Goal: Task Accomplishment & Management: Complete application form

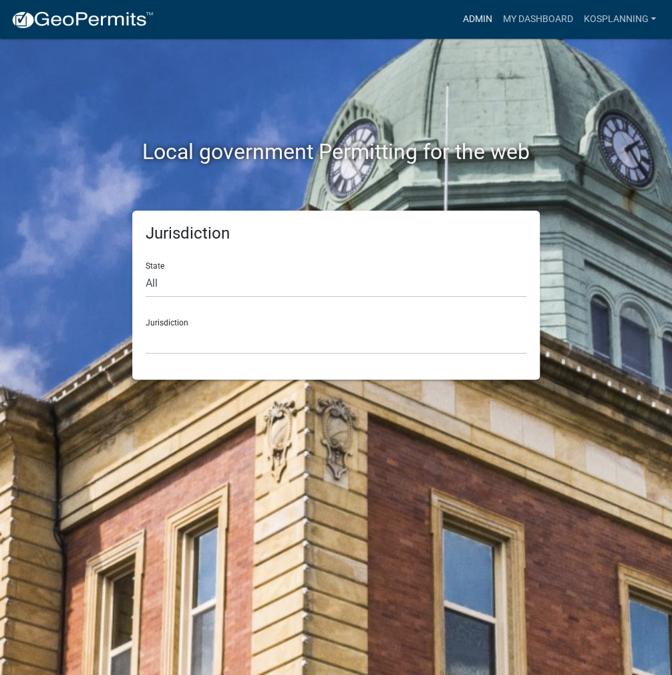
click at [460, 22] on link "Admin" at bounding box center [477, 19] width 40 height 25
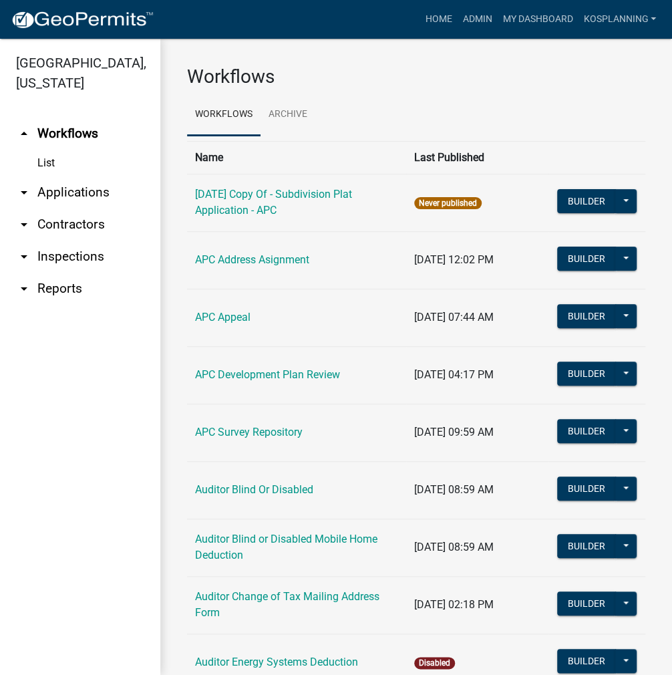
click at [96, 220] on link "arrow_drop_down Contractors" at bounding box center [80, 224] width 160 height 32
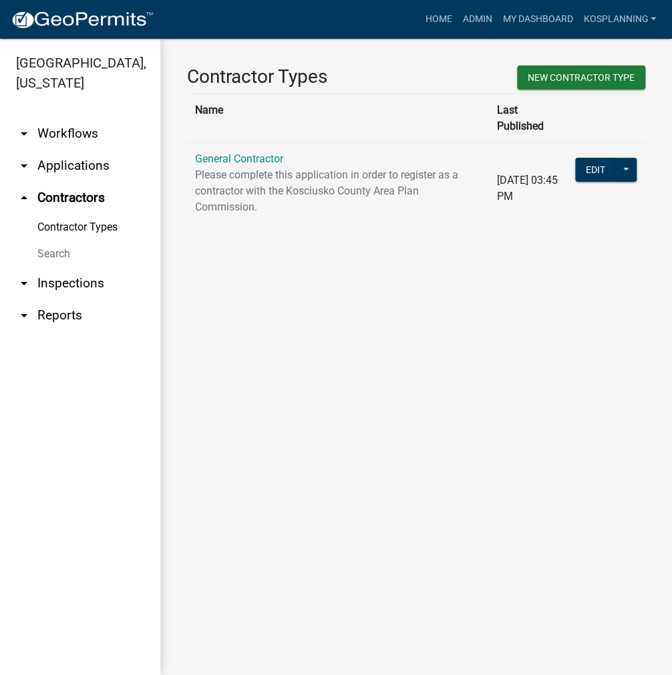
click at [229, 150] on td "General Contractor Please complete this application in order to register as a c…" at bounding box center [338, 188] width 302 height 92
click at [240, 152] on link "General Contractor" at bounding box center [239, 158] width 88 height 13
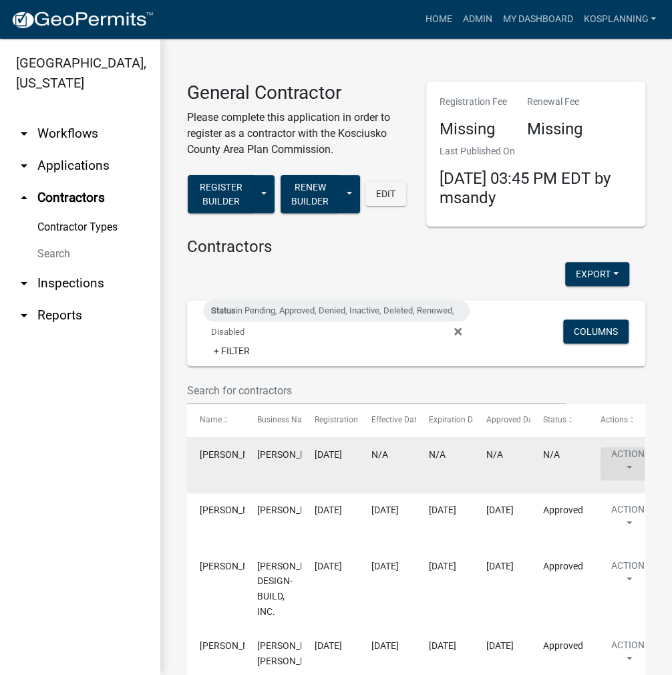
click at [625, 454] on button "Action" at bounding box center [628, 463] width 55 height 33
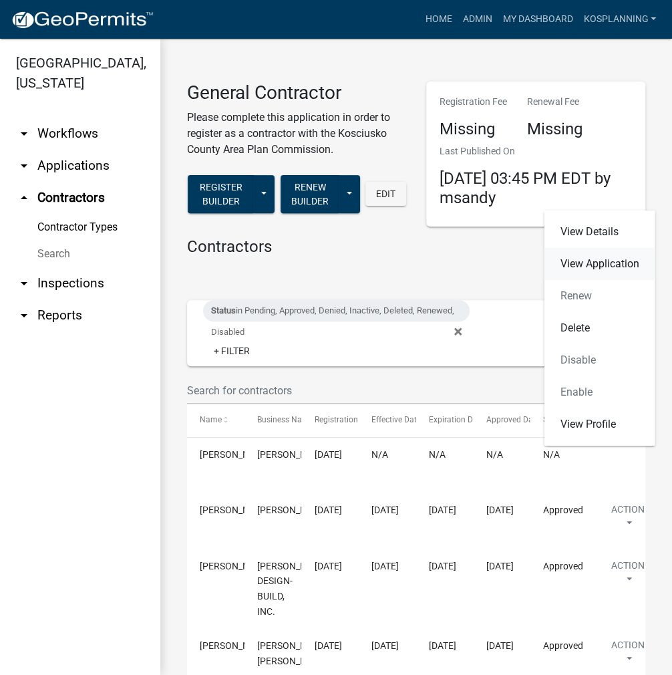
click at [603, 263] on link "View Application" at bounding box center [599, 264] width 111 height 32
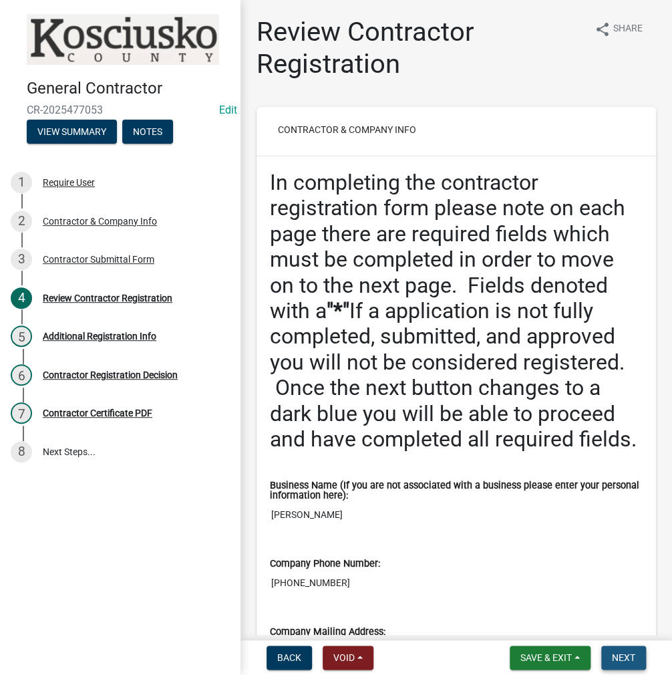
click at [623, 659] on span "Next" at bounding box center [623, 657] width 23 height 11
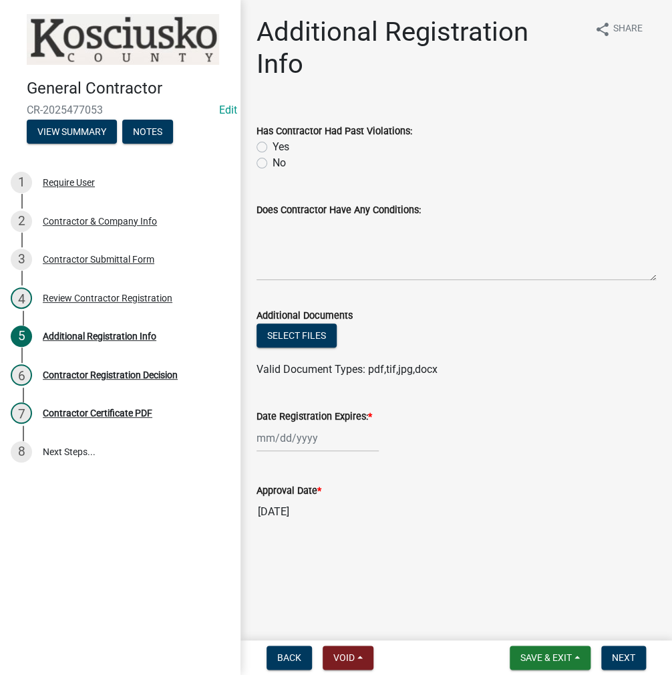
click at [273, 155] on label "No" at bounding box center [279, 163] width 13 height 16
click at [273, 155] on input "No" at bounding box center [277, 159] width 9 height 9
radio input "true"
click at [319, 222] on textarea "Does Contractor Have Any Conditions:" at bounding box center [456, 249] width 399 height 63
type textarea "none"
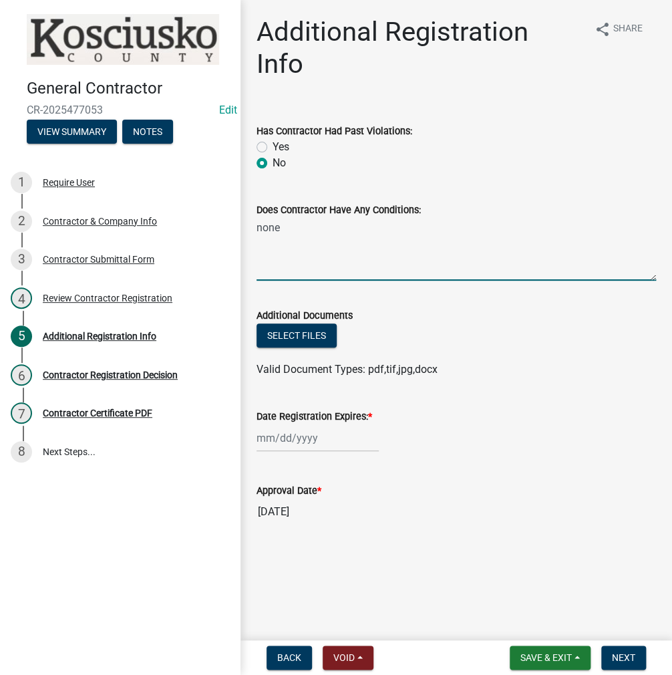
click at [302, 424] on div at bounding box center [318, 437] width 122 height 27
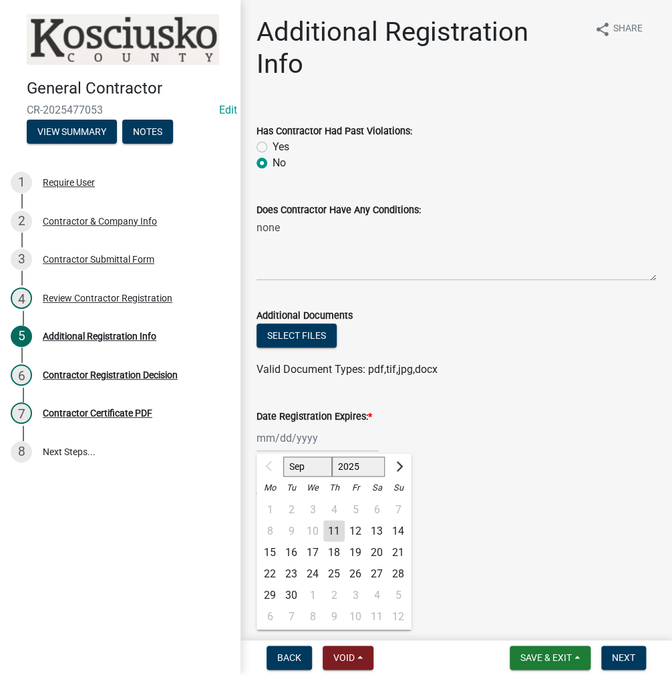
click at [345, 456] on select "2025 2026 2027 2028 2029 2030 2031 2032 2033 2034 2035 2036 2037 2038 2039 2040…" at bounding box center [358, 466] width 53 height 20
select select "2026"
click at [332, 456] on select "2025 2026 2027 2028 2029 2030 2031 2032 2033 2034 2035 2036 2037 2038 2039 2040…" at bounding box center [358, 466] width 53 height 20
click at [355, 520] on div "11" at bounding box center [355, 530] width 21 height 21
type input "[DATE]"
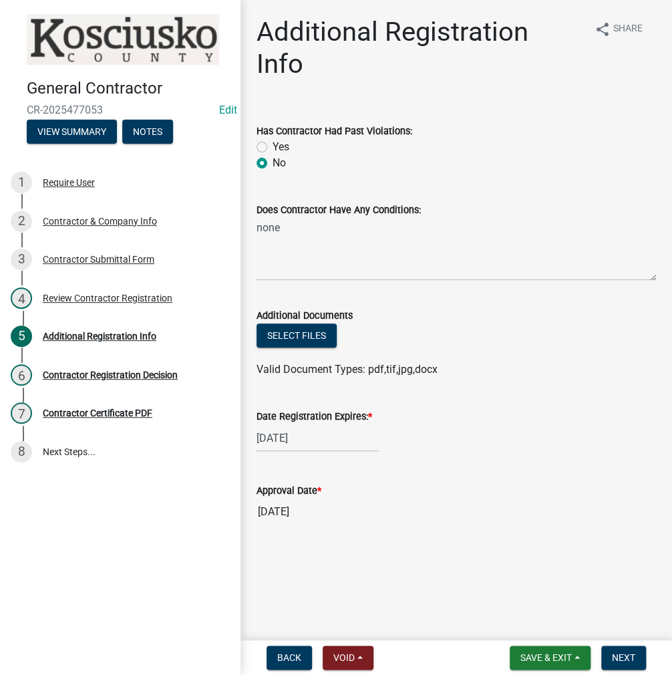
click at [612, 643] on nav "Back Void Withdraw Lock Expire Void Save & Exit Save Save & Exit Next" at bounding box center [456, 657] width 432 height 35
click at [612, 653] on span "Next" at bounding box center [623, 657] width 23 height 11
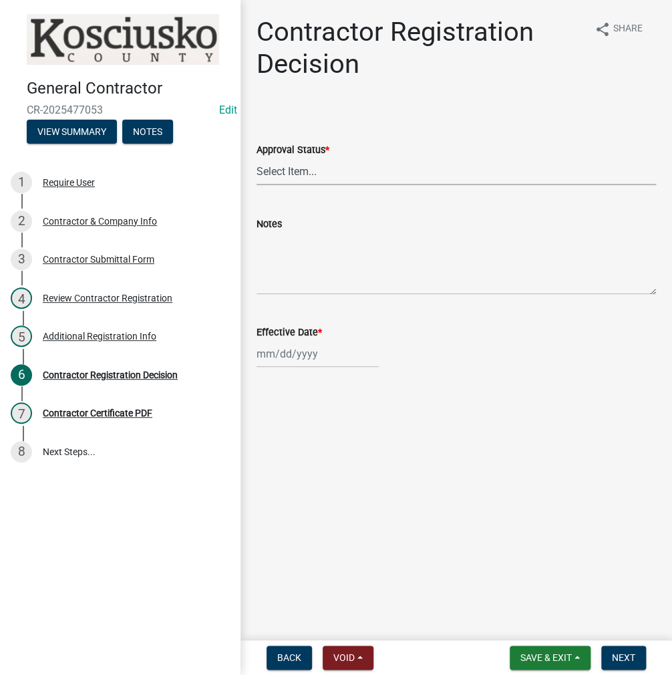
click at [302, 171] on select "Select Item... Approved Denied" at bounding box center [456, 171] width 399 height 27
click at [257, 158] on select "Select Item... Approved Denied" at bounding box center [456, 171] width 399 height 27
select select "8e4351d7-4ebf-4714-a7c9-c8187f00e083"
click at [295, 351] on div at bounding box center [318, 353] width 122 height 27
select select "9"
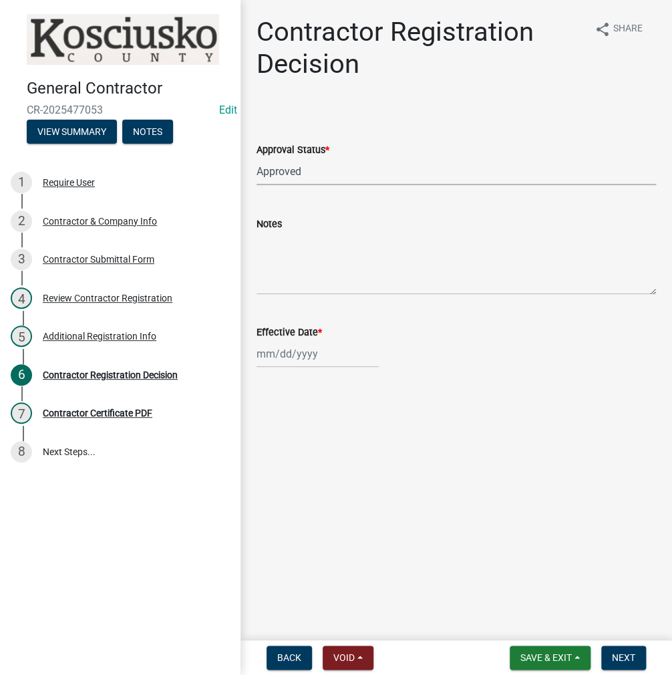
select select "2025"
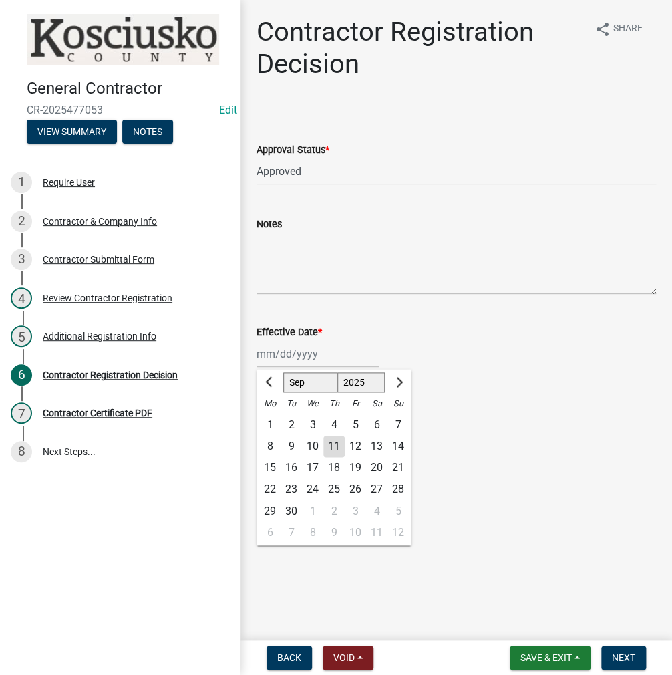
click at [331, 452] on div "11" at bounding box center [333, 446] width 21 height 21
type input "[DATE]"
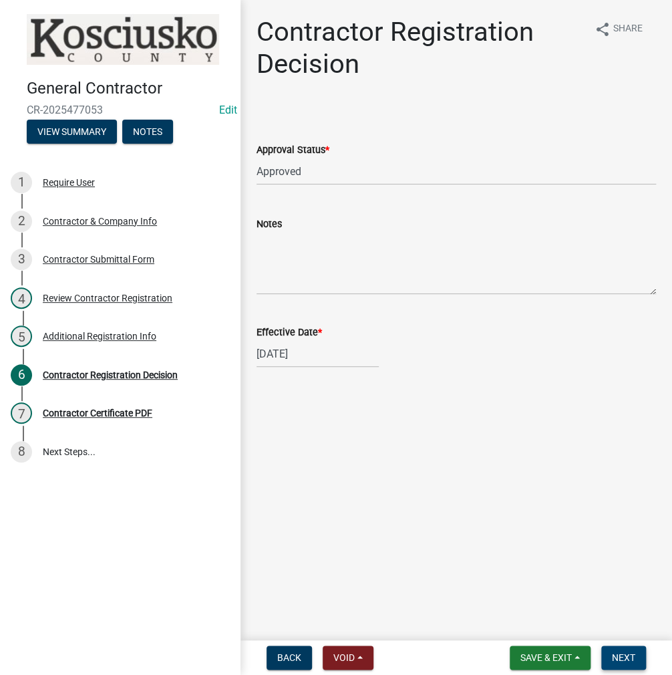
click at [617, 649] on button "Next" at bounding box center [623, 657] width 45 height 24
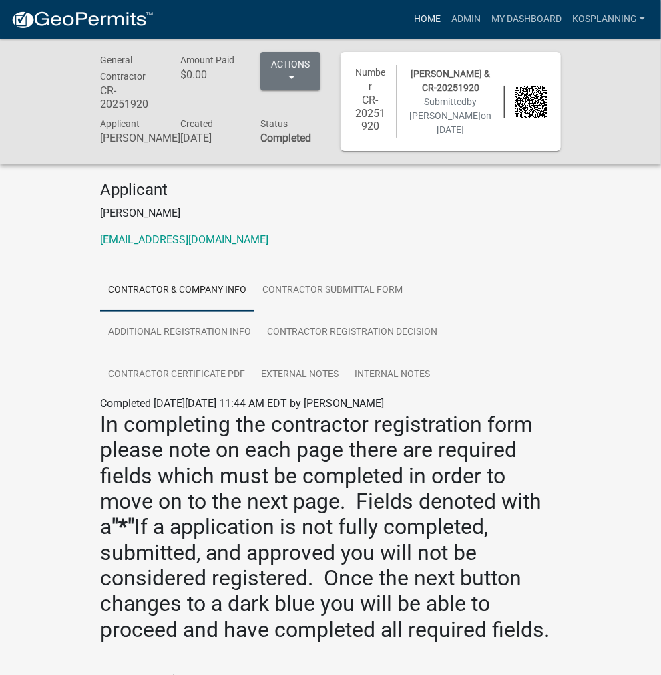
click at [428, 22] on link "Home" at bounding box center [427, 19] width 37 height 25
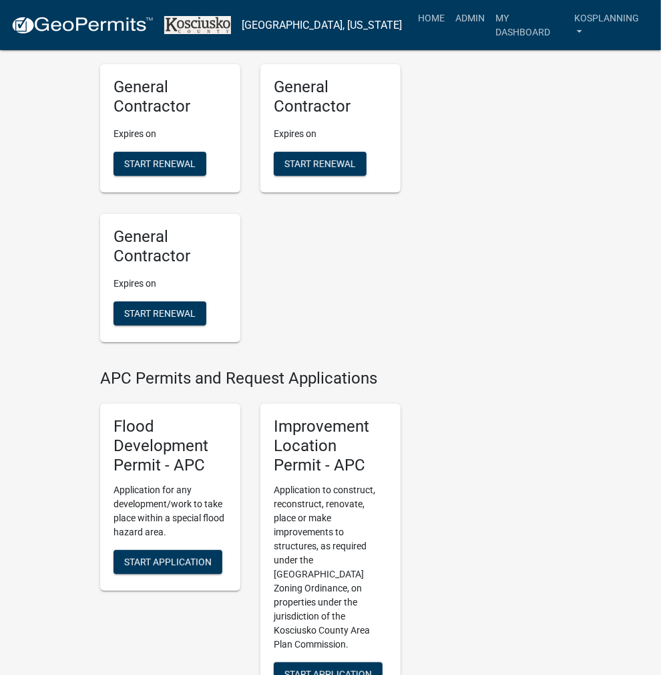
scroll to position [1536, 0]
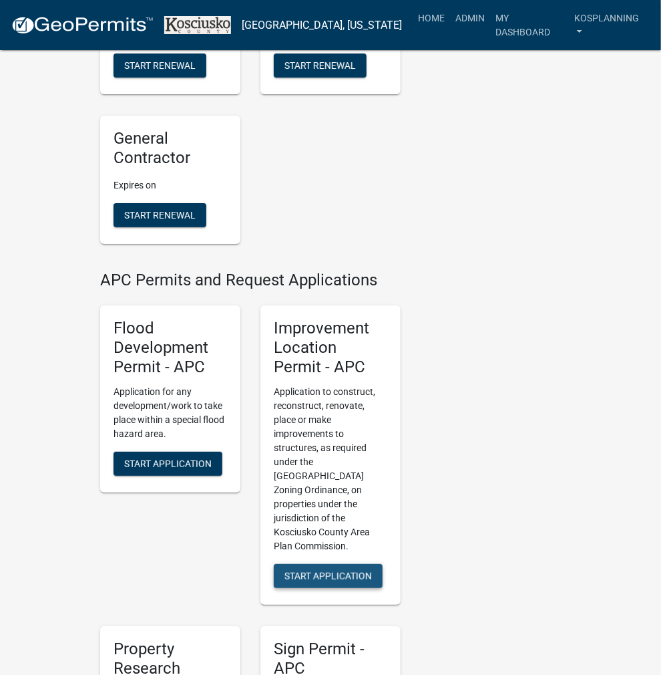
click at [333, 570] on span "Start Application" at bounding box center [329, 575] width 88 height 11
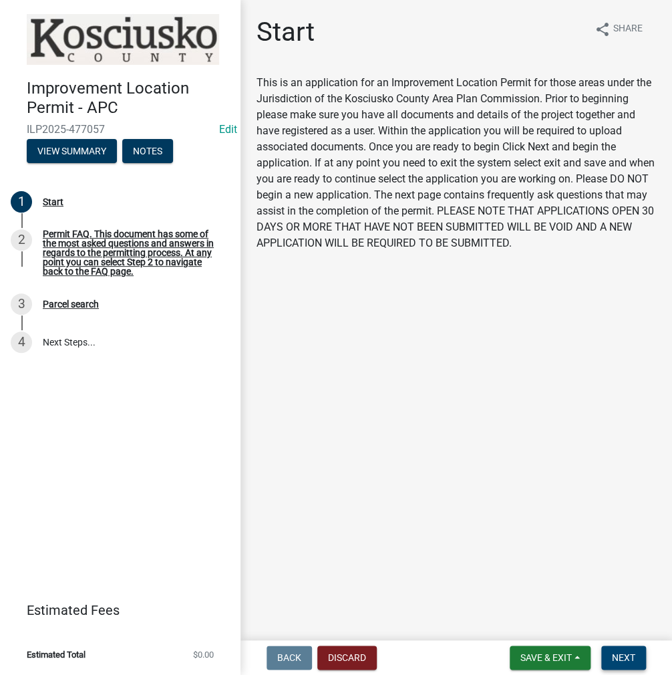
click at [633, 661] on span "Next" at bounding box center [623, 657] width 23 height 11
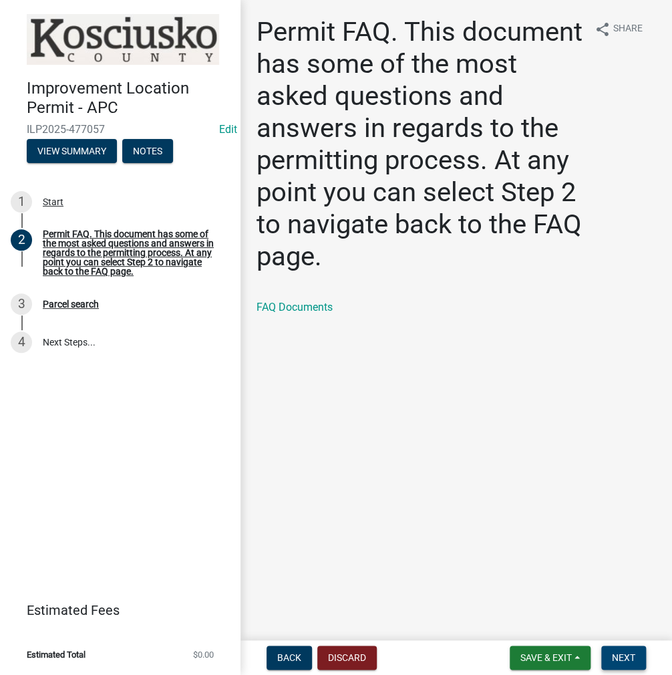
click at [625, 661] on span "Next" at bounding box center [623, 657] width 23 height 11
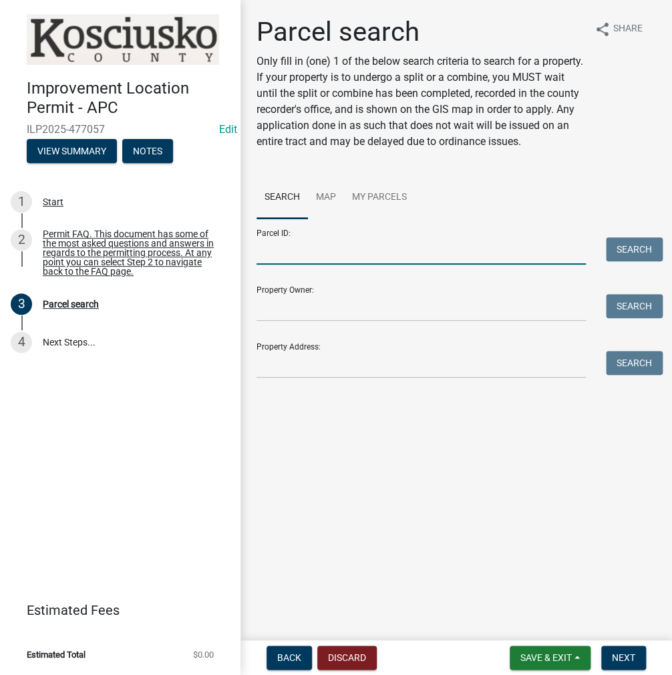
click at [286, 264] on input "Parcel ID:" at bounding box center [421, 250] width 329 height 27
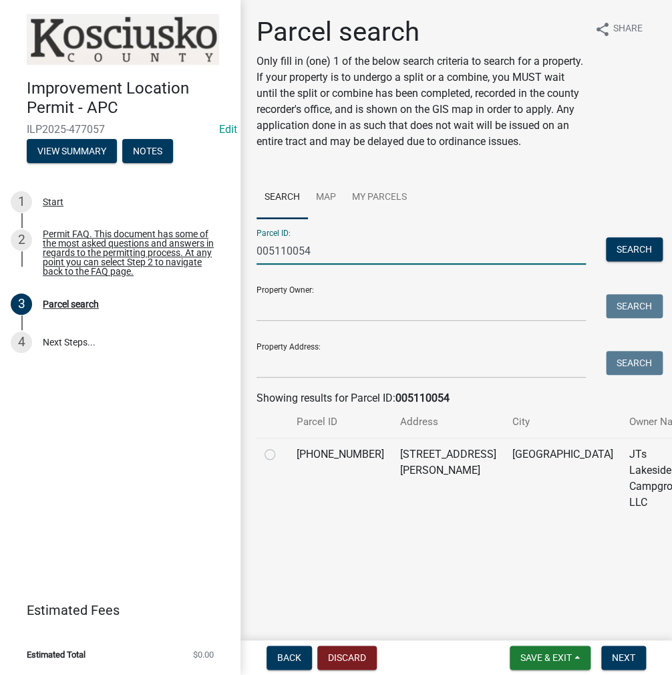
type input "005110054"
click at [281, 446] on label at bounding box center [281, 446] width 0 height 0
click at [281, 455] on input "radio" at bounding box center [285, 450] width 9 height 9
radio input "true"
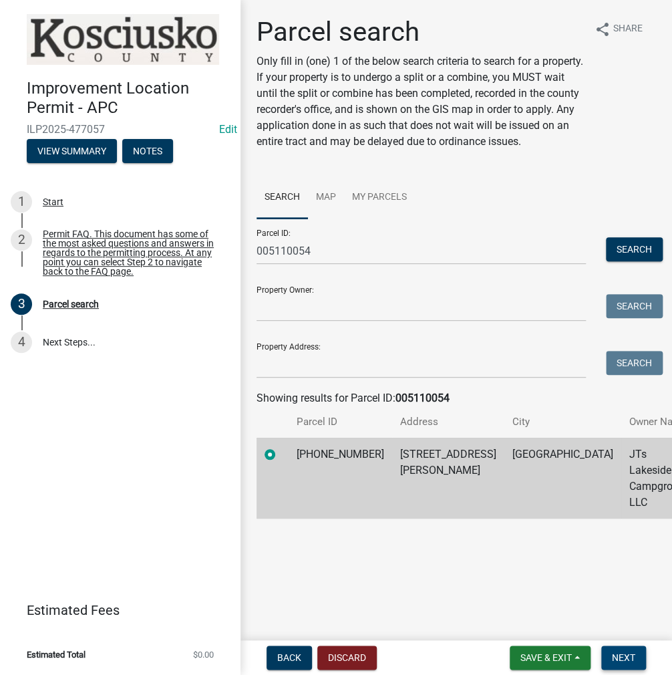
click at [630, 654] on span "Next" at bounding box center [623, 657] width 23 height 11
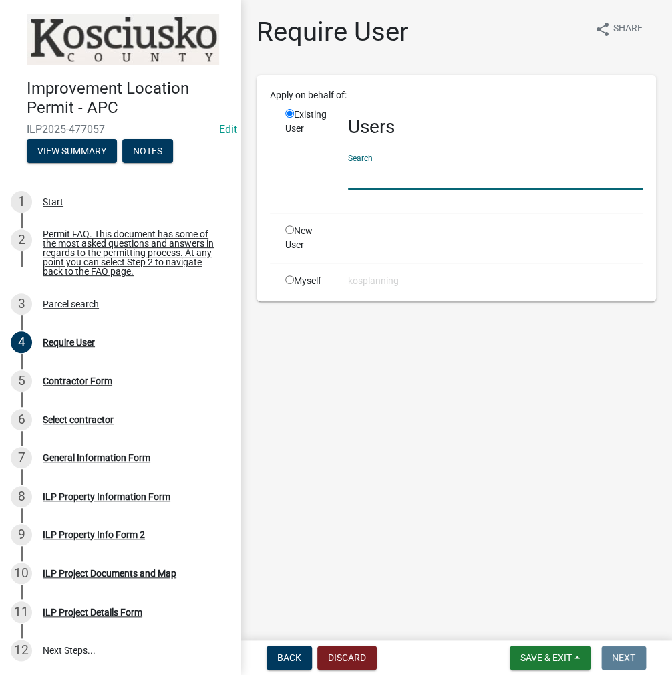
click at [375, 179] on input "text" at bounding box center [495, 175] width 295 height 27
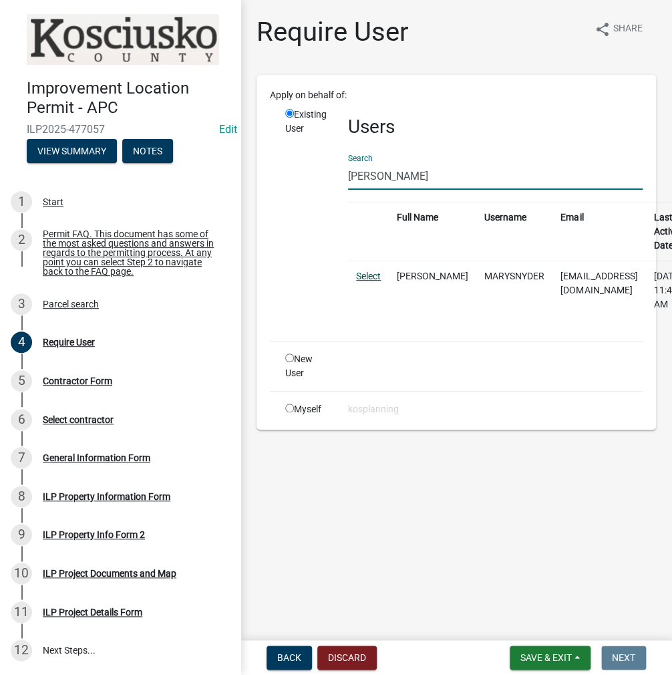
type input "[PERSON_NAME]"
click at [371, 273] on link "Select" at bounding box center [368, 276] width 25 height 11
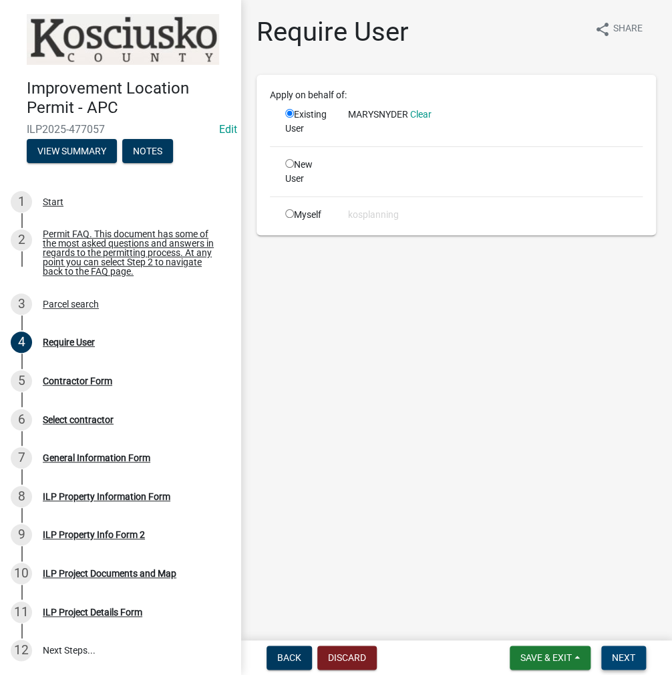
click at [625, 658] on span "Next" at bounding box center [623, 657] width 23 height 11
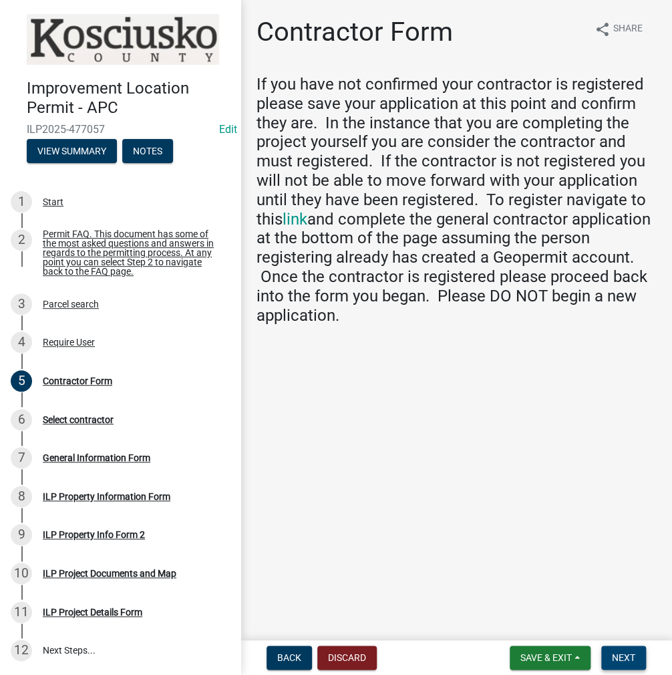
click at [623, 657] on span "Next" at bounding box center [623, 657] width 23 height 11
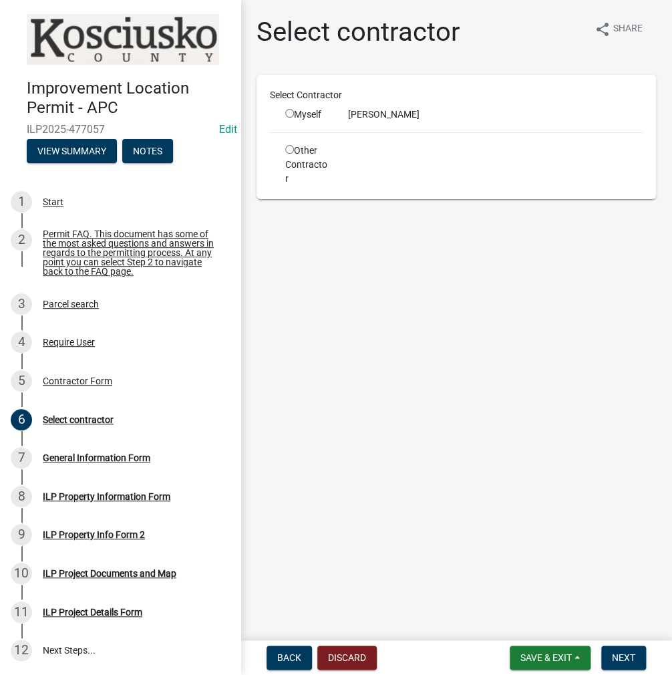
click at [287, 110] on input "radio" at bounding box center [289, 113] width 9 height 9
radio input "true"
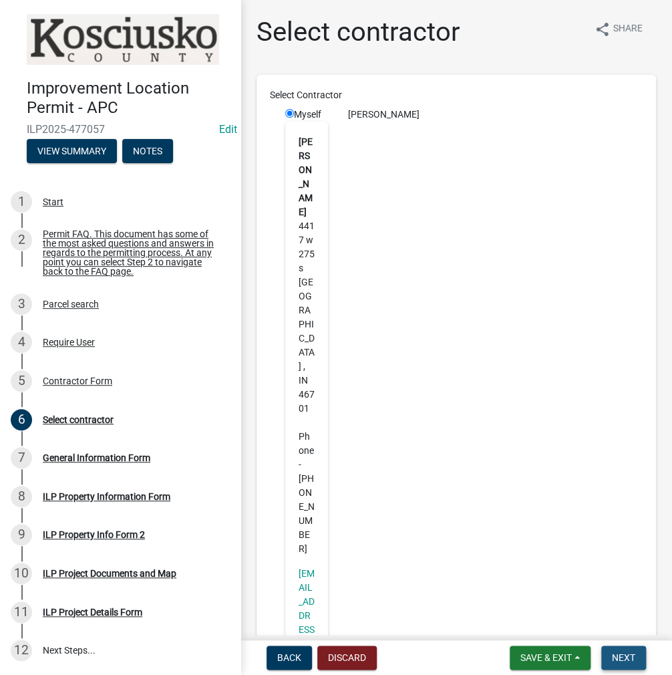
click at [631, 654] on span "Next" at bounding box center [623, 657] width 23 height 11
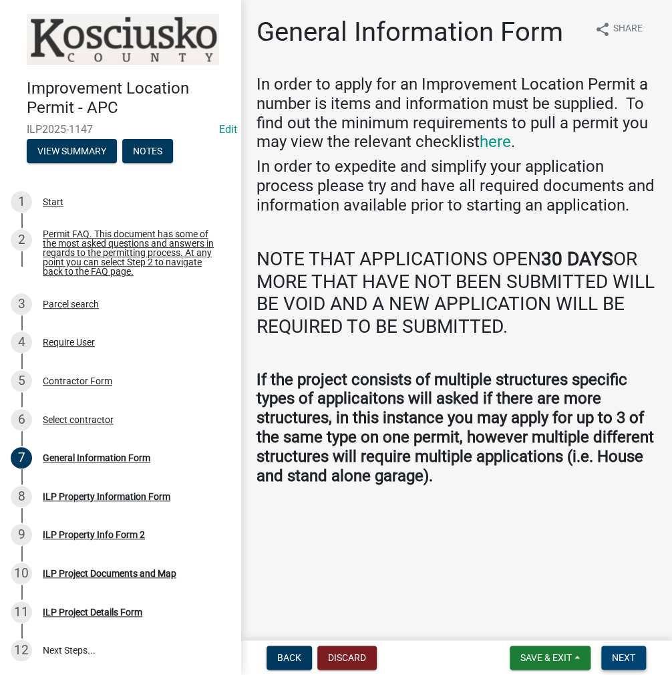
click at [627, 665] on button "Next" at bounding box center [623, 657] width 45 height 24
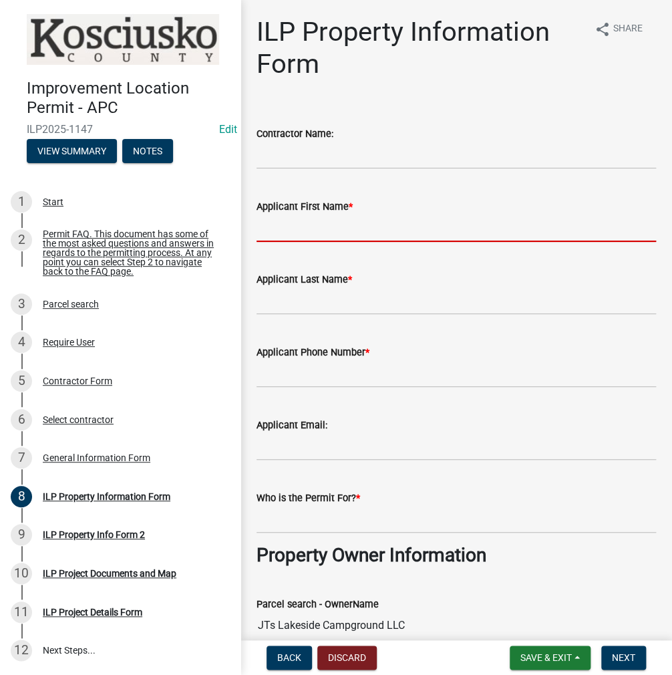
click at [293, 228] on input "Applicant First Name *" at bounding box center [456, 227] width 399 height 27
type input "[PERSON_NAME]"
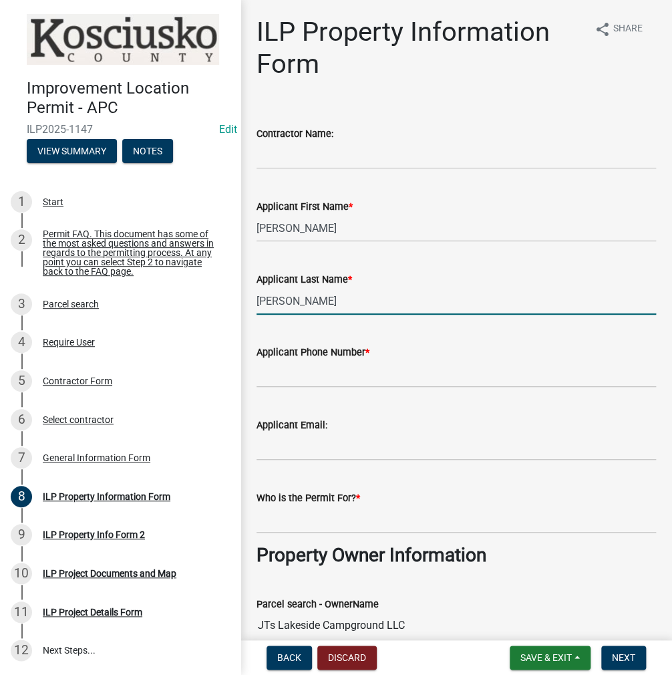
type input "[PERSON_NAME]"
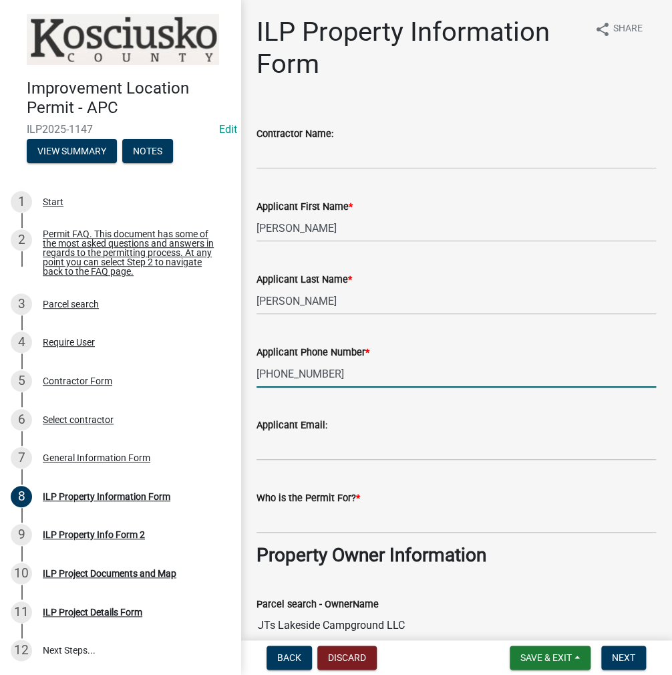
type input "[PHONE_NUMBER]"
click at [277, 517] on input "Who is the Permit For? *" at bounding box center [456, 519] width 399 height 27
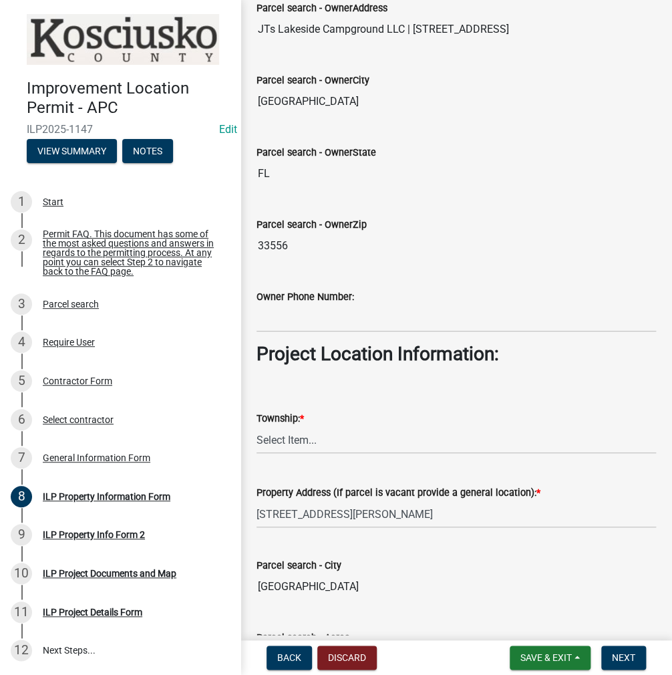
scroll to position [935, 0]
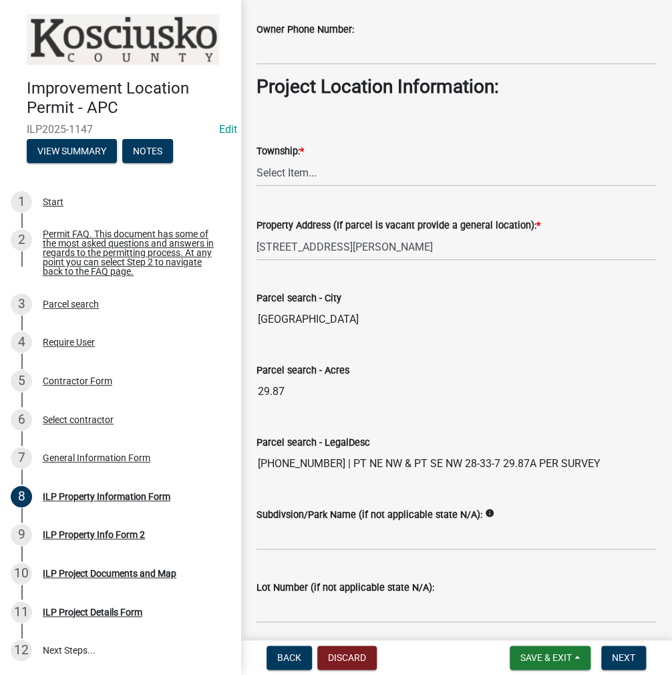
type input "[PERSON_NAME]"
click at [275, 160] on select "Select Item... [PERSON_NAME] - Elkhart Co Clay Etna [GEOGRAPHIC_DATA][PERSON_NA…" at bounding box center [456, 172] width 399 height 27
click at [257, 159] on select "Select Item... [PERSON_NAME] - Elkhart Co Clay Etna [GEOGRAPHIC_DATA][PERSON_NA…" at bounding box center [456, 172] width 399 height 27
select select "8aeb2c27-db4f-4f65-83dd-c512a3678cb2"
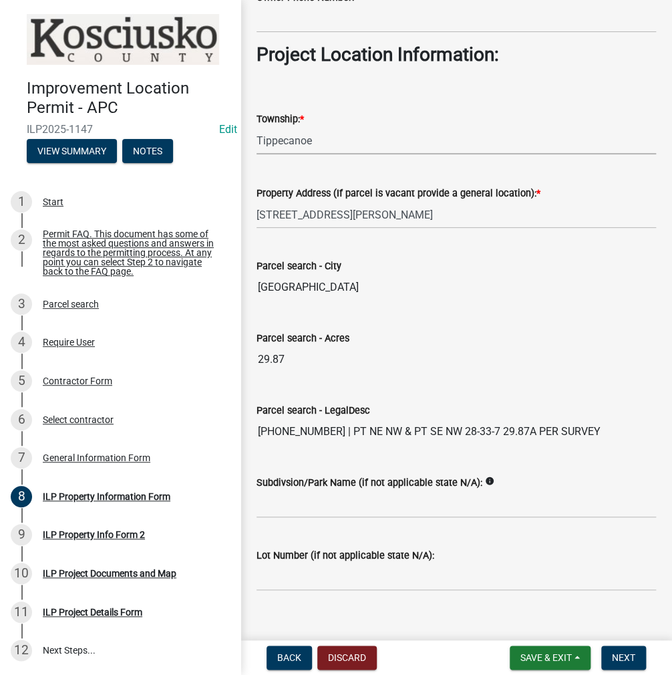
scroll to position [983, 0]
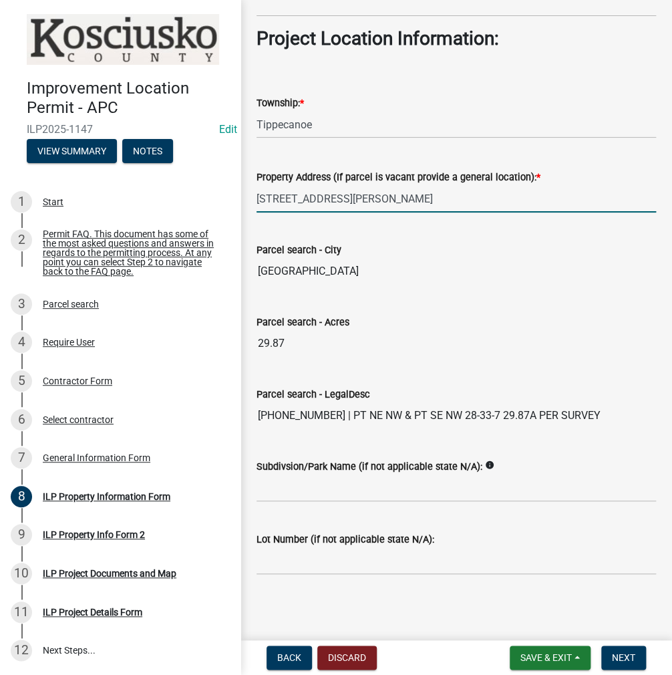
click at [428, 196] on input "[STREET_ADDRESS][PERSON_NAME]" at bounding box center [456, 198] width 399 height 27
type input "[STREET_ADDRESS][PERSON_NAME]"
click at [299, 482] on input "Subdivsion/Park Name (if not applicable state N/A):" at bounding box center [456, 487] width 399 height 27
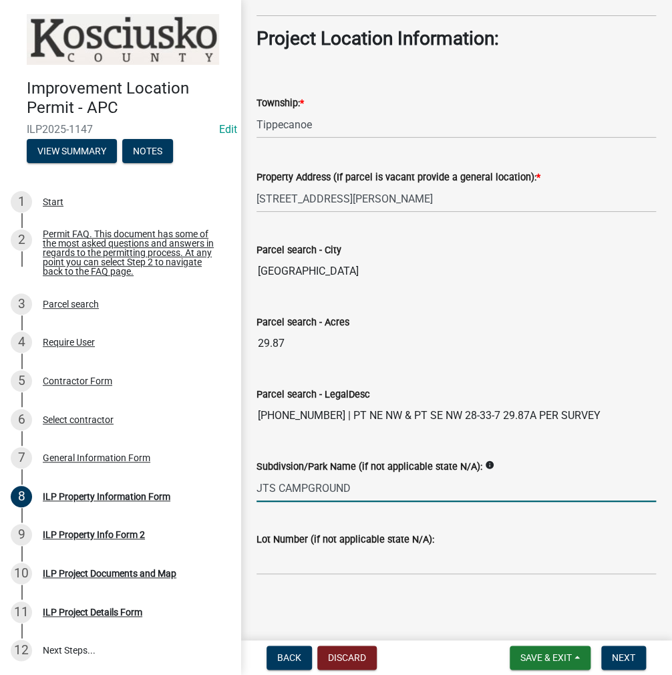
type input "JTS CAMPGROUND"
click at [282, 562] on input "Lot Number (if not applicable state N/A):" at bounding box center [456, 560] width 399 height 27
type input "9"
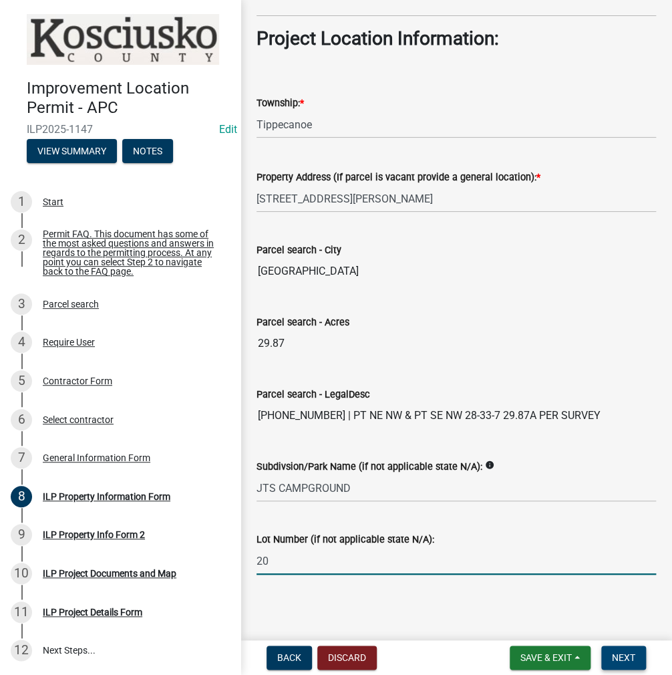
type input "20"
click at [631, 659] on span "Next" at bounding box center [623, 657] width 23 height 11
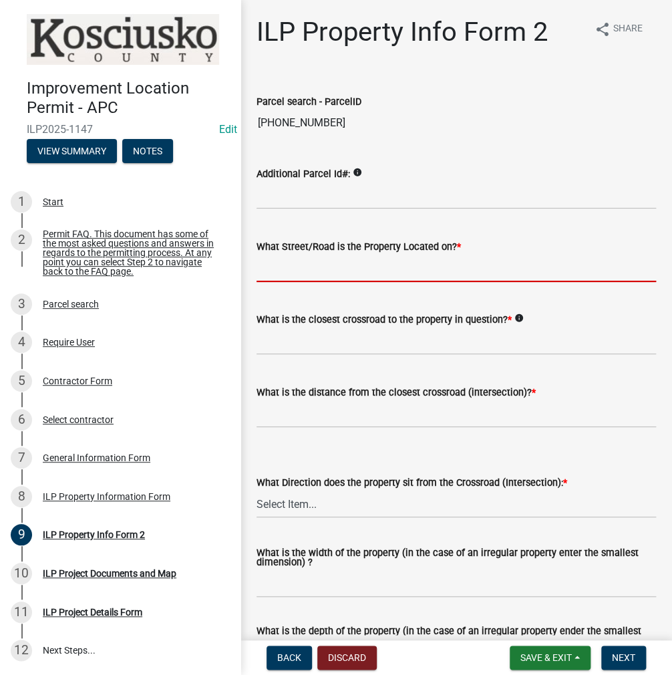
click at [311, 271] on input "What Street/Road is the Property Located on? *" at bounding box center [456, 268] width 399 height 27
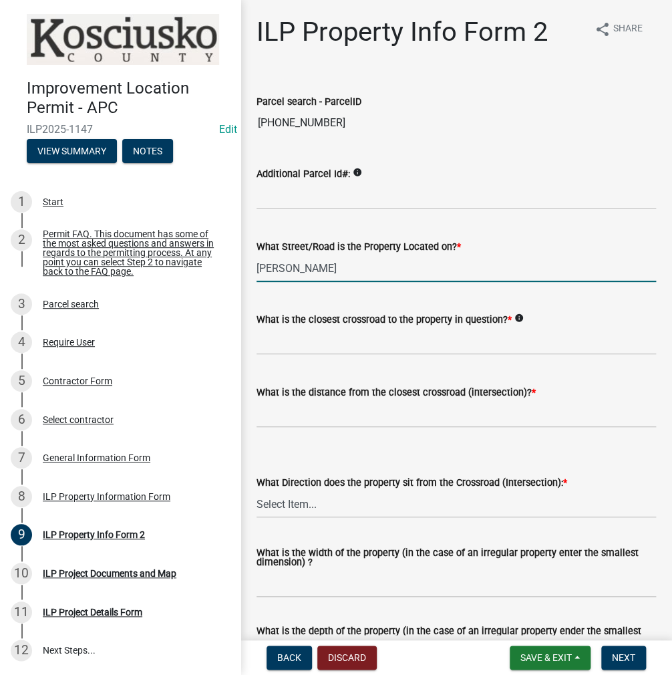
type input "[PERSON_NAME]"
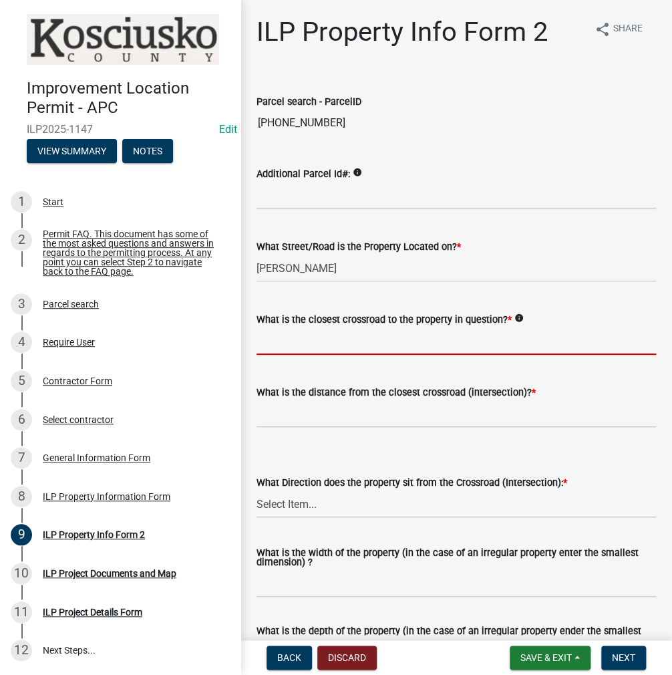
click at [307, 335] on input "What is the closest crossroad to the property in question? *" at bounding box center [456, 340] width 399 height 27
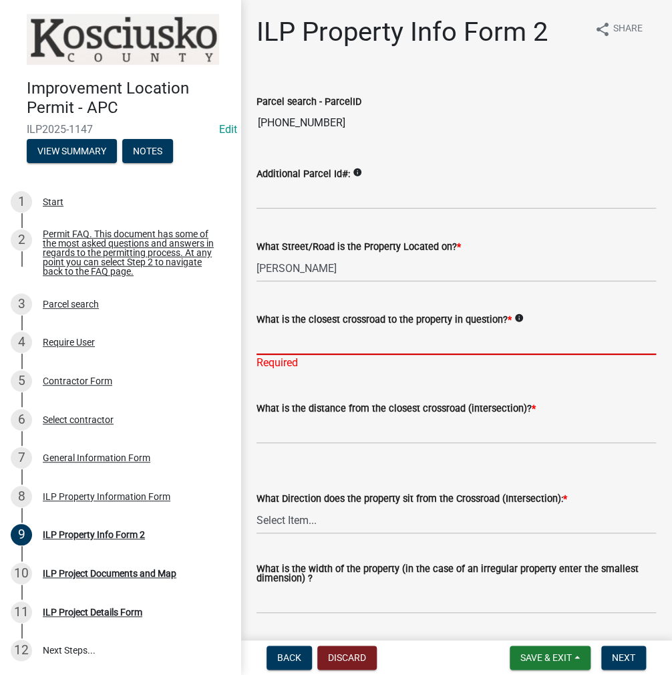
click at [300, 349] on input "What is the closest crossroad to the property in question? *" at bounding box center [456, 340] width 399 height 27
type input "650 E"
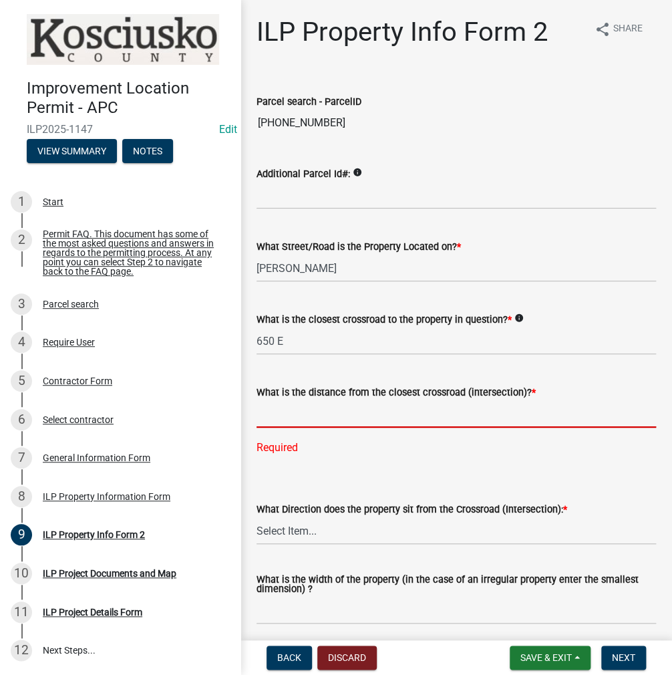
click at [302, 405] on input "text" at bounding box center [456, 413] width 399 height 27
click at [299, 410] on input "text" at bounding box center [456, 413] width 399 height 27
type input "244"
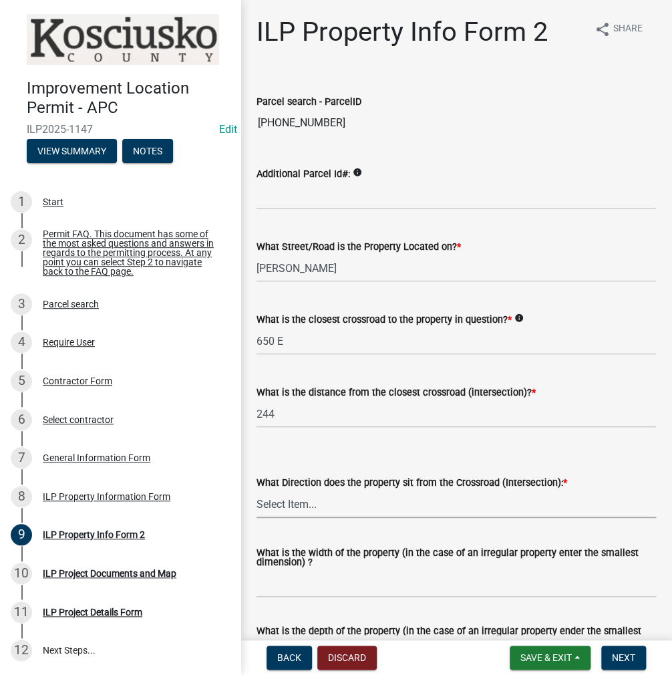
click at [303, 523] on wm-data-entity-input "What Direction does the property sit from the Crossroad (Intersection): * Selec…" at bounding box center [456, 485] width 399 height 90
click at [257, 490] on select "Select Item... N NE NW S SE SW E W" at bounding box center [456, 503] width 399 height 27
select select "7b11be74-d7bb-4878-8b50-4ecdc0000cbf"
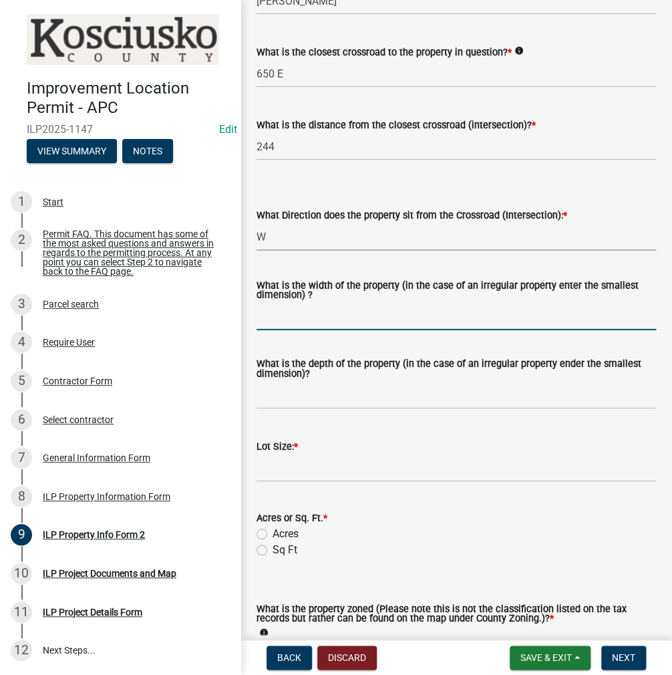
click at [294, 320] on input "What is the width of the property (in the case of an irregular property enter t…" at bounding box center [456, 316] width 399 height 27
type input "VARIES"
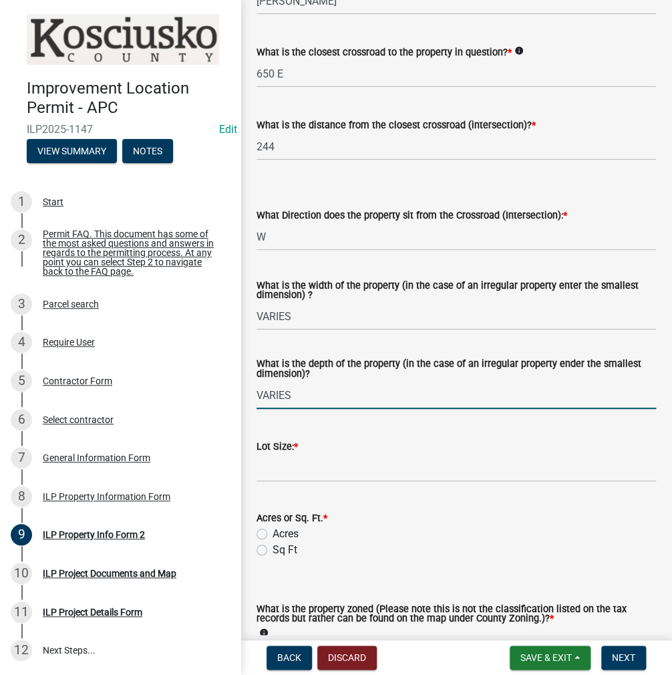
type input "VARIES"
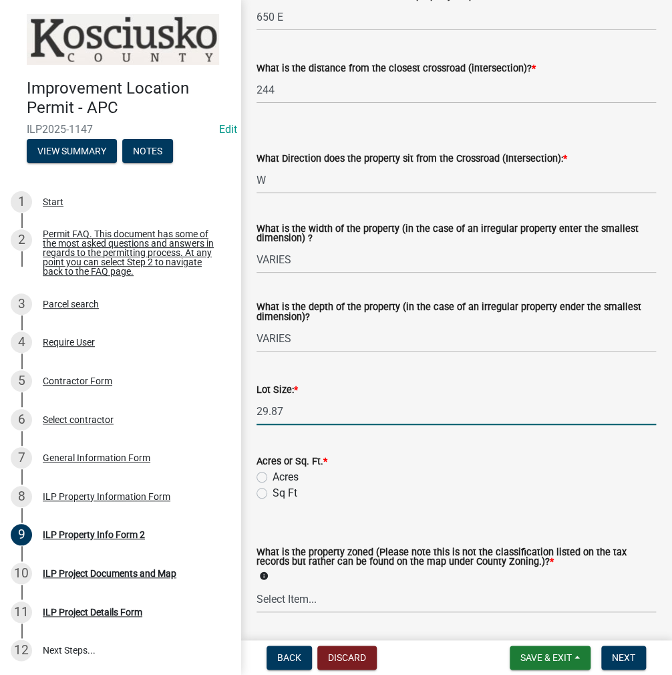
scroll to position [401, 0]
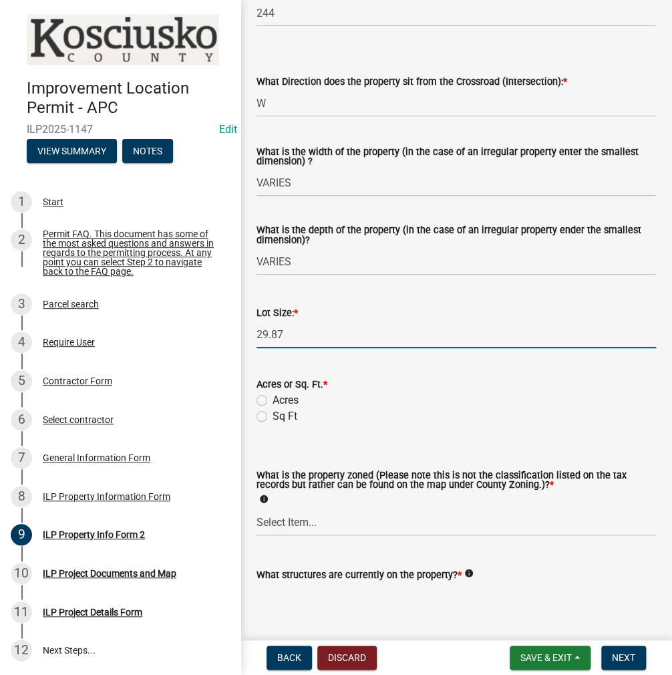
type input "29.87"
click at [273, 397] on label "Acres" at bounding box center [286, 400] width 26 height 16
click at [273, 397] on input "Acres" at bounding box center [277, 396] width 9 height 9
radio input "true"
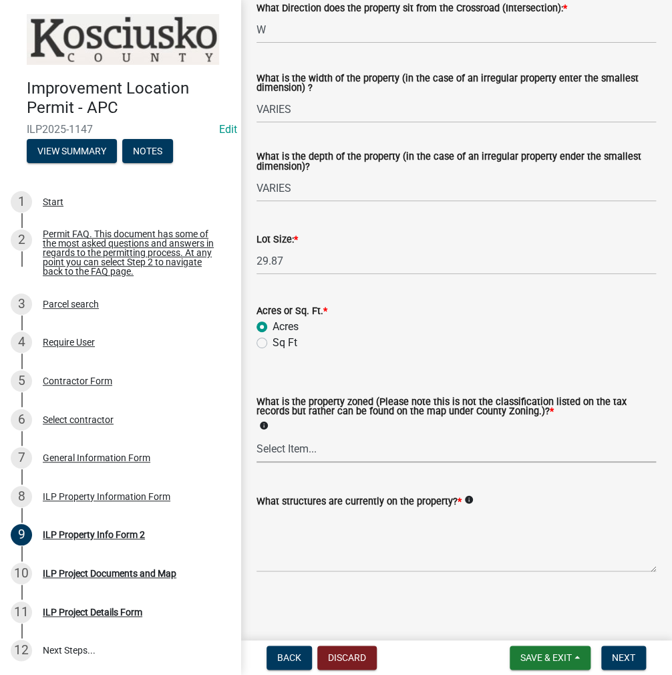
drag, startPoint x: 287, startPoint y: 447, endPoint x: 289, endPoint y: 482, distance: 34.8
click at [287, 447] on select "Select Item... Agricultural Agricultural 2 Commercial Environmental Industrial …" at bounding box center [456, 448] width 399 height 27
click at [289, 440] on select "Select Item... Agricultural Agricultural 2 Commercial Environmental Industrial …" at bounding box center [456, 448] width 399 height 27
click at [257, 435] on select "Select Item... Agricultural Agricultural 2 Commercial Environmental Industrial …" at bounding box center [456, 448] width 399 height 27
select select "1146270b-2111-4e23-bf7f-74ce85cf7041"
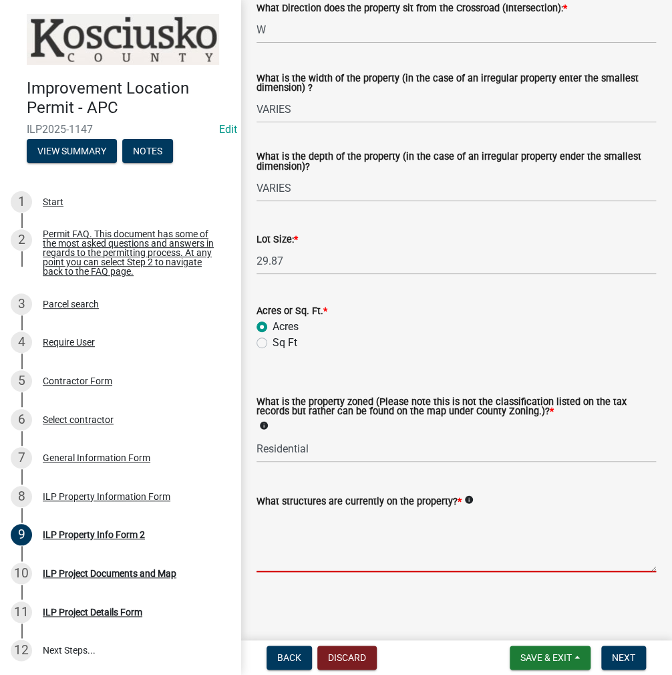
click at [310, 532] on textarea "What structures are currently on the property? *" at bounding box center [456, 540] width 399 height 63
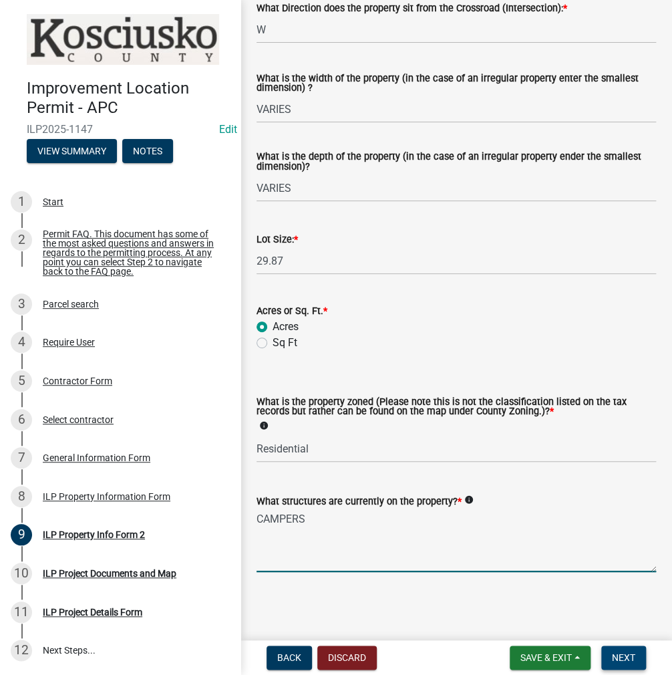
type textarea "CAMPERS"
click at [621, 663] on button "Next" at bounding box center [623, 657] width 45 height 24
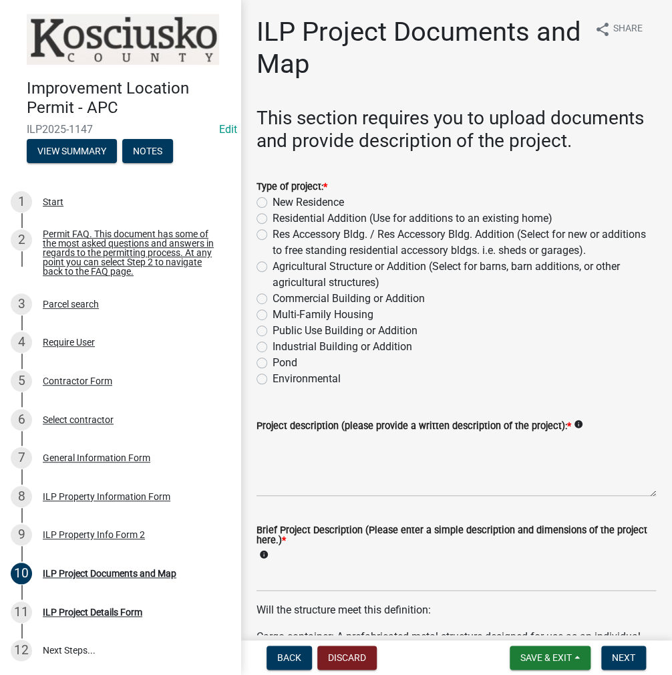
click at [268, 198] on div "New Residence" at bounding box center [456, 202] width 399 height 16
click at [273, 198] on label "New Residence" at bounding box center [308, 202] width 71 height 16
click at [273, 198] on input "New Residence" at bounding box center [277, 198] width 9 height 9
radio input "true"
click at [294, 444] on textarea "Project description (please provide a written description of the project): *" at bounding box center [456, 465] width 399 height 63
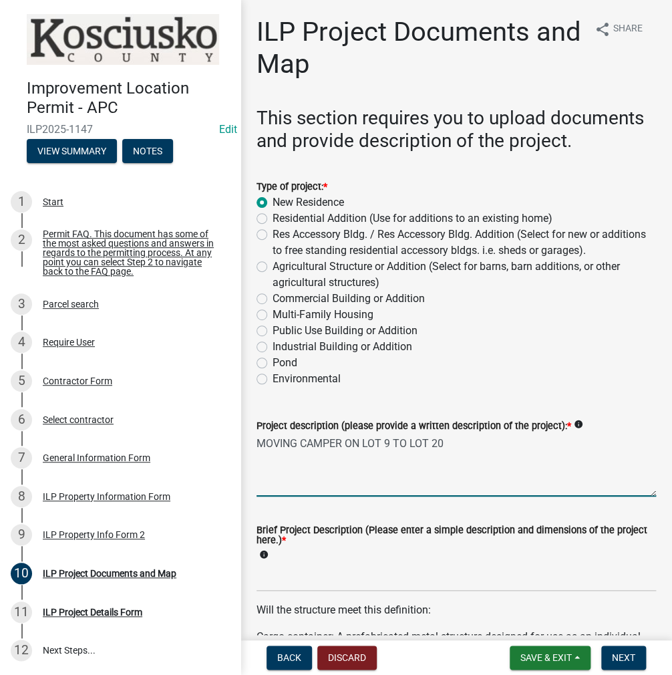
click at [303, 449] on textarea "MOVING CAMPER ON LOT 9 TO LOT 20" at bounding box center [456, 465] width 399 height 63
type textarea "MOVING CAMPER ON LOT 9 TO LOT 20"
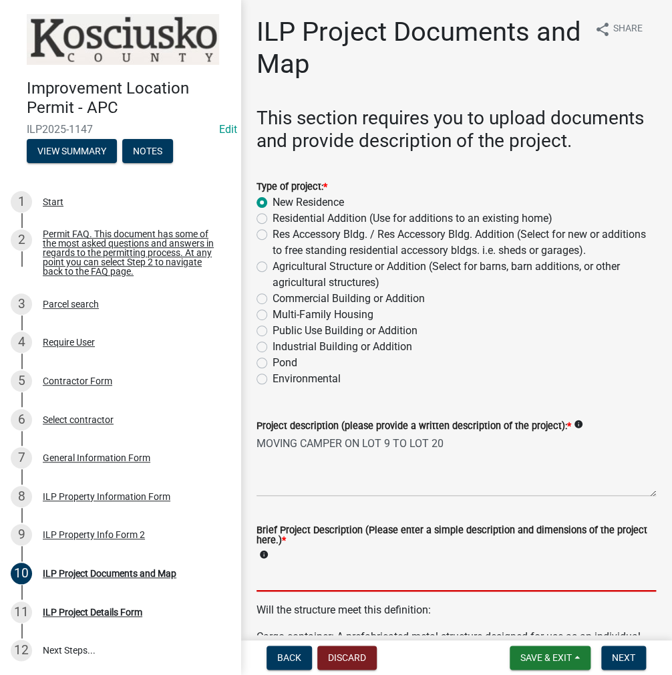
click at [303, 577] on input "Brief Project Description (Please enter a simple description and dimensions of …" at bounding box center [456, 577] width 399 height 27
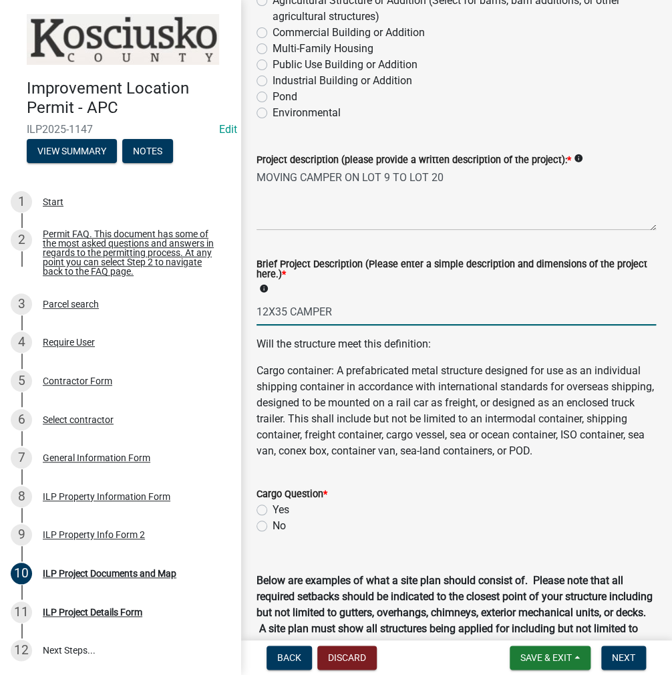
scroll to position [334, 0]
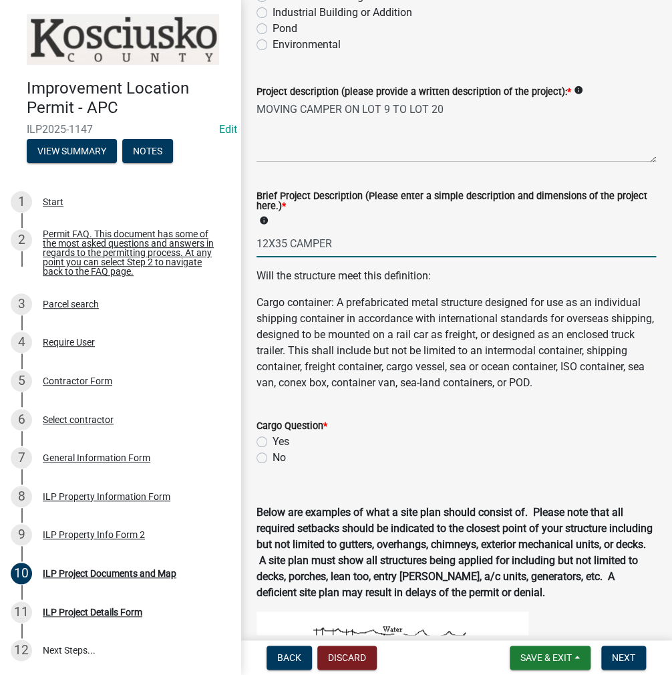
type input "12X35 CAMPER"
click at [273, 466] on label "No" at bounding box center [279, 458] width 13 height 16
click at [273, 458] on input "No" at bounding box center [277, 454] width 9 height 9
radio input "true"
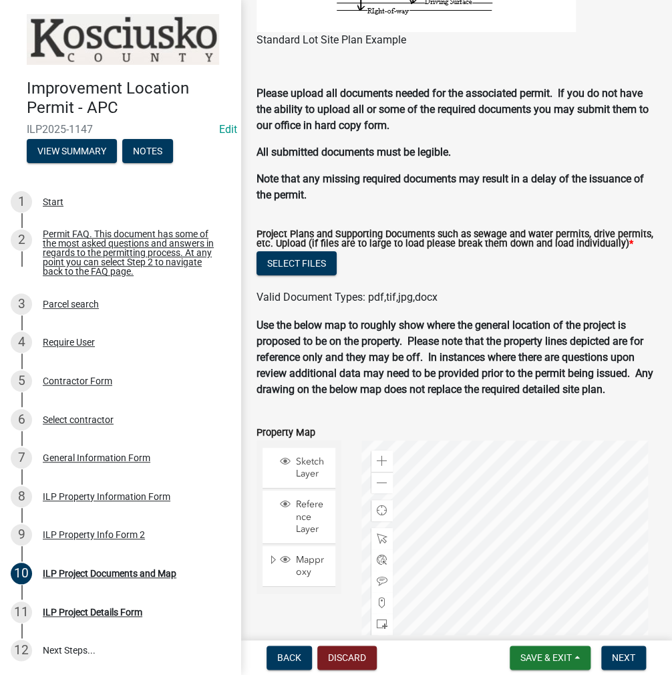
scroll to position [1403, 0]
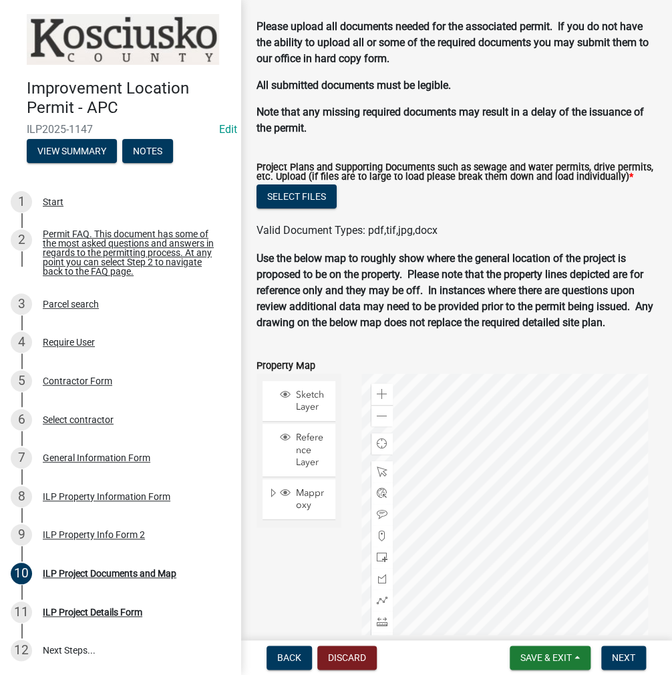
click at [323, 184] on div "Project Plans and Supporting Documents such as sewage and water permits, drive …" at bounding box center [456, 173] width 399 height 21
click at [319, 204] on button "Select files" at bounding box center [297, 196] width 80 height 24
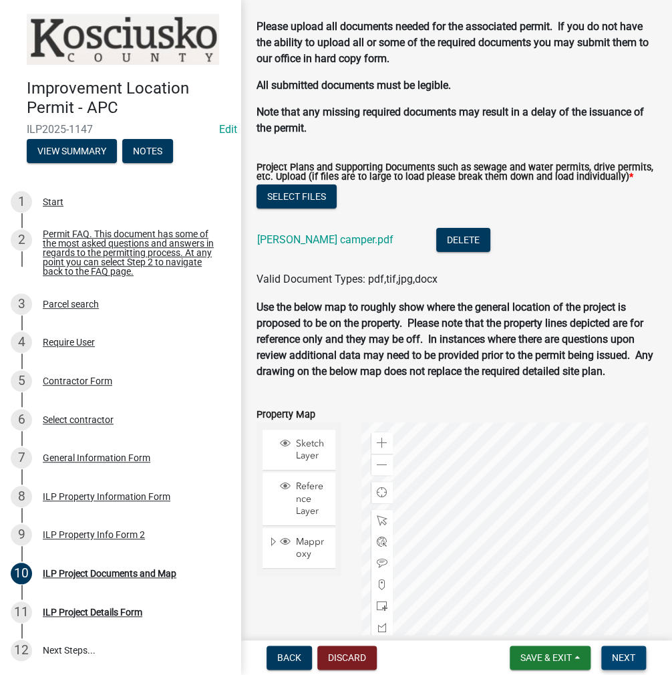
click at [631, 657] on span "Next" at bounding box center [623, 657] width 23 height 11
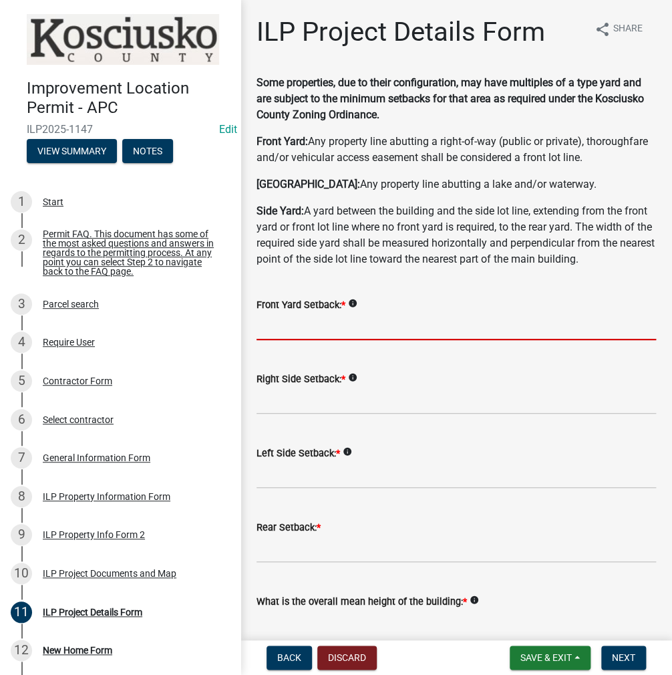
click at [369, 340] on input "text" at bounding box center [456, 326] width 399 height 27
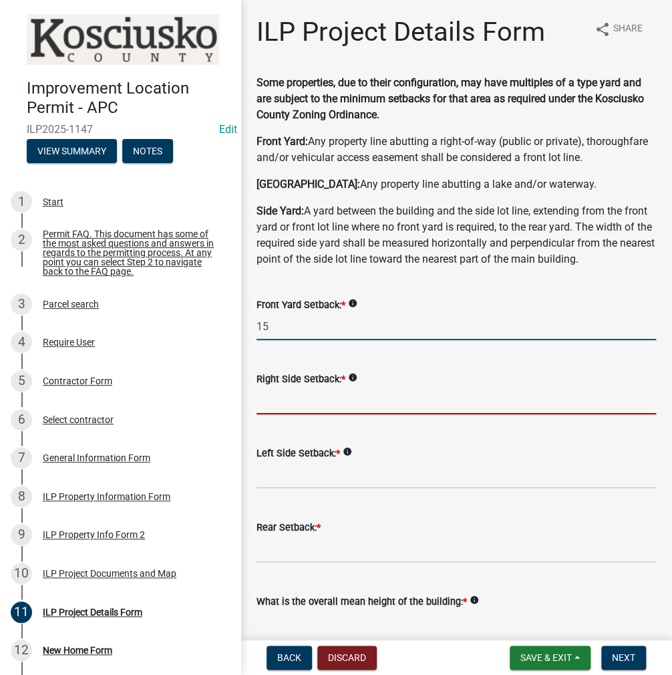
type input "15.0"
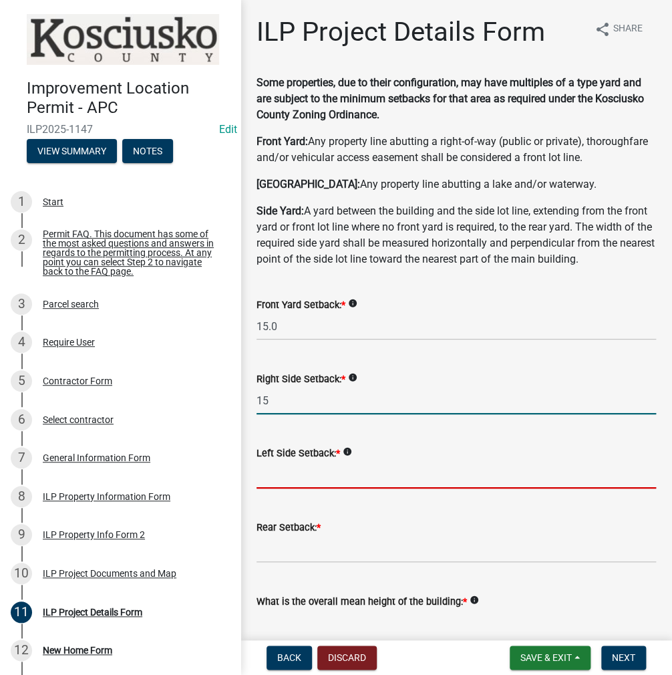
type input "15.0"
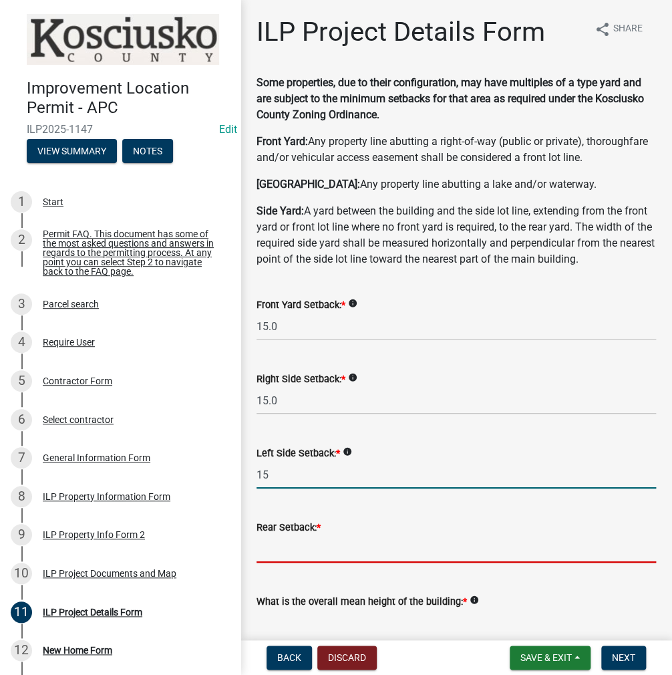
type input "15.0"
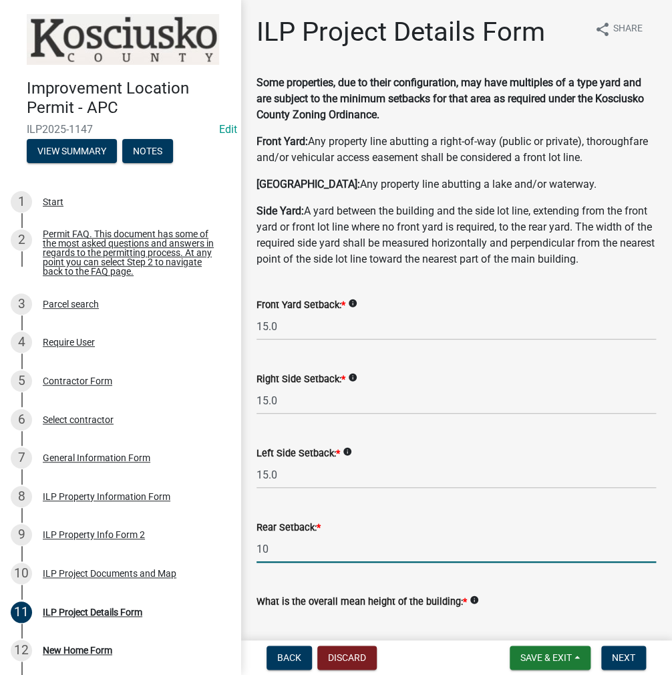
type input "10.0"
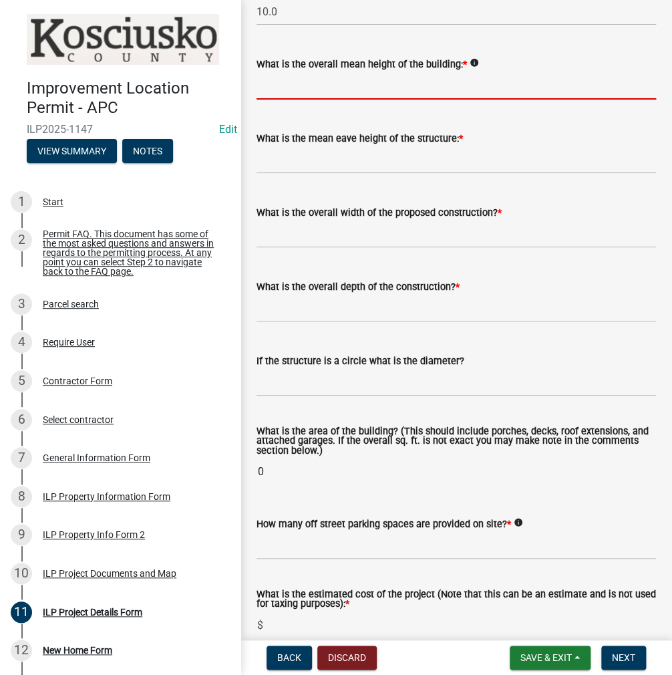
scroll to position [538, 0]
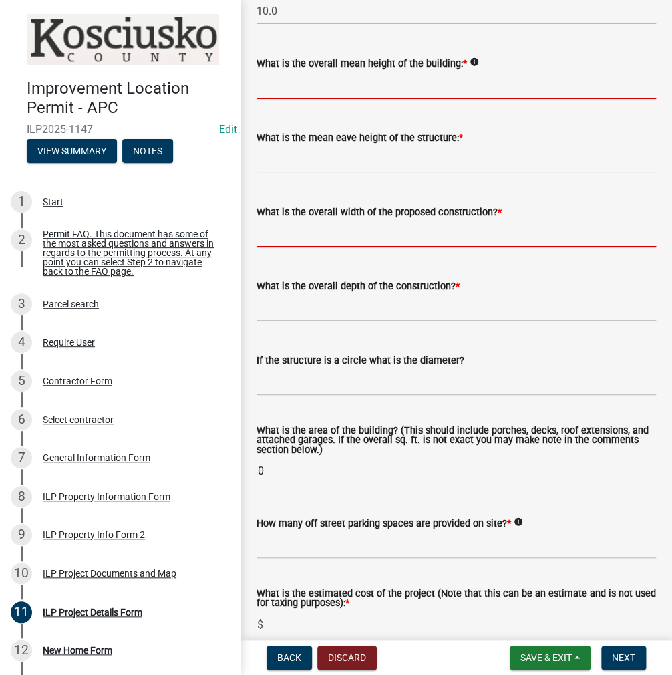
click at [297, 247] on form "What is the overall width of the proposed construction? *" at bounding box center [456, 225] width 399 height 43
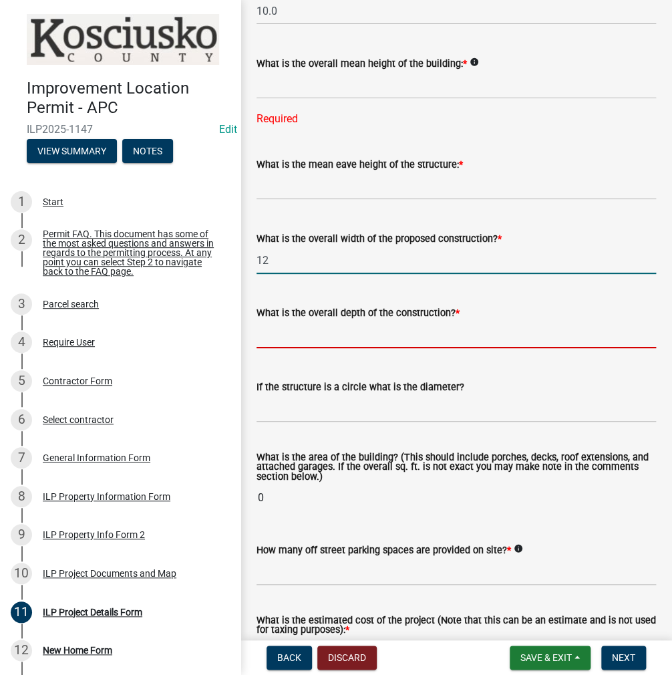
type input "12.00"
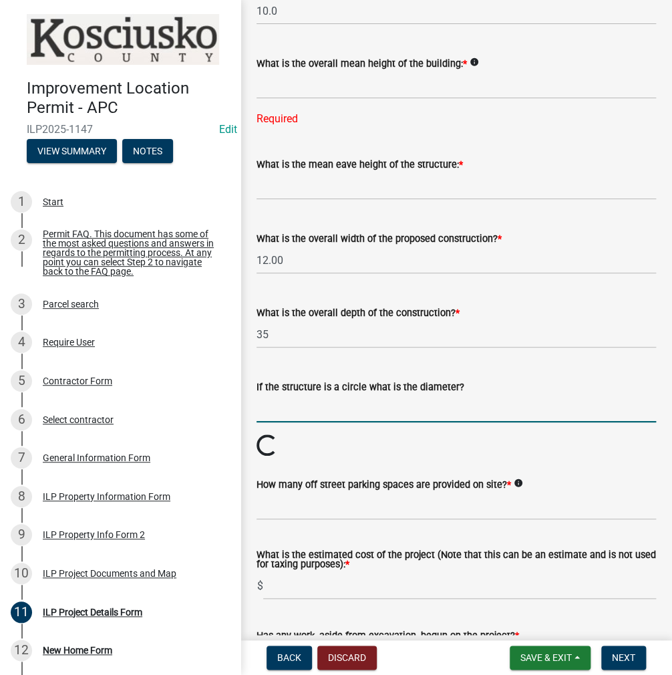
type input "35.00"
click at [302, 99] on input "text" at bounding box center [456, 84] width 399 height 27
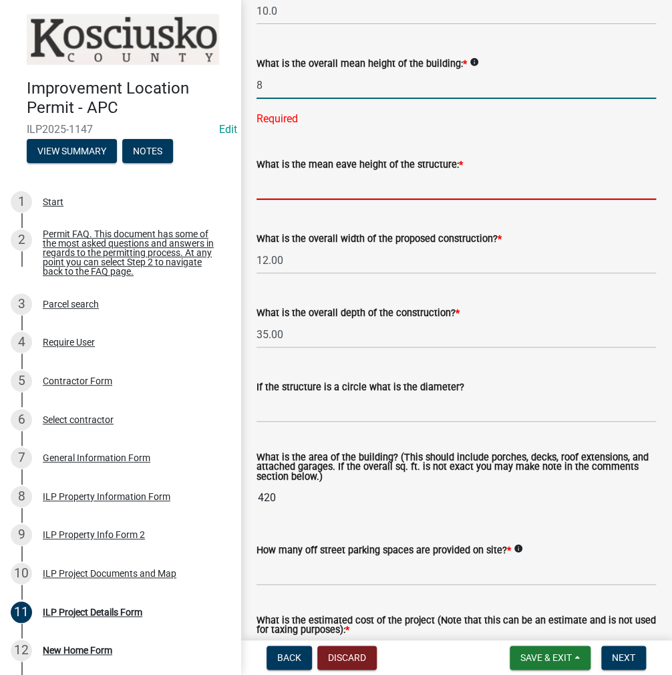
type input "8.0"
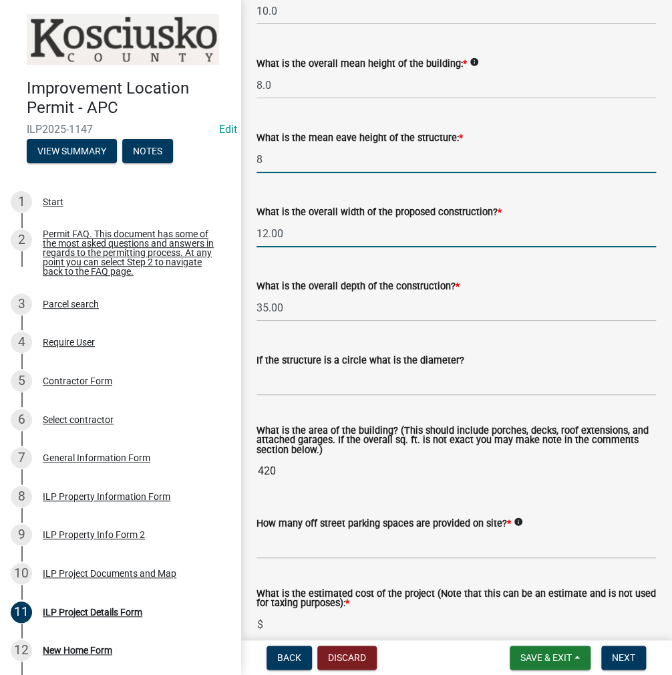
type input "8.0"
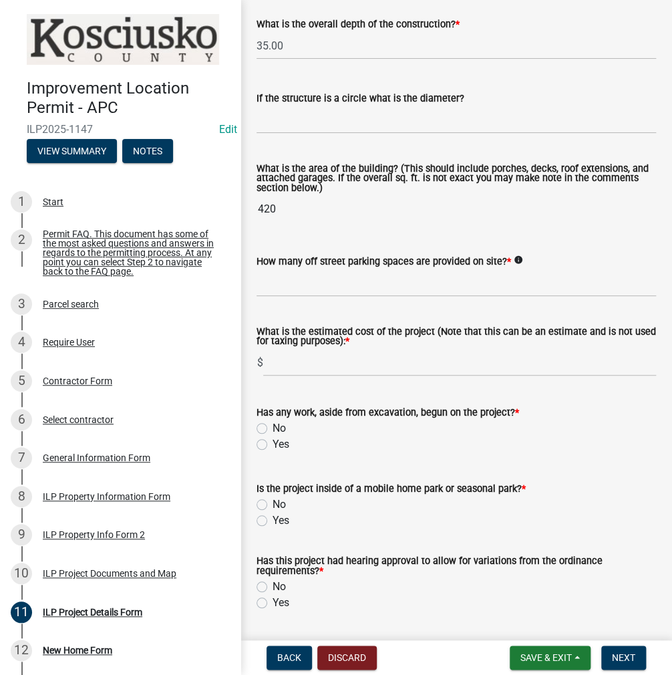
scroll to position [872, 0]
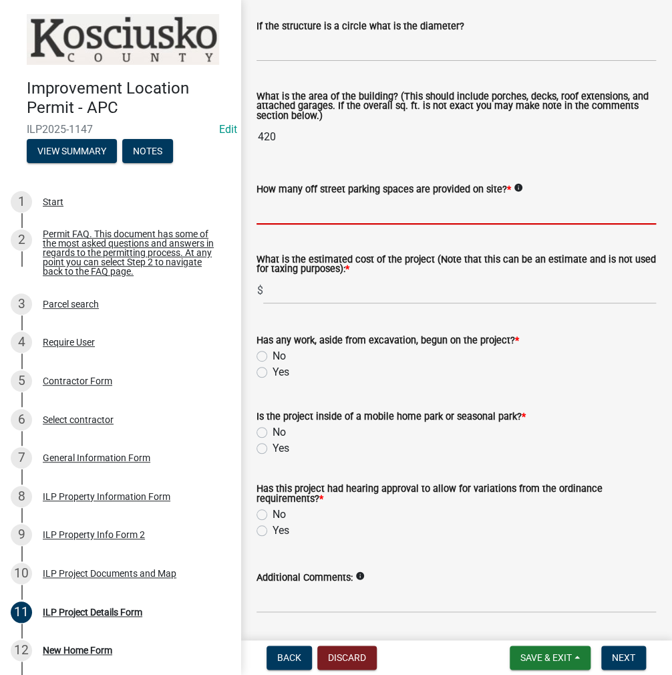
click at [295, 224] on input "text" at bounding box center [456, 210] width 399 height 27
type input "2"
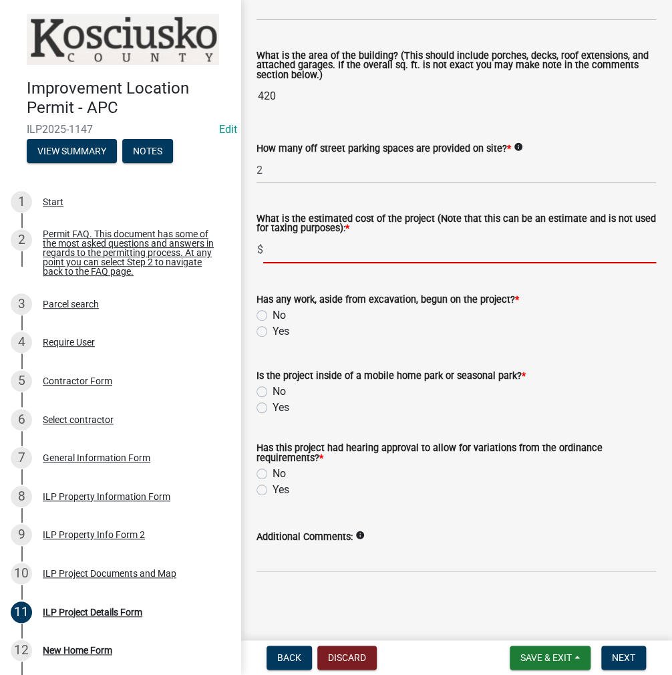
scroll to position [945, 0]
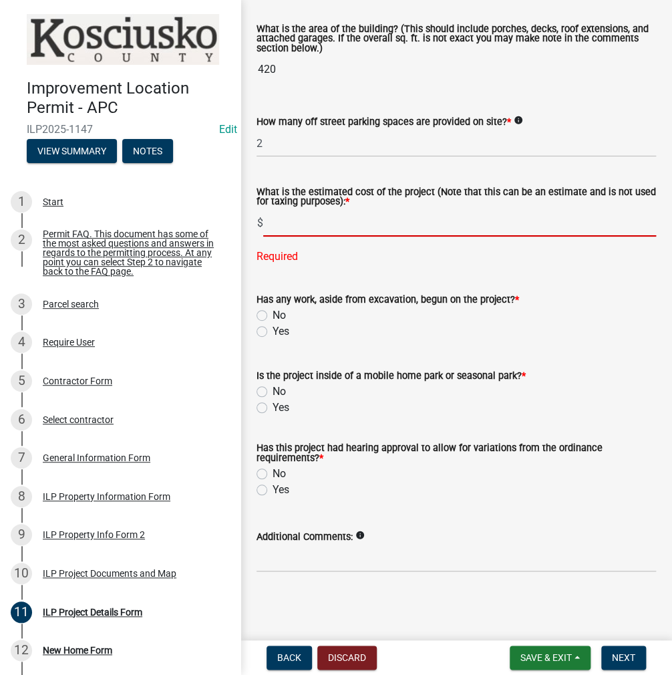
click at [301, 236] on input "text" at bounding box center [459, 222] width 393 height 27
type input "51000"
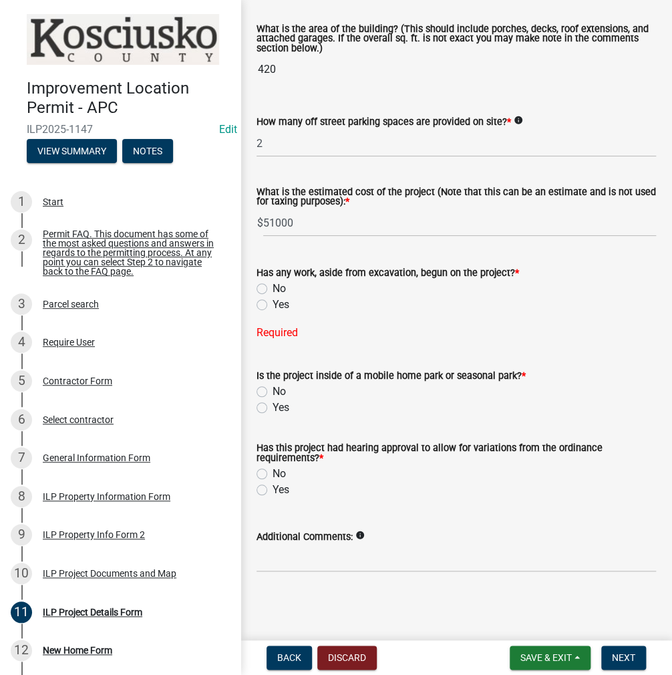
click at [273, 297] on label "No" at bounding box center [279, 289] width 13 height 16
click at [273, 289] on input "No" at bounding box center [277, 285] width 9 height 9
radio input "true"
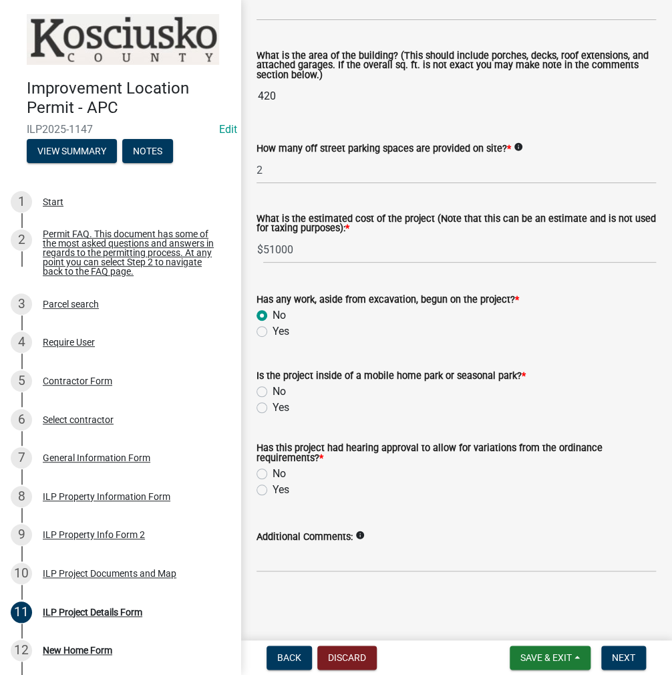
click at [273, 406] on label "Yes" at bounding box center [281, 407] width 17 height 16
click at [273, 406] on input "Yes" at bounding box center [277, 403] width 9 height 9
radio input "true"
click at [273, 489] on label "Yes" at bounding box center [281, 490] width 17 height 16
click at [273, 489] on input "Yes" at bounding box center [277, 486] width 9 height 9
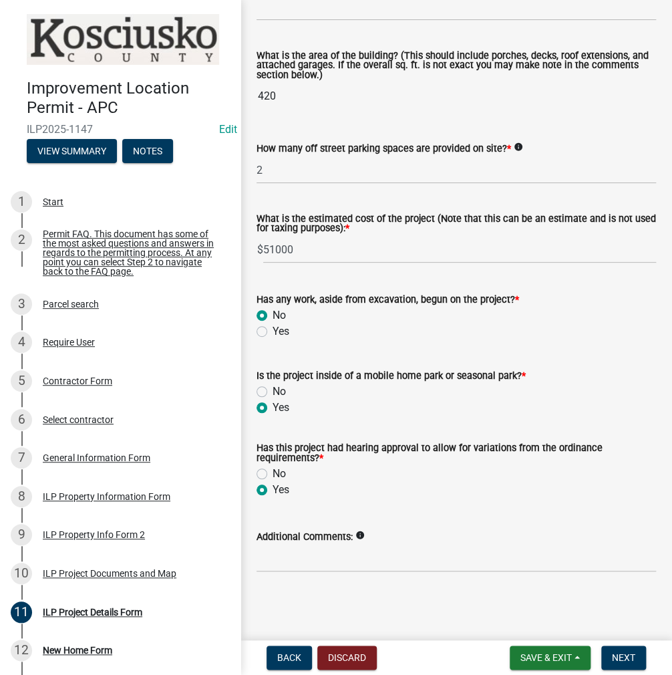
radio input "true"
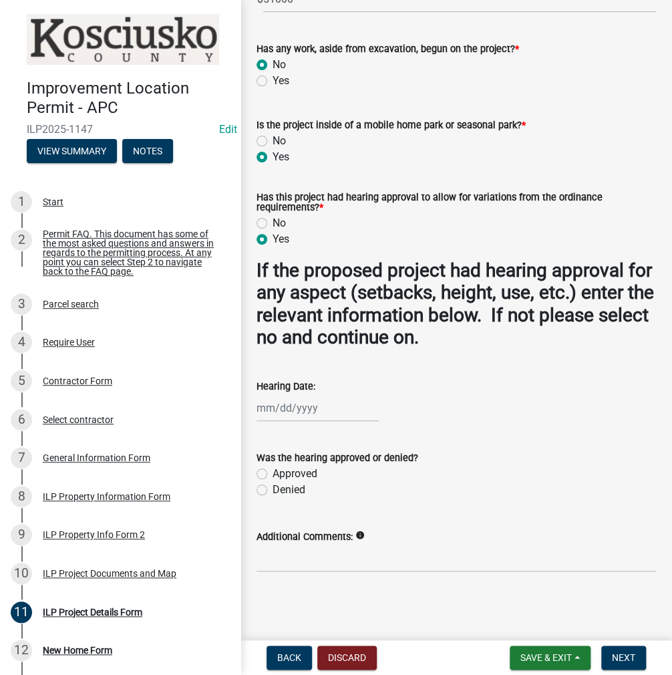
scroll to position [1195, 0]
click at [310, 557] on input "Additional Comments:" at bounding box center [456, 557] width 399 height 27
type input "18086E"
click at [273, 475] on label "Approved" at bounding box center [295, 474] width 45 height 16
click at [273, 474] on input "Approved" at bounding box center [277, 470] width 9 height 9
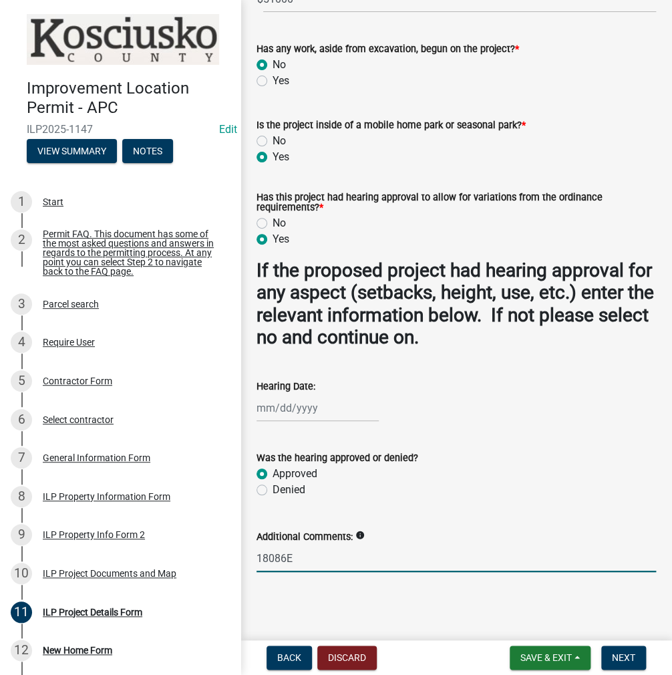
radio input "true"
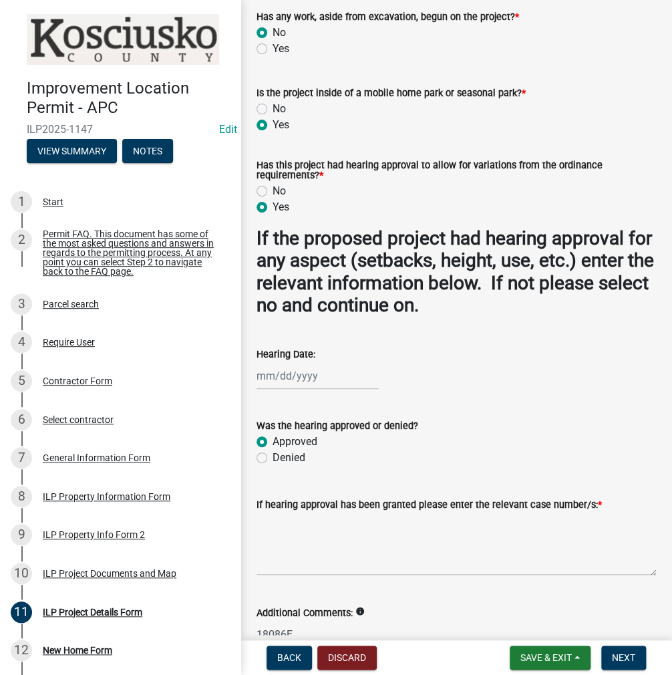
select select "9"
select select "2025"
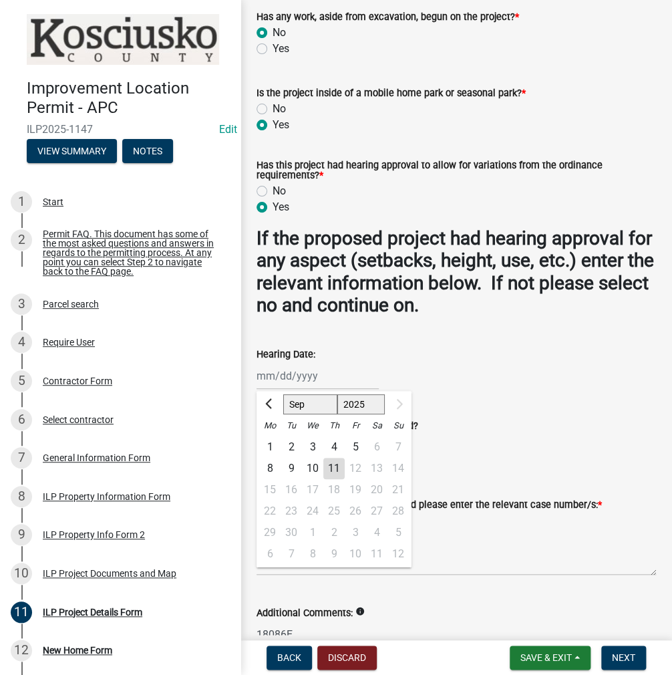
click at [281, 389] on div "[PERSON_NAME] Feb Mar Apr [PERSON_NAME][DATE] [DATE] 1526 1527 1528 1529 1530 1…" at bounding box center [318, 375] width 122 height 27
click at [281, 389] on input "Hearing Date:" at bounding box center [318, 375] width 122 height 27
type input "0"
type input "[DATE]"
click at [537, 389] on div "[DATE] [PERSON_NAME] Apr [PERSON_NAME][DATE] [DATE] 1526 1527 1528 1529 1530 15…" at bounding box center [456, 375] width 399 height 27
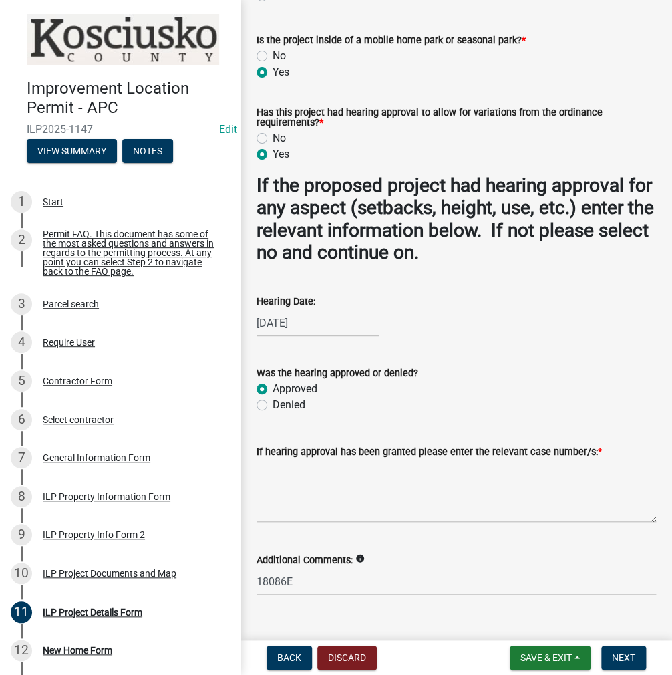
scroll to position [1303, 0]
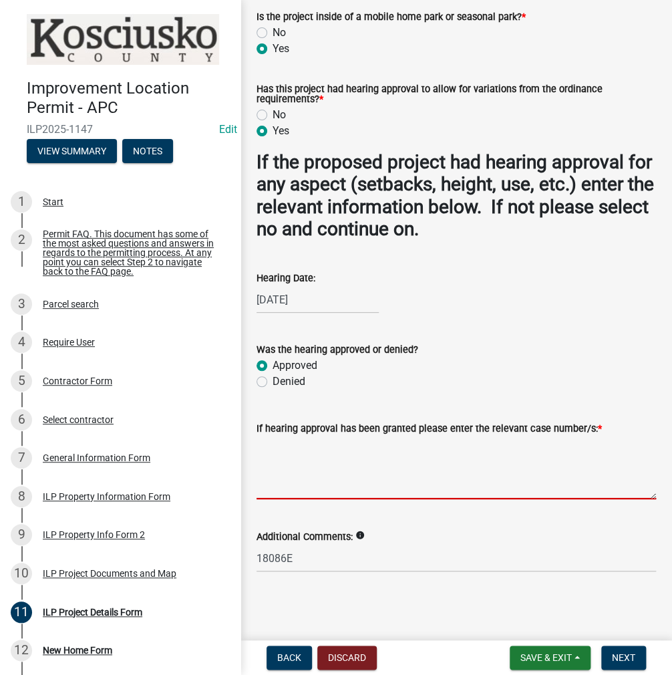
click at [287, 467] on textarea "If hearing approval has been granted please enter the relevant case number/s: *" at bounding box center [456, 467] width 399 height 63
type textarea "18086E"
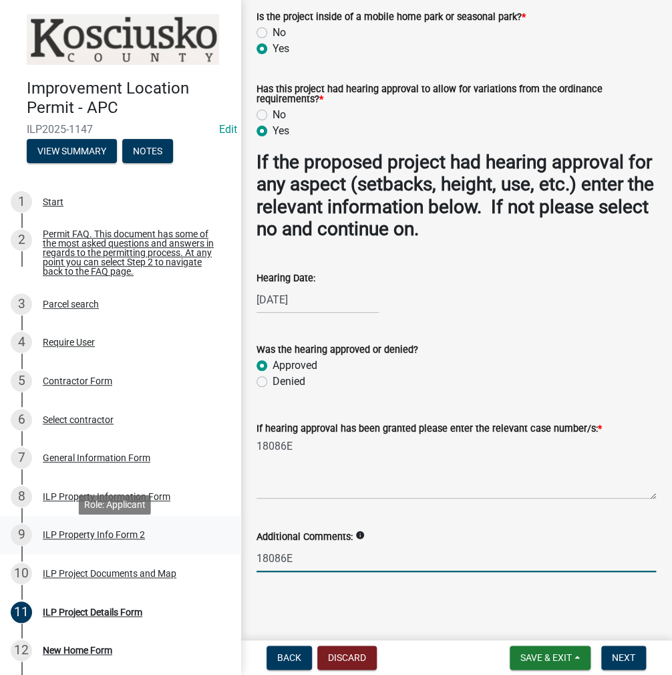
drag, startPoint x: 308, startPoint y: 562, endPoint x: 216, endPoint y: 559, distance: 92.2
click at [216, 559] on div "Improvement Location Permit - APC ILP2025-1147 Edit View Summary Notes 1 Start …" at bounding box center [336, 337] width 672 height 675
click at [620, 653] on span "Next" at bounding box center [623, 657] width 23 height 11
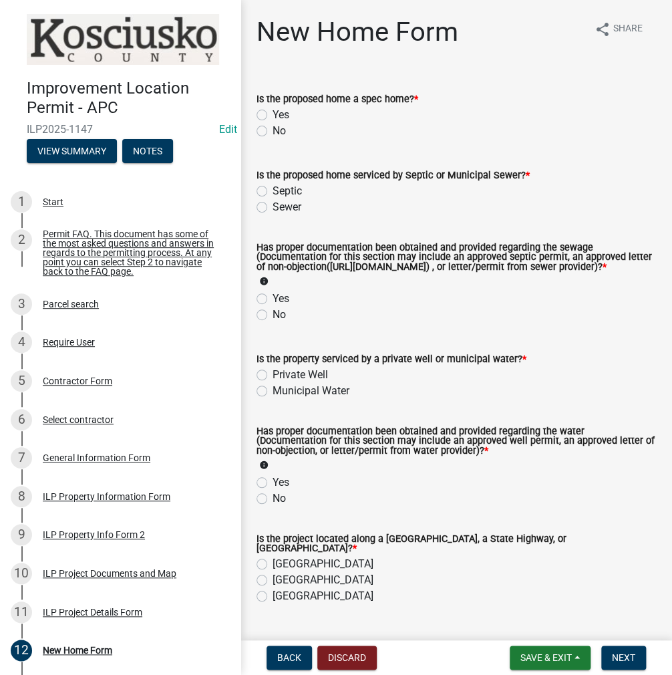
click at [273, 132] on label "No" at bounding box center [279, 131] width 13 height 16
click at [273, 132] on input "No" at bounding box center [277, 127] width 9 height 9
radio input "true"
click at [273, 211] on label "Sewer" at bounding box center [287, 207] width 29 height 16
click at [273, 208] on input "Sewer" at bounding box center [277, 203] width 9 height 9
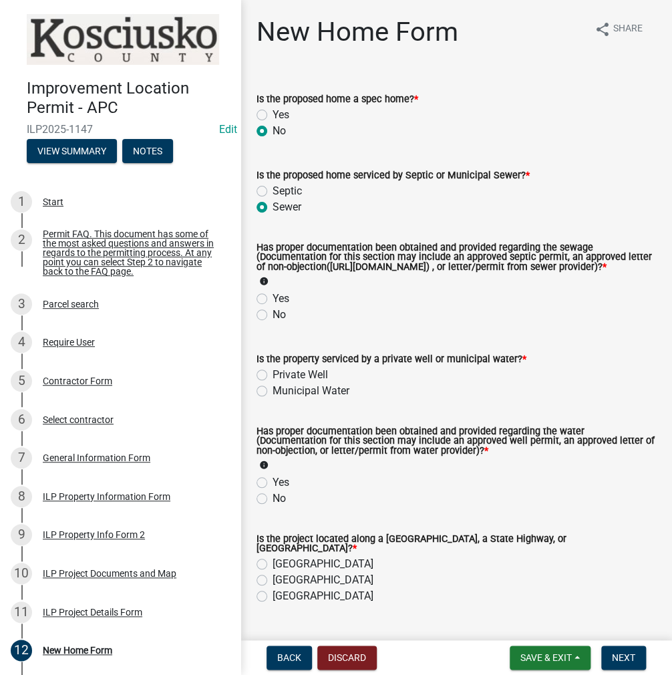
radio input "true"
click at [273, 399] on label "Municipal Water" at bounding box center [311, 391] width 77 height 16
click at [273, 391] on input "Municipal Water" at bounding box center [277, 387] width 9 height 9
radio input "true"
click at [273, 307] on label "Yes" at bounding box center [281, 299] width 17 height 16
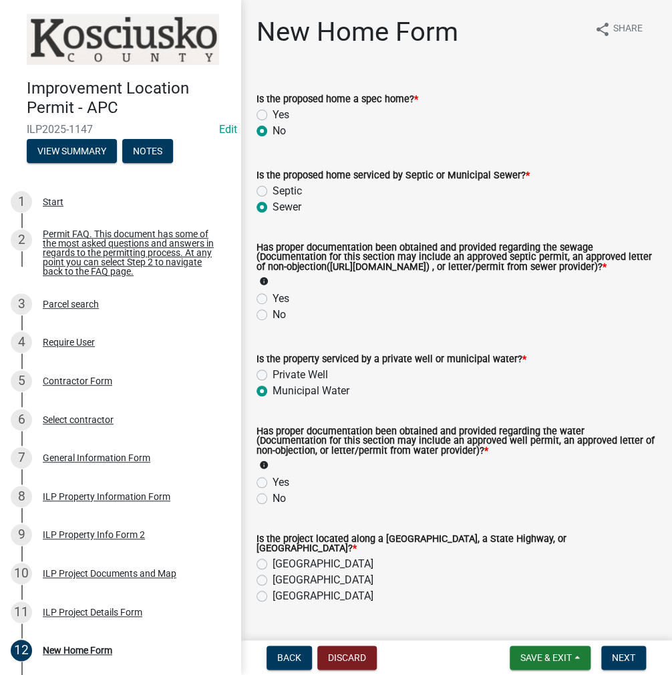
click at [273, 299] on input "Yes" at bounding box center [277, 295] width 9 height 9
radio input "true"
click at [524, 654] on span "Save & Exit" at bounding box center [545, 657] width 51 height 11
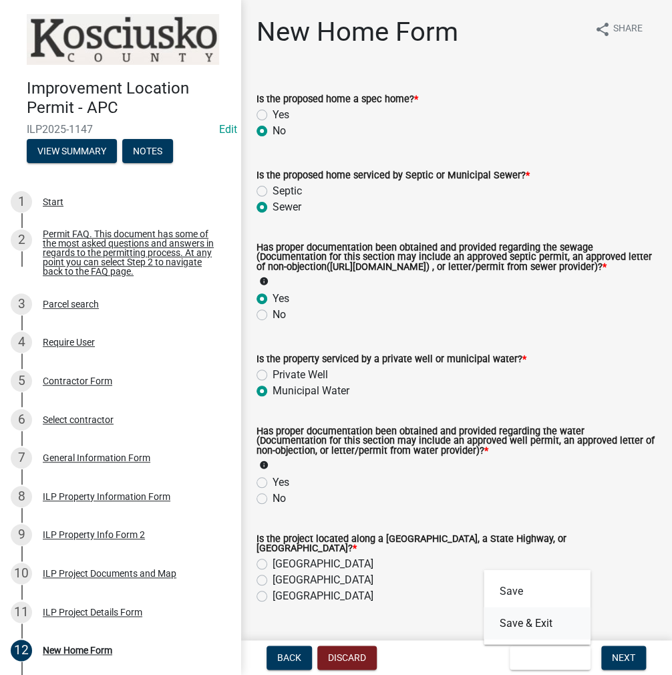
click at [522, 620] on button "Save & Exit" at bounding box center [537, 623] width 107 height 32
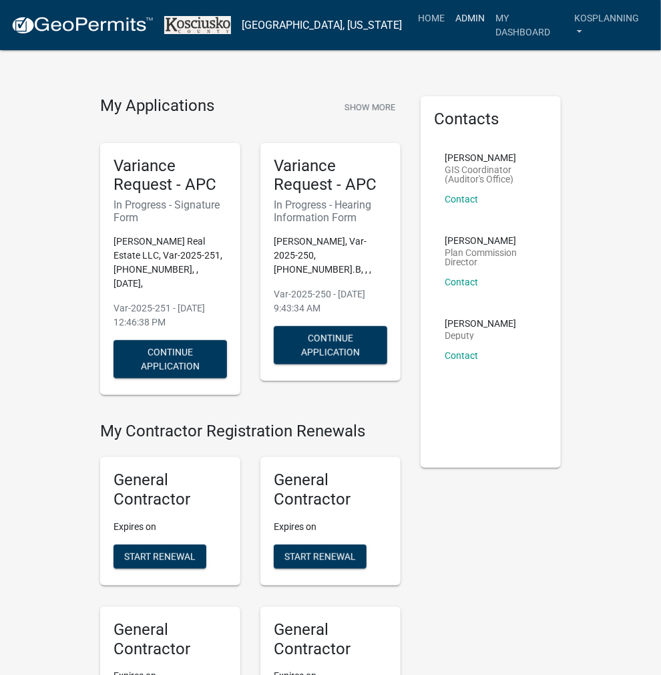
click at [467, 14] on link "Admin" at bounding box center [470, 17] width 40 height 25
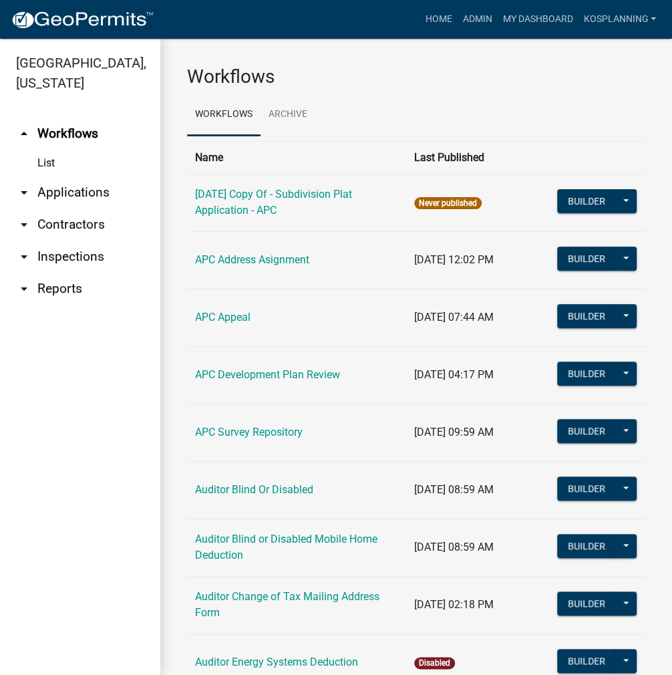
click at [59, 196] on link "arrow_drop_down Applications" at bounding box center [80, 192] width 160 height 32
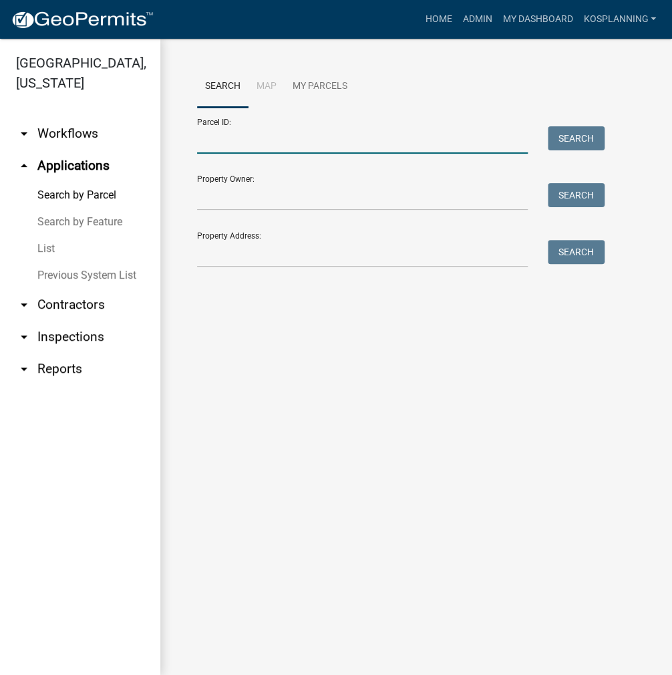
click at [212, 144] on input "Parcel ID:" at bounding box center [362, 139] width 331 height 27
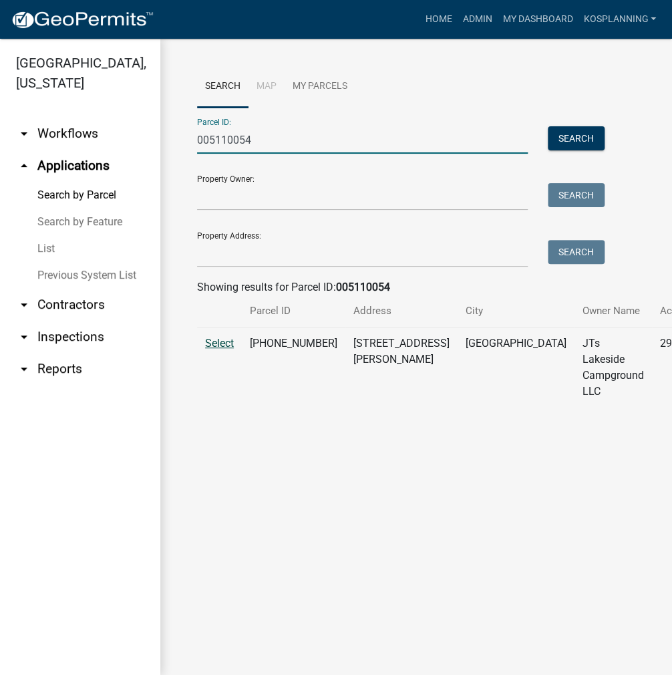
type input "005110054"
click at [214, 349] on span "Select" at bounding box center [219, 343] width 29 height 13
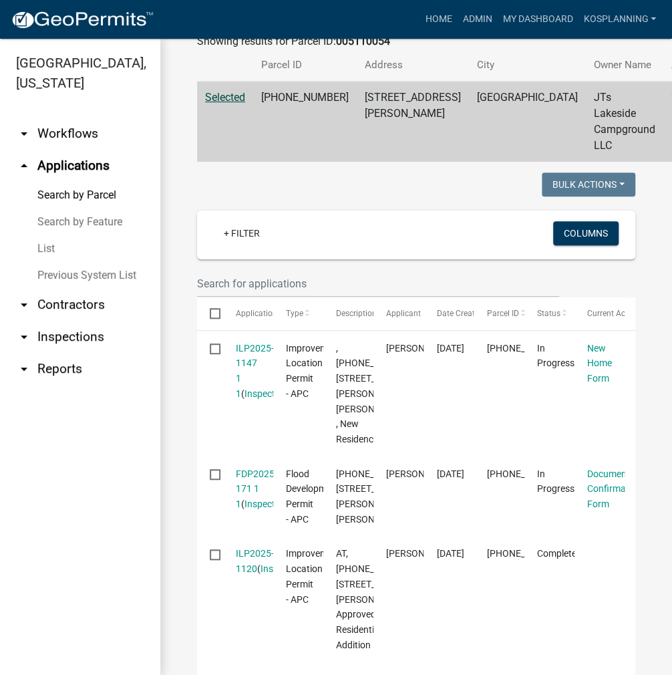
scroll to position [267, 0]
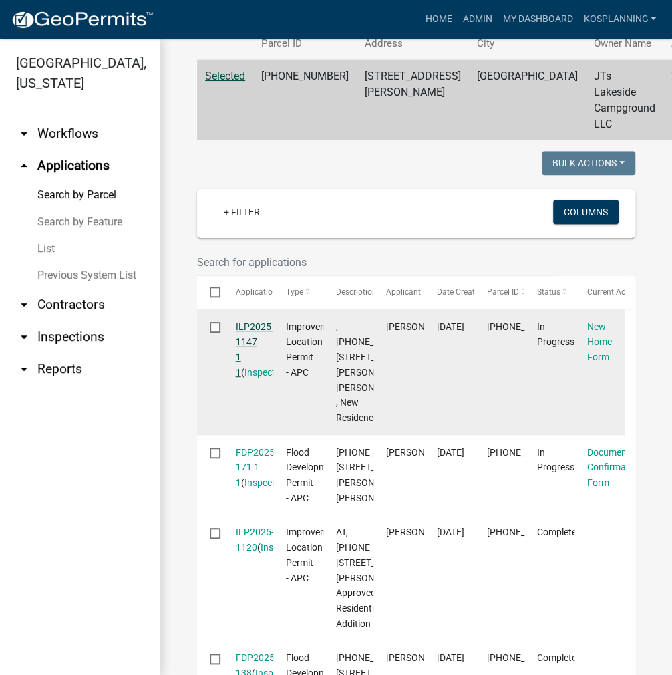
click at [257, 339] on link "ILP2025-1147 1 1" at bounding box center [255, 349] width 38 height 56
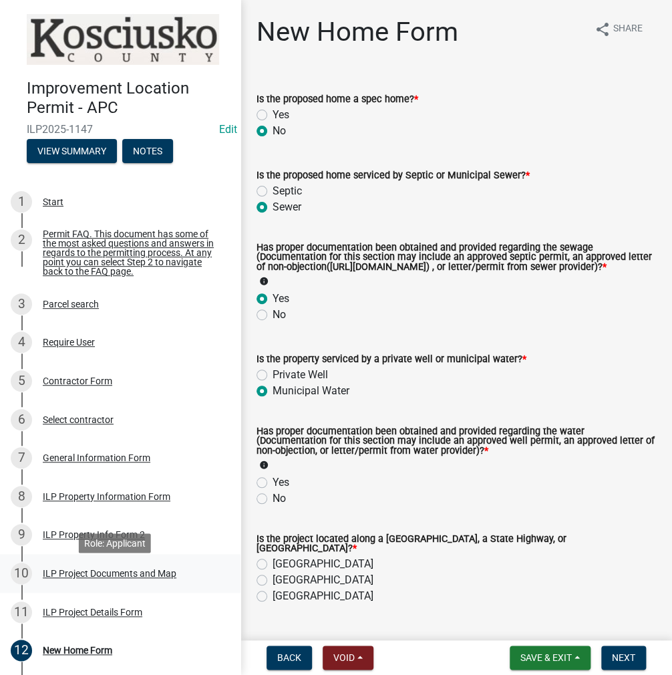
click at [88, 578] on div "ILP Project Documents and Map" at bounding box center [110, 572] width 134 height 9
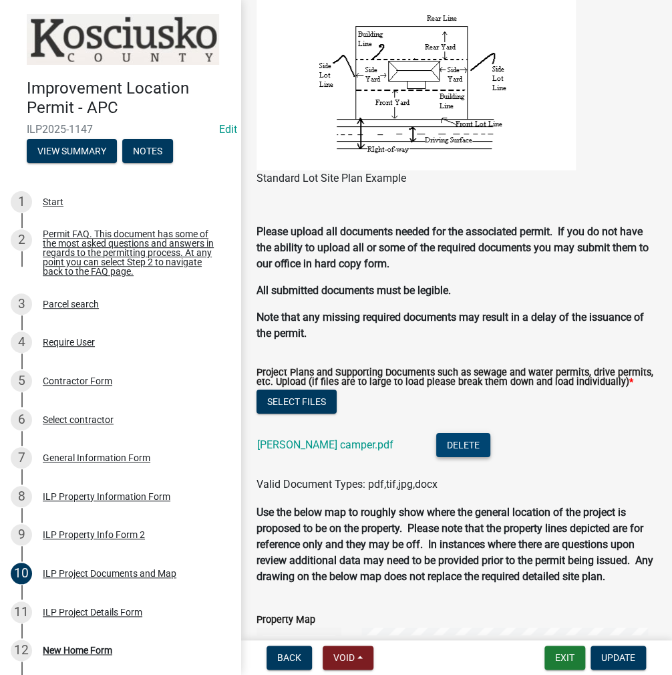
scroll to position [1202, 0]
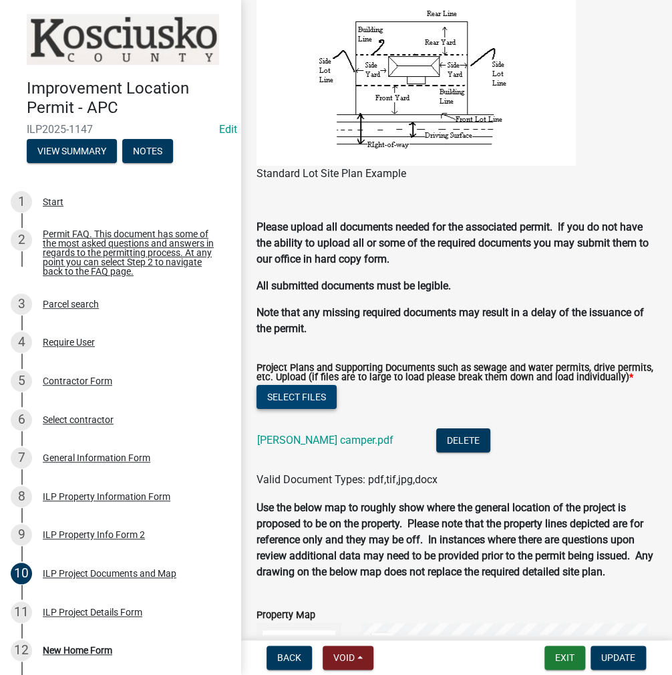
click at [322, 409] on button "Select files" at bounding box center [297, 397] width 80 height 24
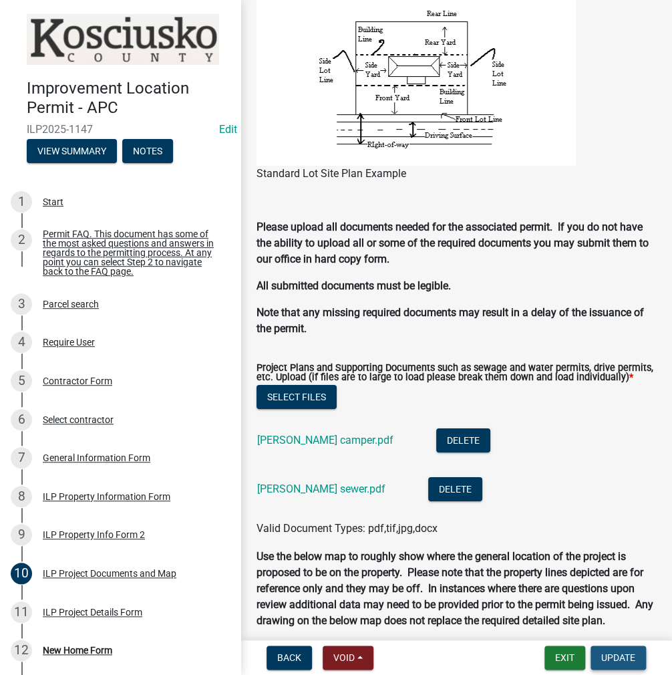
click at [612, 653] on span "Update" at bounding box center [618, 657] width 34 height 11
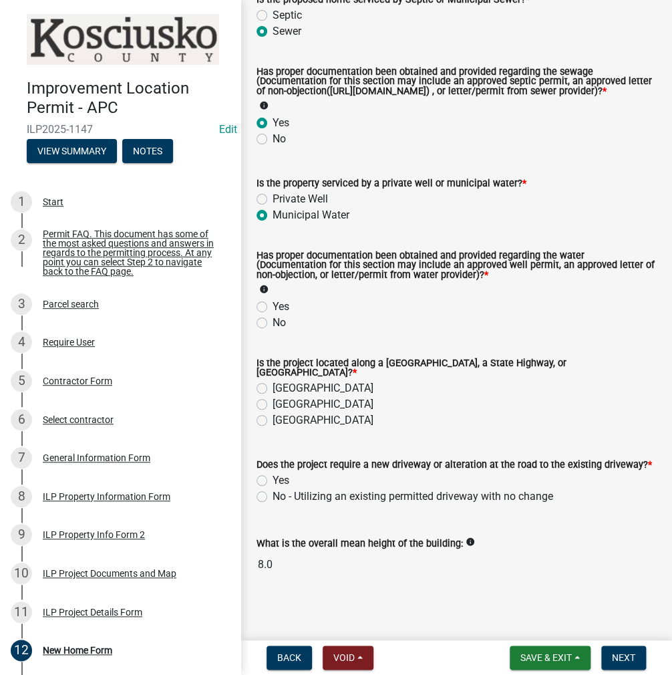
scroll to position [186, 0]
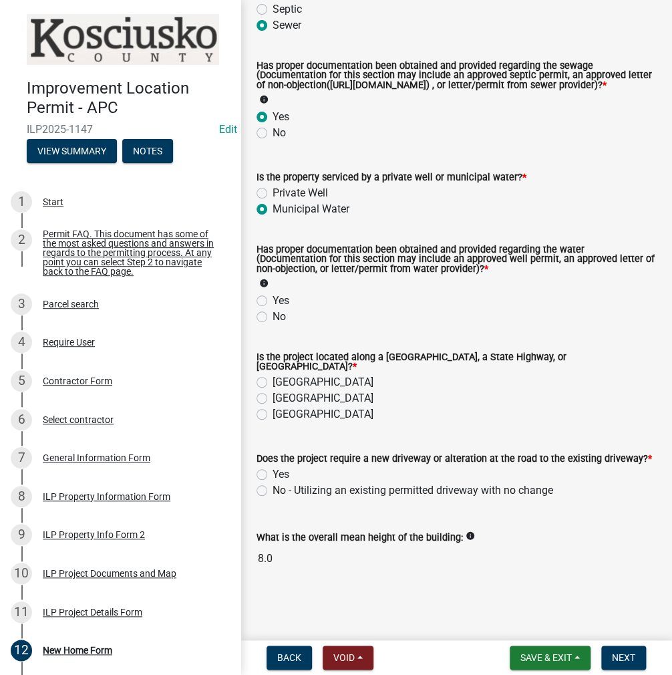
click at [273, 304] on label "Yes" at bounding box center [281, 301] width 17 height 16
click at [273, 301] on input "Yes" at bounding box center [277, 297] width 9 height 9
radio input "true"
click at [273, 383] on label "[GEOGRAPHIC_DATA]" at bounding box center [323, 382] width 101 height 16
click at [273, 383] on input "[GEOGRAPHIC_DATA]" at bounding box center [277, 378] width 9 height 9
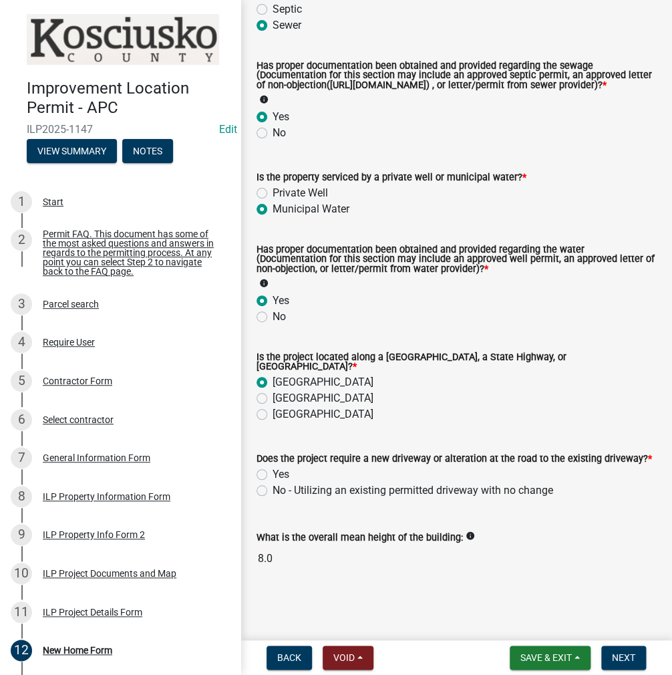
radio input "true"
click at [273, 492] on label "No - Utilizing an existing permitted driveway with no change" at bounding box center [413, 490] width 281 height 16
click at [273, 491] on input "No - Utilizing an existing permitted driveway with no change" at bounding box center [277, 486] width 9 height 9
radio input "true"
click at [617, 654] on span "Next" at bounding box center [623, 657] width 23 height 11
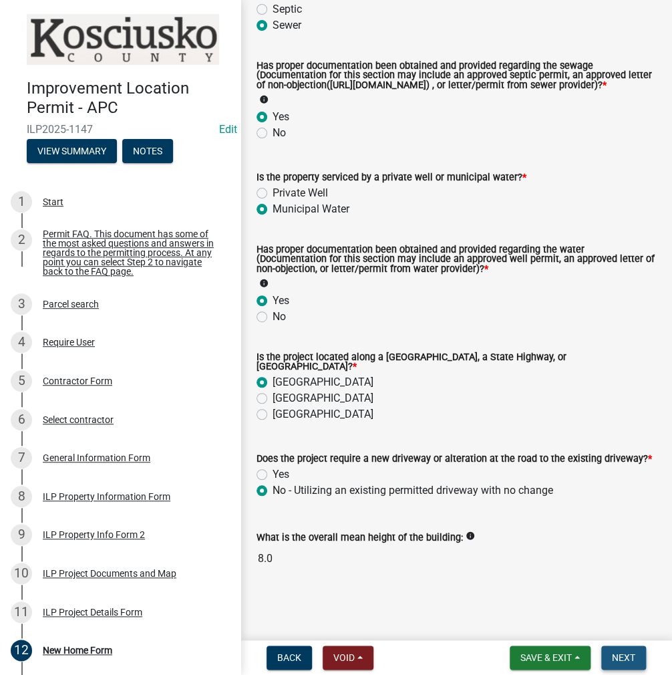
scroll to position [0, 0]
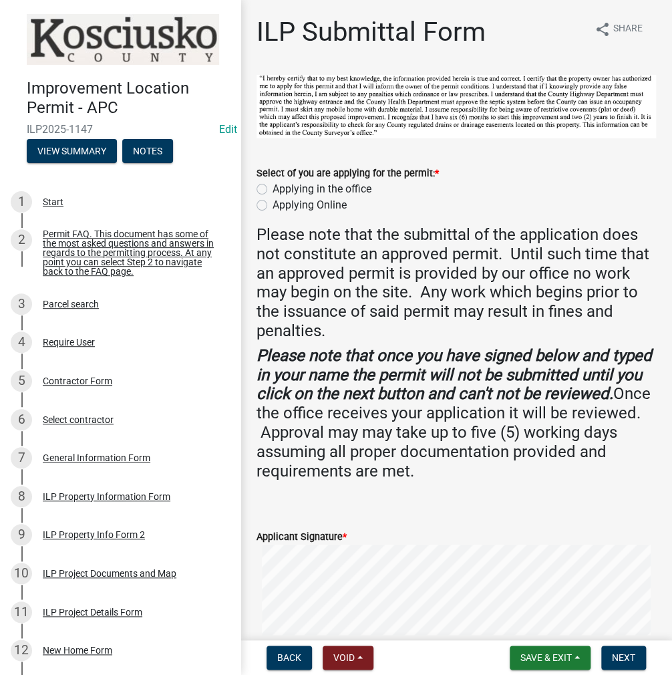
click at [273, 186] on label "Applying in the office" at bounding box center [322, 189] width 99 height 16
click at [273, 186] on input "Applying in the office" at bounding box center [277, 185] width 9 height 9
radio input "true"
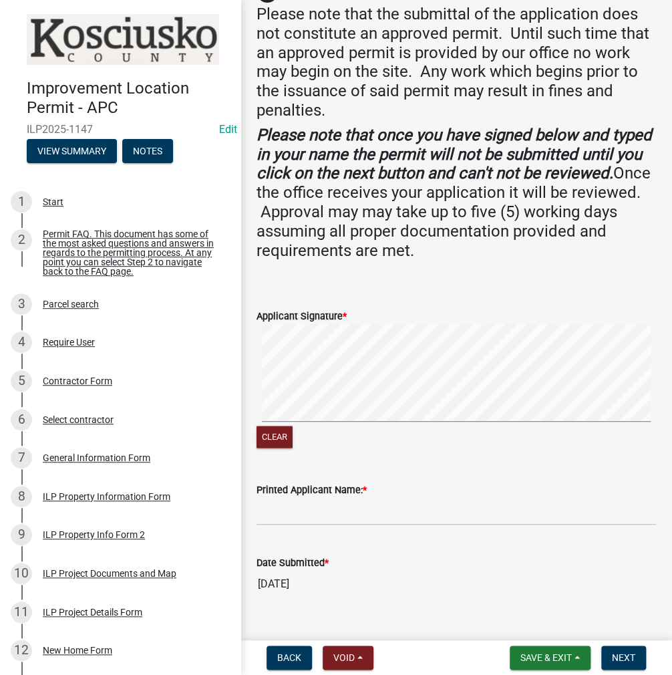
scroll to position [243, 0]
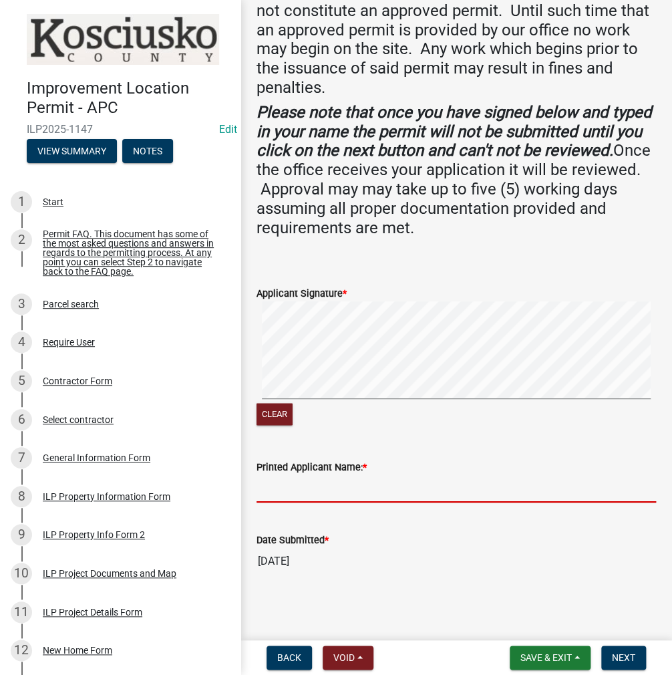
click at [337, 490] on input "Printed Applicant Name: *" at bounding box center [456, 488] width 399 height 27
type input "[PERSON_NAME]"
click at [640, 655] on button "Next" at bounding box center [623, 657] width 45 height 24
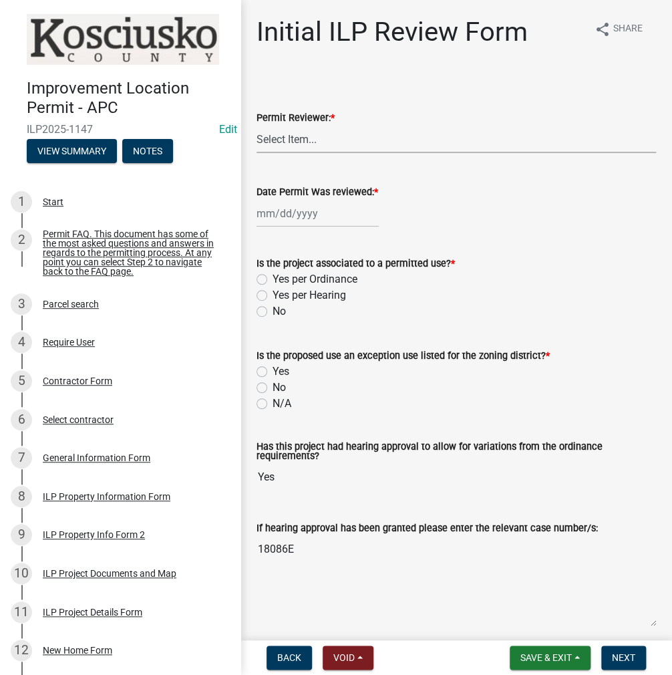
click at [293, 142] on select "Select Item... MMS LT AT CS [PERSON_NAME]" at bounding box center [456, 139] width 399 height 27
click at [257, 126] on select "Select Item... MMS LT AT CS [PERSON_NAME]" at bounding box center [456, 139] width 399 height 27
select select "c872cdc8-ca01-49f1-a213-e4b05fa58cd2"
click at [300, 212] on div at bounding box center [318, 213] width 122 height 27
select select "9"
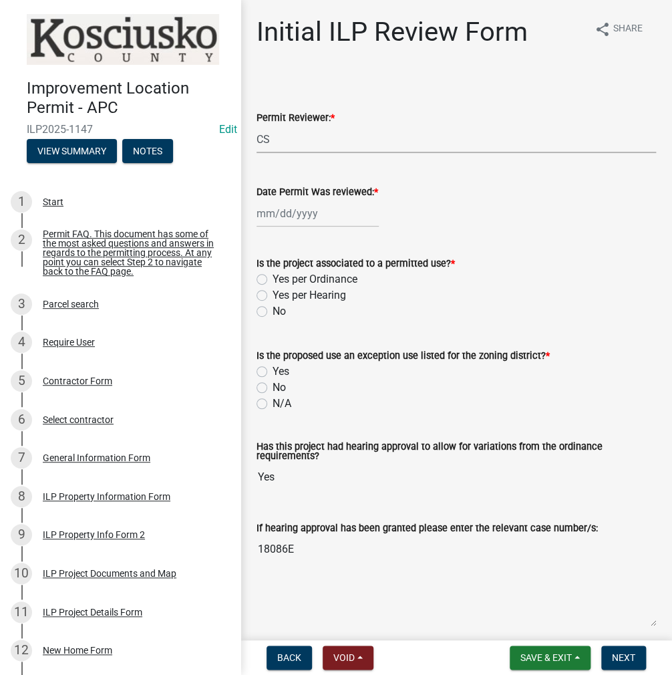
select select "2025"
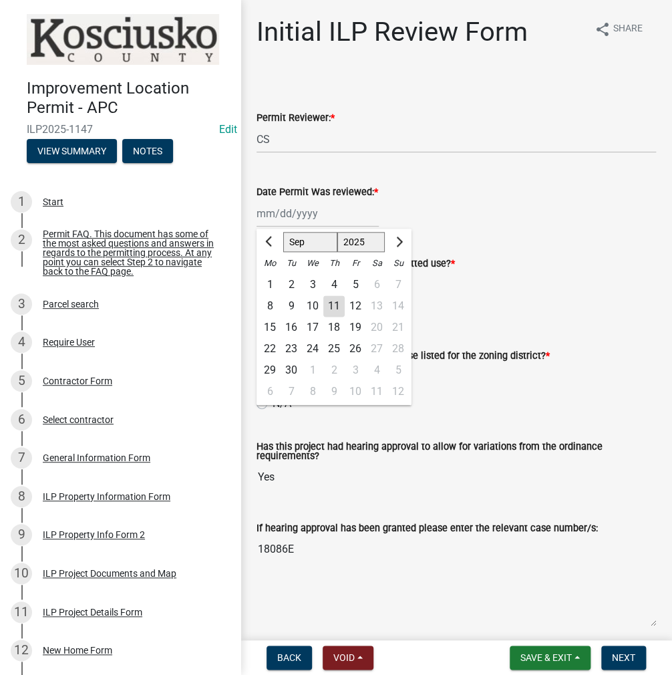
click at [337, 301] on div "11" at bounding box center [333, 305] width 21 height 21
type input "[DATE]"
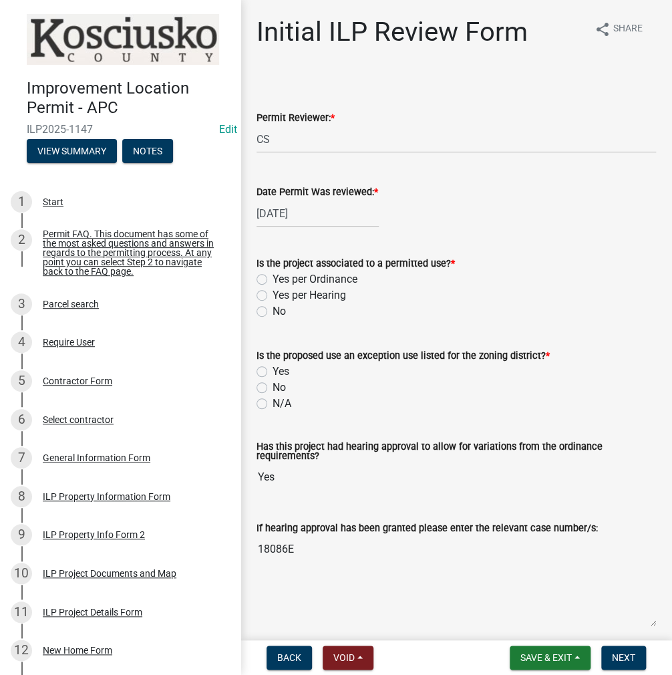
click at [273, 297] on label "Yes per Hearing" at bounding box center [309, 295] width 73 height 16
click at [273, 296] on input "Yes per Hearing" at bounding box center [277, 291] width 9 height 9
radio input "true"
click at [273, 387] on label "No" at bounding box center [279, 387] width 13 height 16
click at [273, 387] on input "No" at bounding box center [277, 383] width 9 height 9
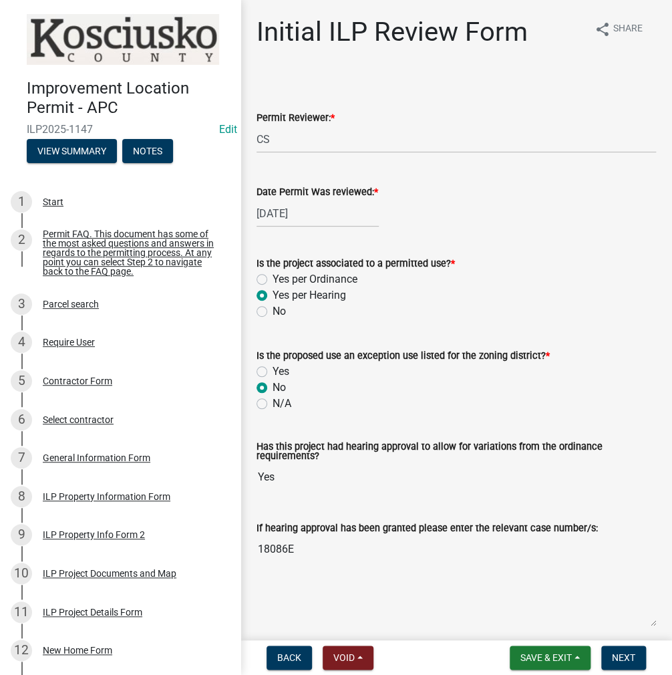
radio input "true"
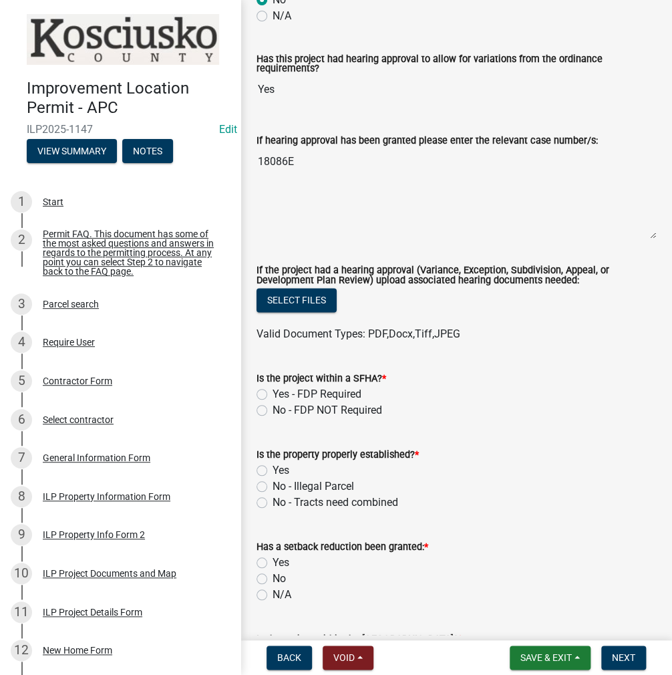
scroll to position [468, 0]
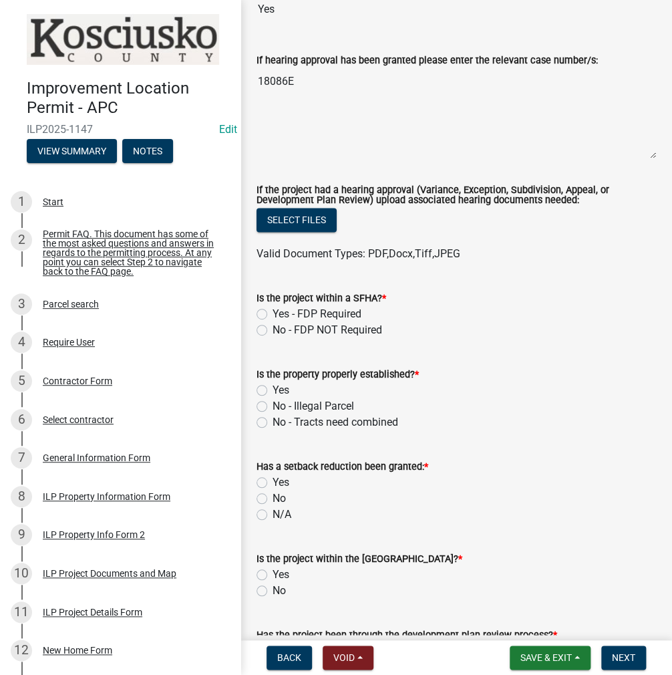
click at [273, 330] on label "No - FDP NOT Required" at bounding box center [328, 330] width 110 height 16
click at [273, 330] on input "No - FDP NOT Required" at bounding box center [277, 326] width 9 height 9
radio input "true"
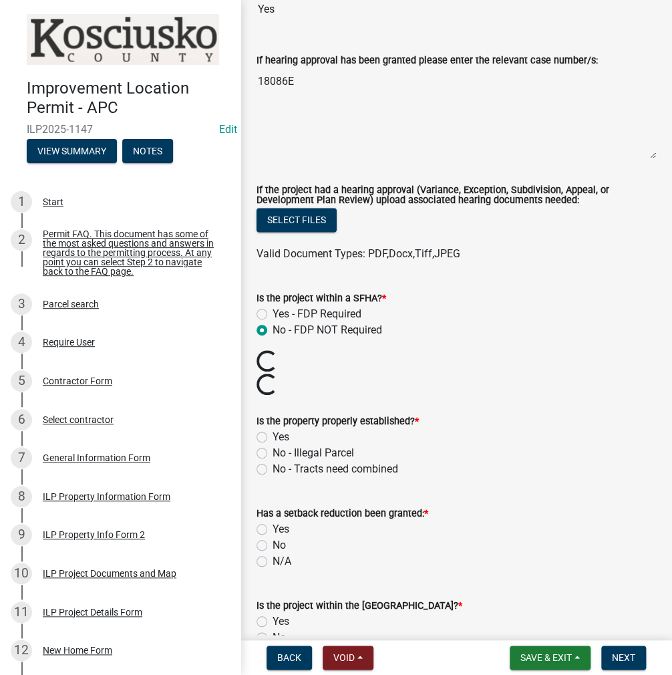
click at [273, 437] on label "Yes" at bounding box center [281, 437] width 17 height 16
click at [273, 437] on input "Yes" at bounding box center [277, 433] width 9 height 9
radio input "true"
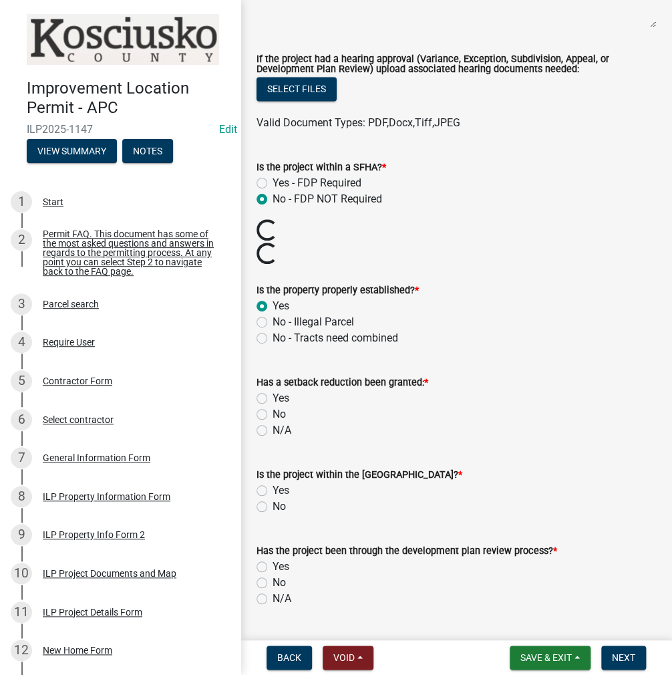
scroll to position [601, 0]
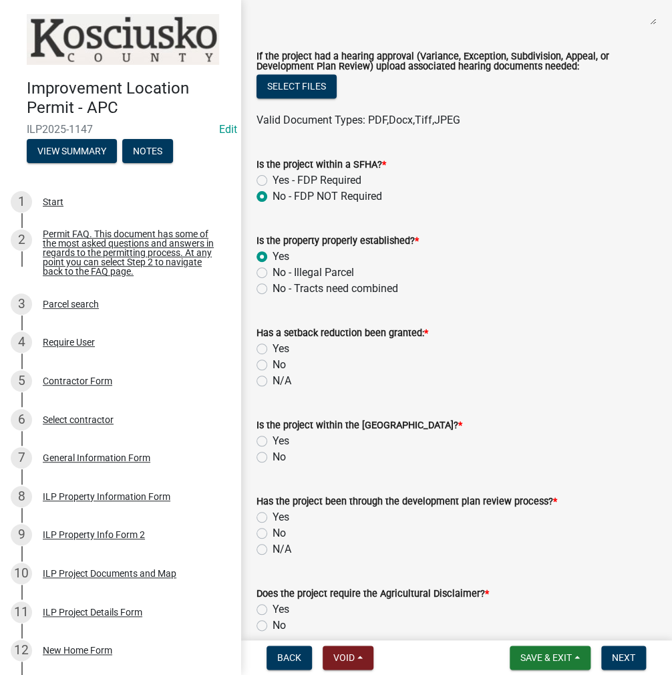
click at [273, 364] on label "No" at bounding box center [279, 365] width 13 height 16
click at [273, 364] on input "No" at bounding box center [277, 361] width 9 height 9
radio input "true"
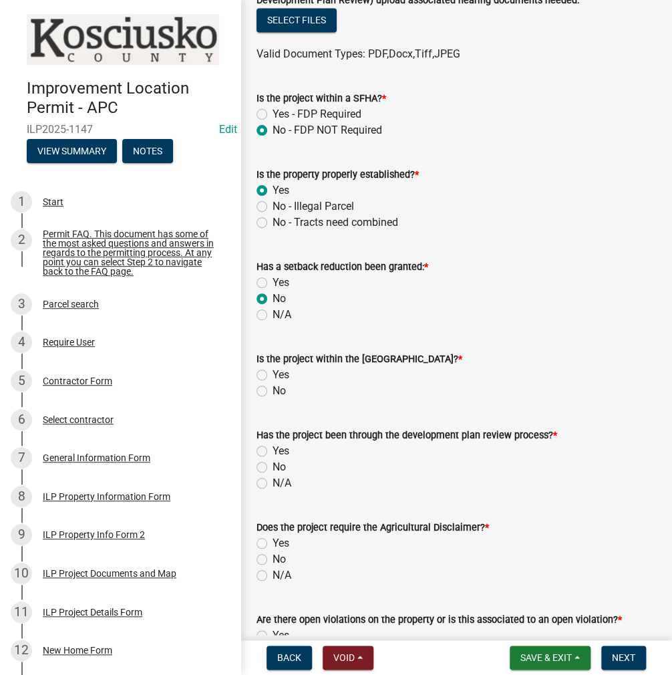
scroll to position [735, 0]
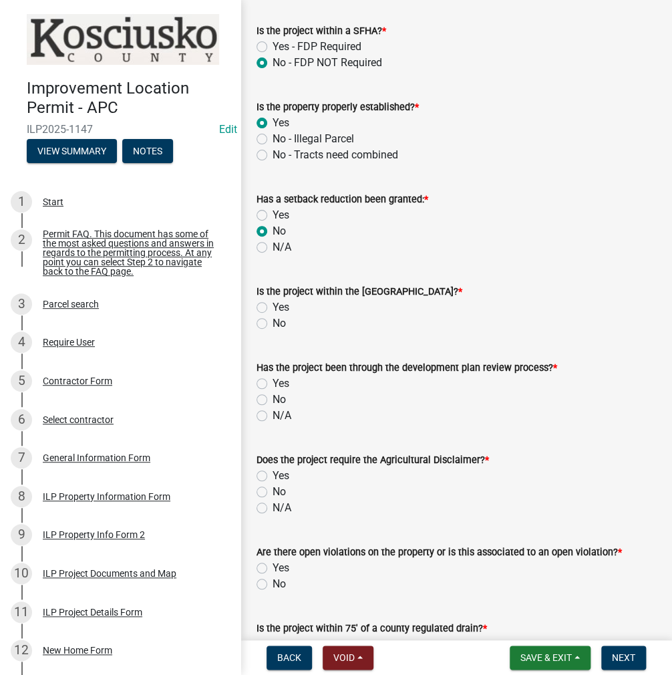
click at [273, 320] on label "No" at bounding box center [279, 323] width 13 height 16
click at [273, 320] on input "No" at bounding box center [277, 319] width 9 height 9
radio input "true"
click at [273, 398] on label "No" at bounding box center [279, 399] width 13 height 16
click at [273, 398] on input "No" at bounding box center [277, 395] width 9 height 9
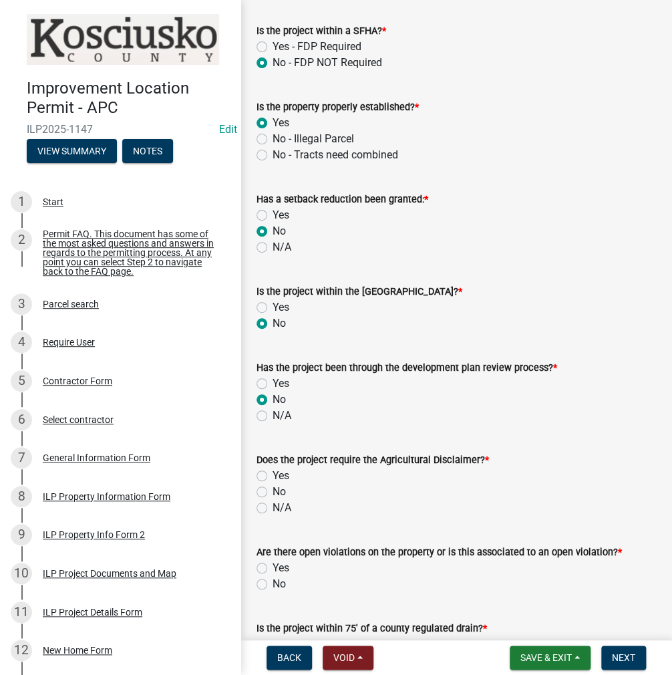
radio input "true"
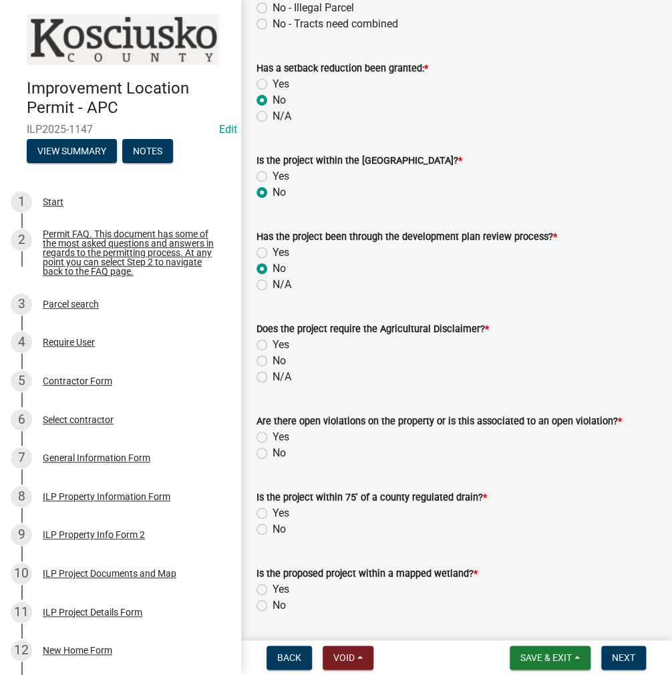
scroll to position [868, 0]
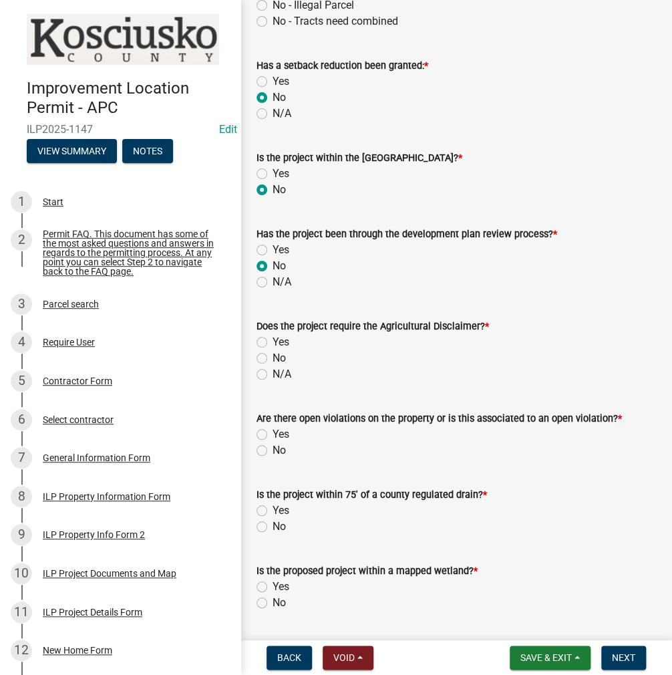
click at [273, 353] on label "No" at bounding box center [279, 358] width 13 height 16
click at [273, 353] on input "No" at bounding box center [277, 354] width 9 height 9
radio input "true"
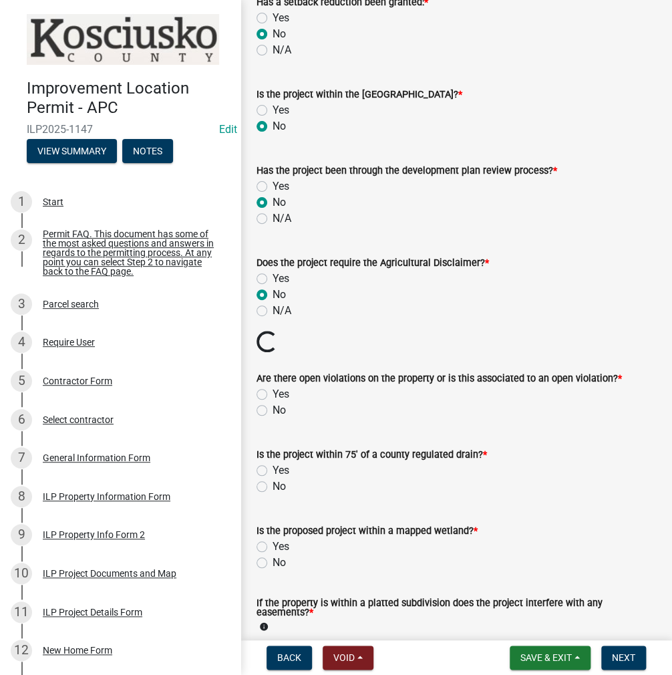
scroll to position [1002, 0]
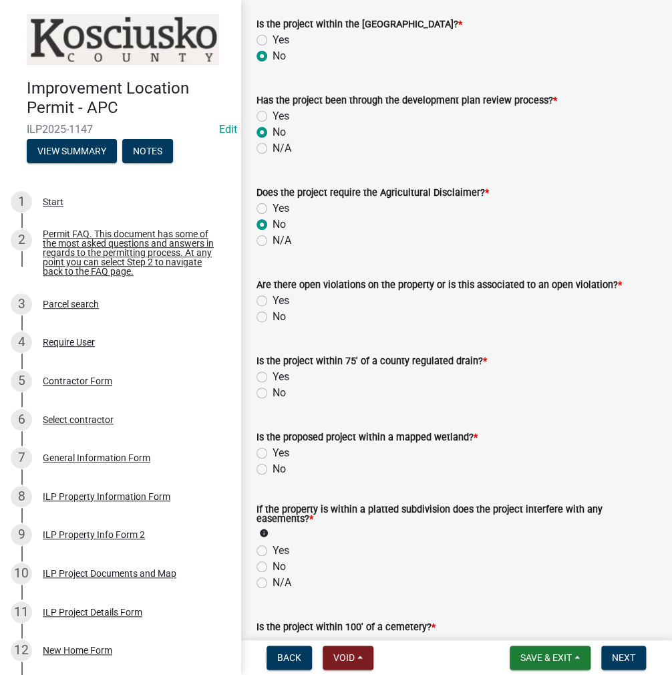
click at [273, 317] on label "No" at bounding box center [279, 317] width 13 height 16
click at [273, 317] on input "No" at bounding box center [277, 313] width 9 height 9
radio input "true"
click at [273, 390] on label "No" at bounding box center [279, 393] width 13 height 16
click at [273, 390] on input "No" at bounding box center [277, 389] width 9 height 9
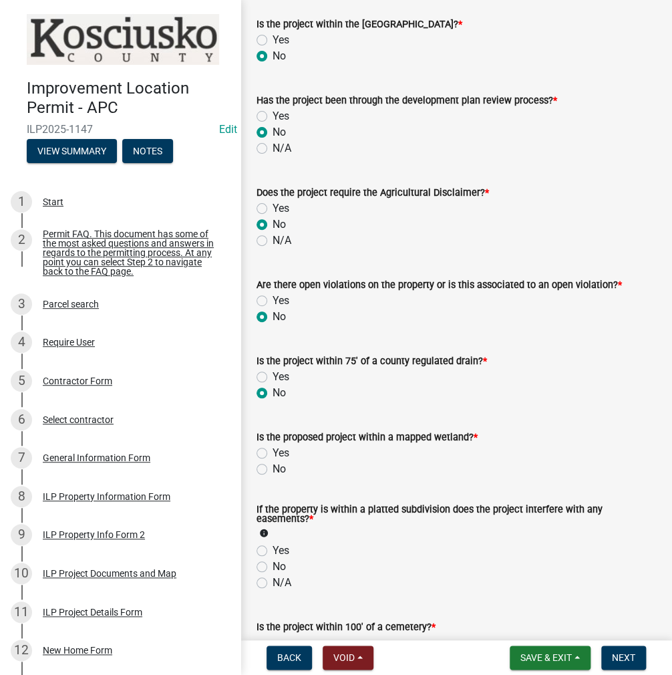
radio input "true"
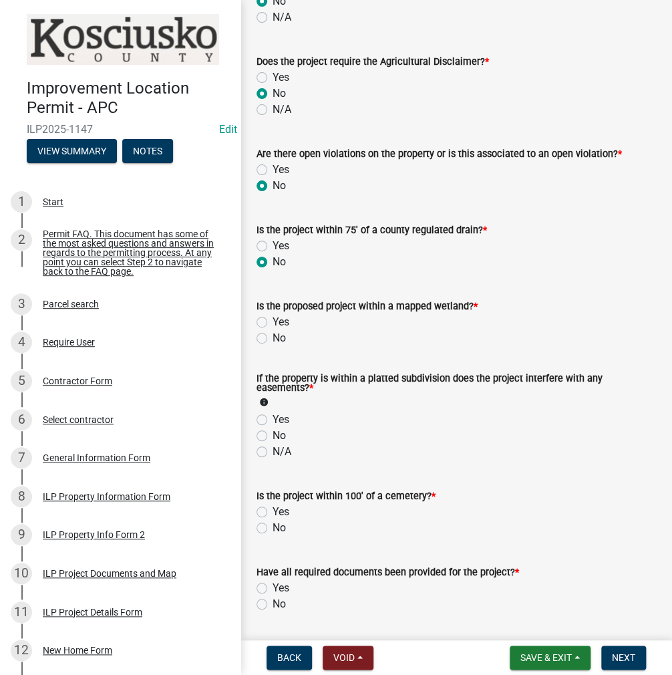
scroll to position [1136, 0]
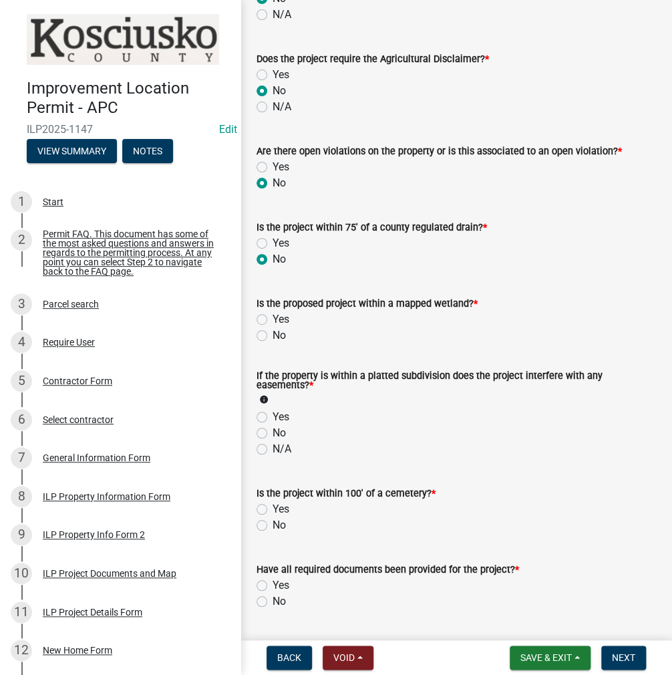
click at [273, 335] on label "No" at bounding box center [279, 335] width 13 height 16
click at [273, 335] on input "No" at bounding box center [277, 331] width 9 height 9
radio input "true"
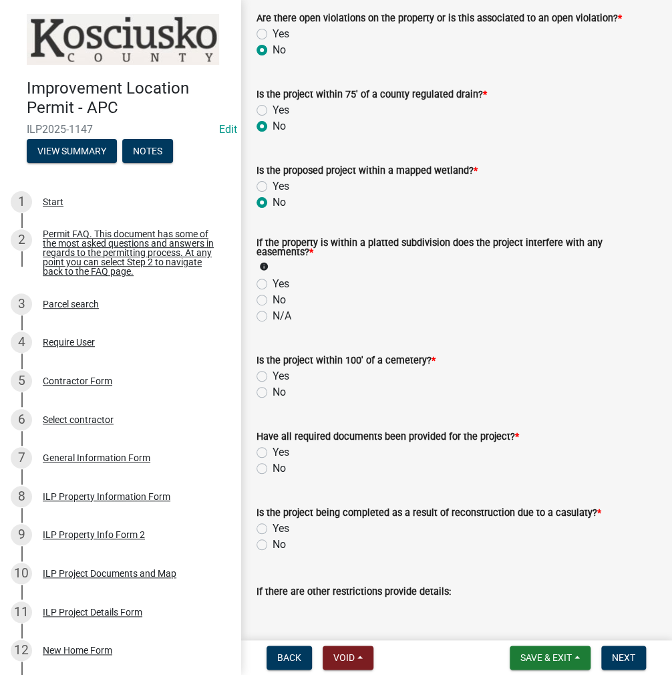
scroll to position [1269, 0]
click at [256, 299] on div "If the property is within a platted subdivision does the project interfere with…" at bounding box center [457, 273] width 420 height 102
click at [273, 300] on label "No" at bounding box center [279, 299] width 13 height 16
click at [273, 300] on input "No" at bounding box center [277, 295] width 9 height 9
radio input "true"
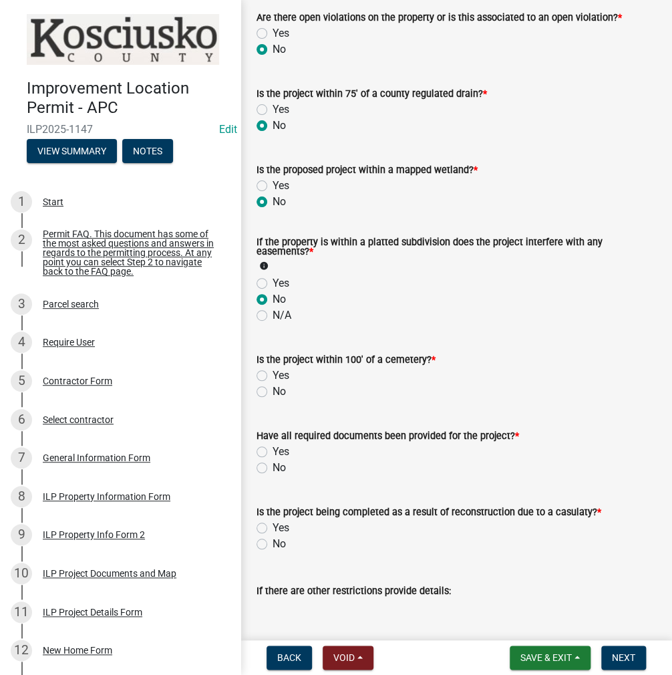
click at [273, 393] on label "No" at bounding box center [279, 391] width 13 height 16
click at [273, 392] on input "No" at bounding box center [277, 387] width 9 height 9
radio input "true"
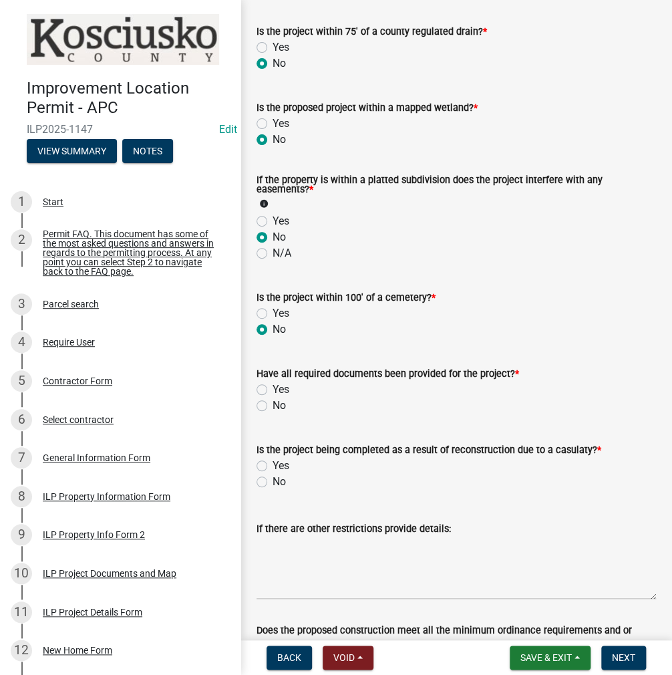
scroll to position [1440, 0]
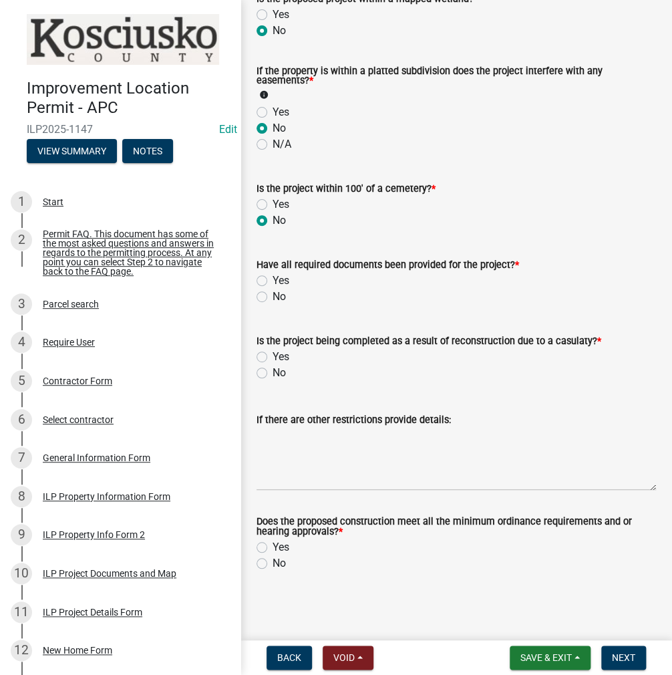
click at [273, 280] on label "Yes" at bounding box center [281, 281] width 17 height 16
click at [273, 280] on input "Yes" at bounding box center [277, 277] width 9 height 9
radio input "true"
click at [273, 370] on label "No" at bounding box center [279, 373] width 13 height 16
click at [273, 370] on input "No" at bounding box center [277, 369] width 9 height 9
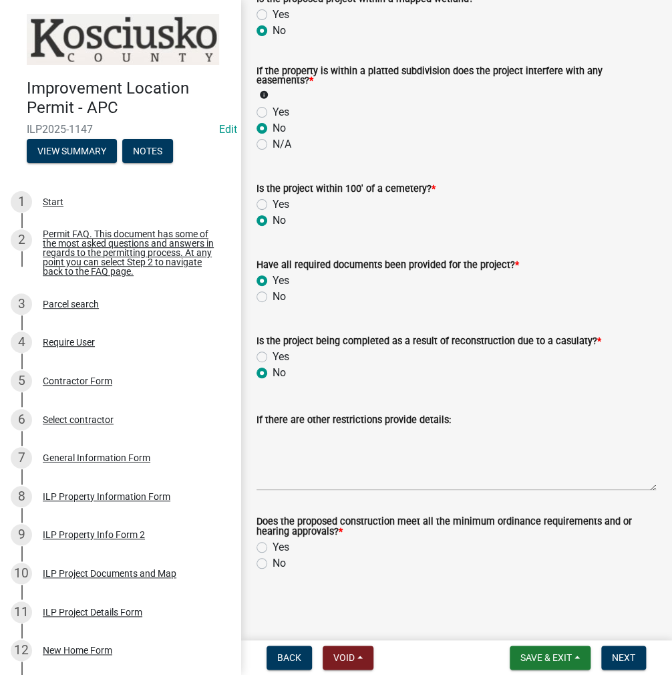
radio input "true"
click at [273, 546] on label "Yes" at bounding box center [281, 547] width 17 height 16
click at [273, 546] on input "Yes" at bounding box center [277, 543] width 9 height 9
radio input "true"
click at [606, 654] on button "Next" at bounding box center [623, 657] width 45 height 24
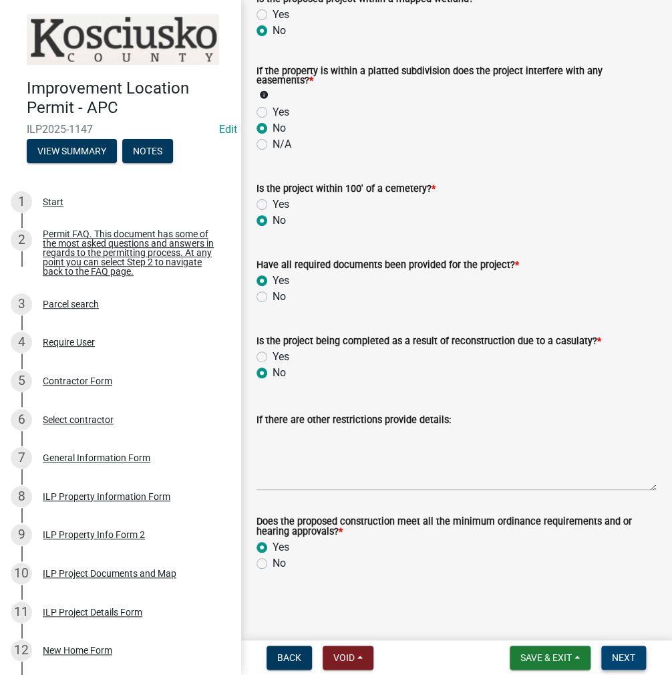
scroll to position [0, 0]
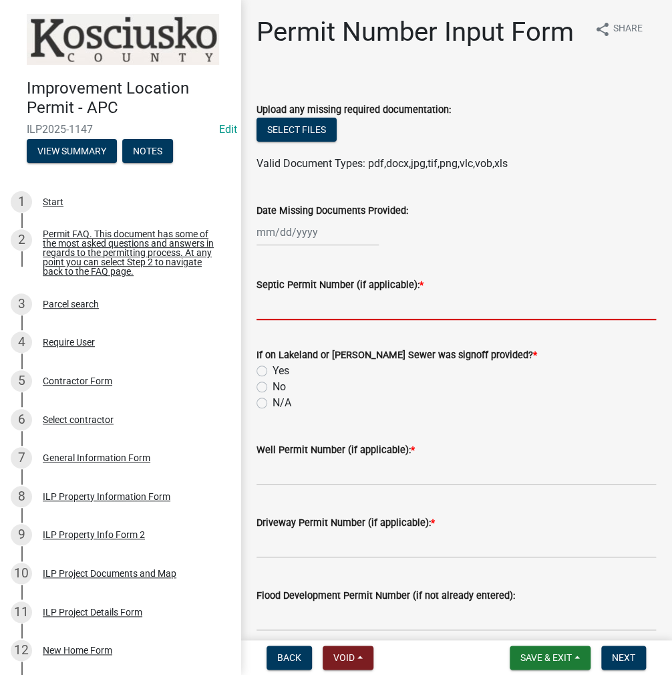
click at [291, 320] on input "Septic Permit Number (if applicable): *" at bounding box center [456, 306] width 399 height 27
type input "L"
type input "LETTER"
click at [273, 379] on label "Yes" at bounding box center [281, 371] width 17 height 16
click at [273, 371] on input "Yes" at bounding box center [277, 367] width 9 height 9
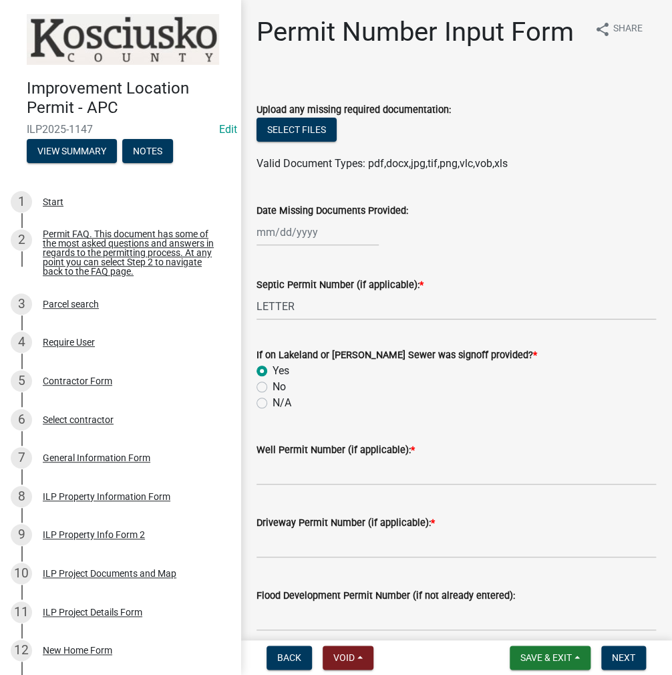
radio input "true"
click at [282, 485] on input "Well Permit Number (if applicable): *" at bounding box center [456, 471] width 399 height 27
type input "LETTER"
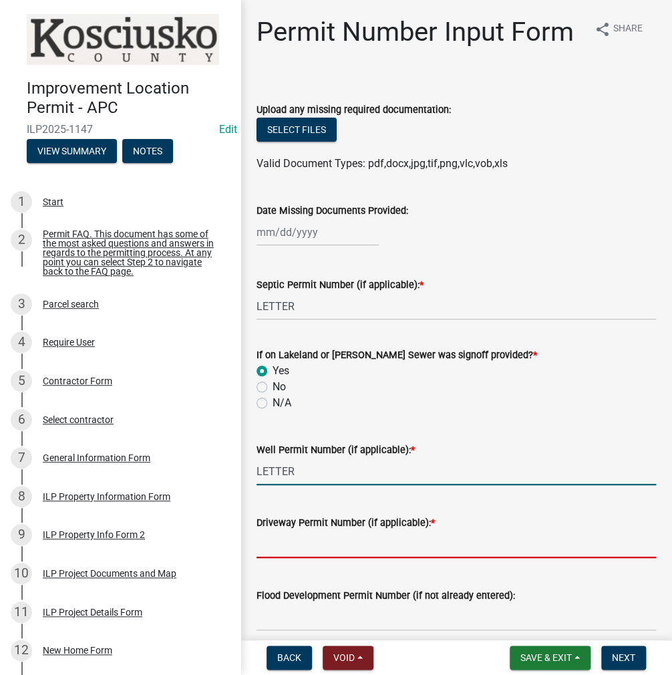
click at [286, 558] on input "Driveway Permit Number (if applicable): *" at bounding box center [456, 543] width 399 height 27
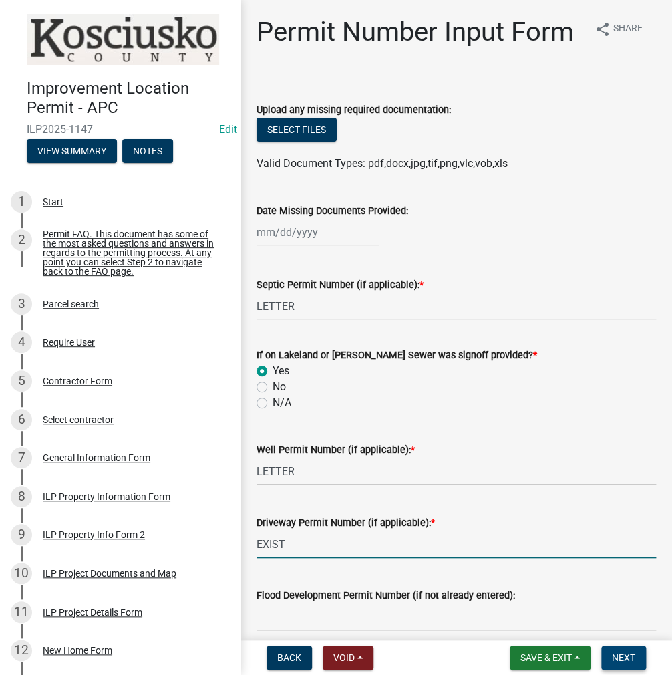
type input "EXIST"
click at [633, 658] on span "Next" at bounding box center [623, 657] width 23 height 11
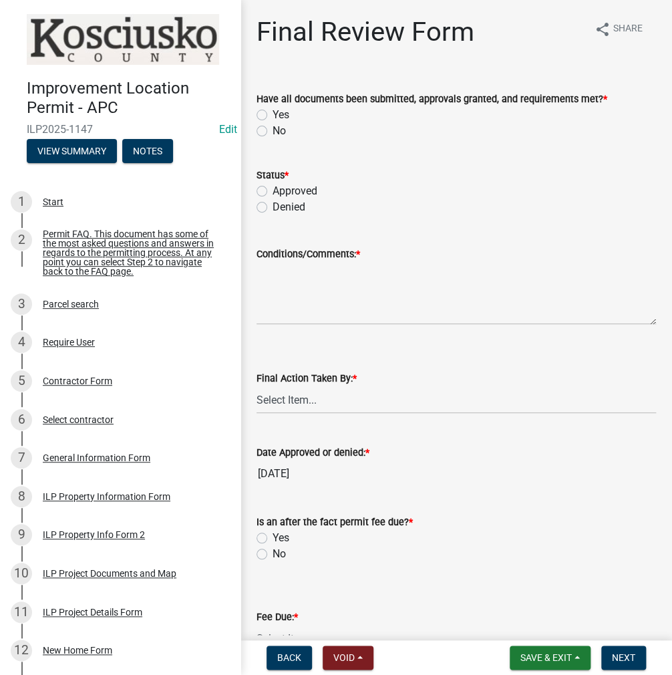
click at [273, 112] on label "Yes" at bounding box center [281, 115] width 17 height 16
click at [273, 112] on input "Yes" at bounding box center [277, 111] width 9 height 9
radio input "true"
click at [273, 190] on label "Approved" at bounding box center [295, 191] width 45 height 16
click at [273, 190] on input "Approved" at bounding box center [277, 187] width 9 height 9
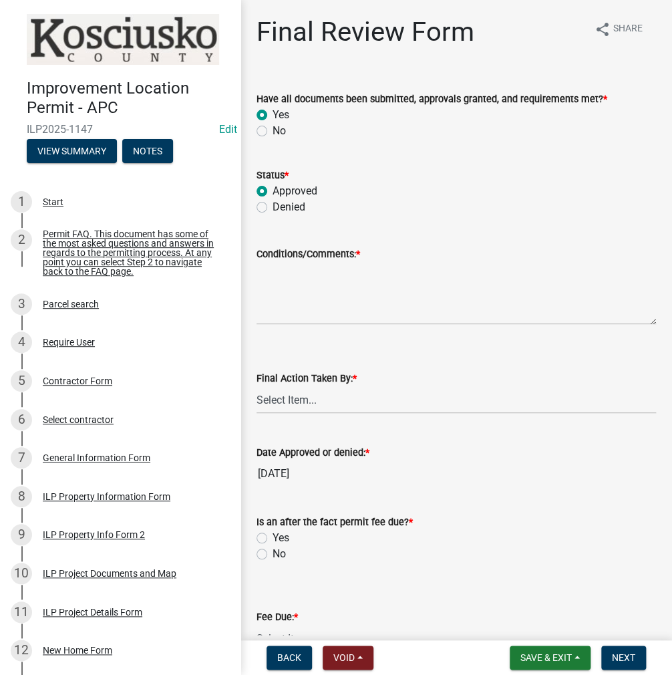
radio input "true"
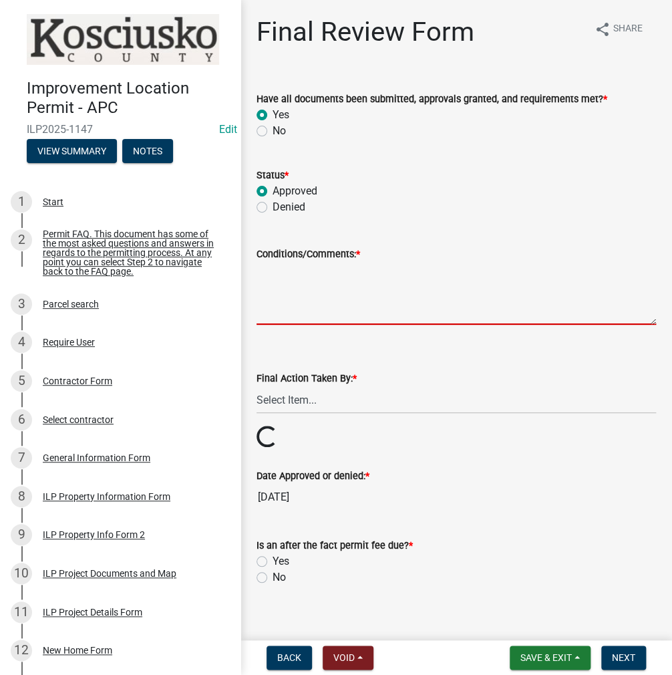
click at [307, 284] on textarea "Conditions/Comments: *" at bounding box center [456, 293] width 399 height 63
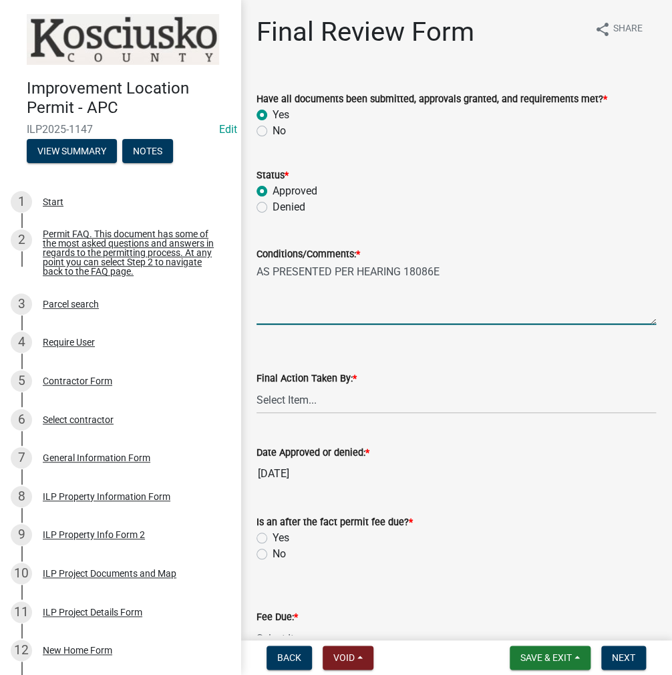
type textarea "AS PRESENTED PER HEARING 18086E"
click at [301, 387] on select "Select Item... MMS LT AT CS [PERSON_NAME]" at bounding box center [456, 399] width 399 height 27
click at [257, 386] on select "Select Item... MMS LT AT CS [PERSON_NAME]" at bounding box center [456, 399] width 399 height 27
select select "c872cdc8-ca01-49f1-a213-e4b05fa58cd2"
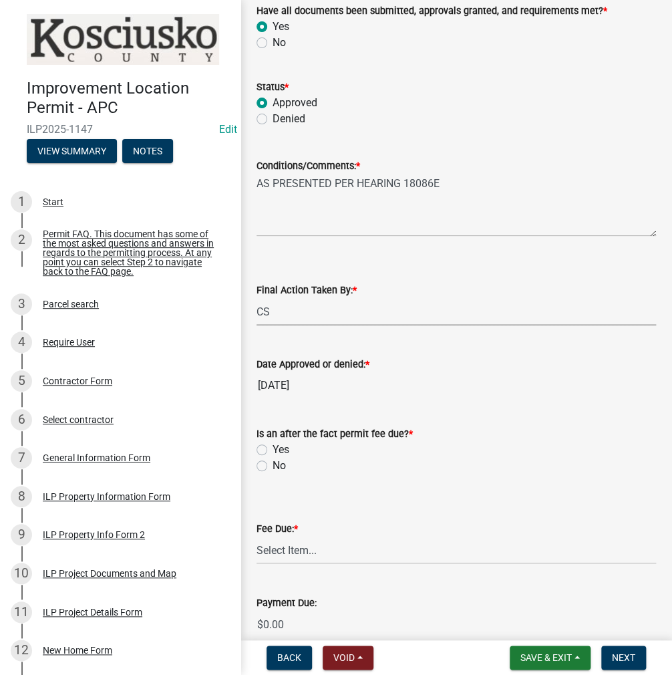
scroll to position [200, 0]
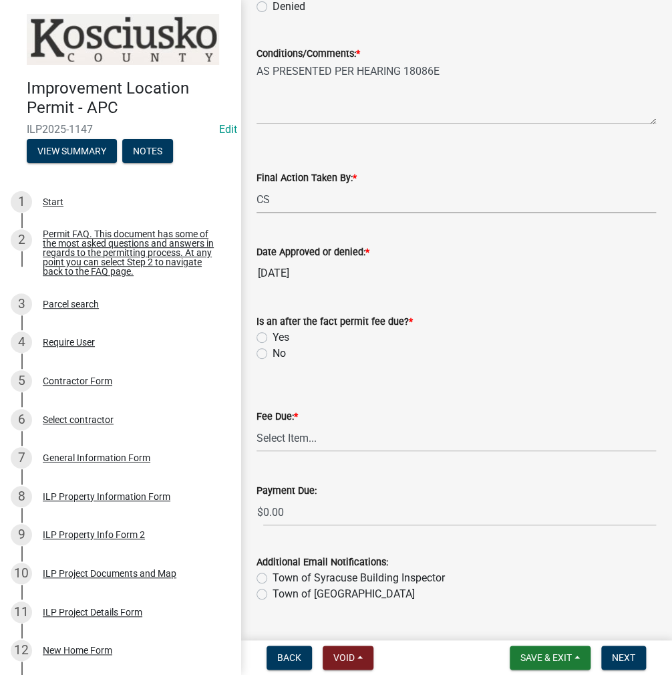
click at [273, 351] on label "No" at bounding box center [279, 353] width 13 height 16
click at [273, 351] on input "No" at bounding box center [277, 349] width 9 height 9
radio input "true"
click at [293, 444] on select "Select Item... N/A $10.00 $25.00 $125.00 $250 $500 $500 + $10.00 for every 10 s…" at bounding box center [456, 437] width 399 height 27
click at [257, 444] on select "Select Item... N/A $10.00 $25.00 $125.00 $250 $500 $500 + $10.00 for every 10 s…" at bounding box center [456, 437] width 399 height 27
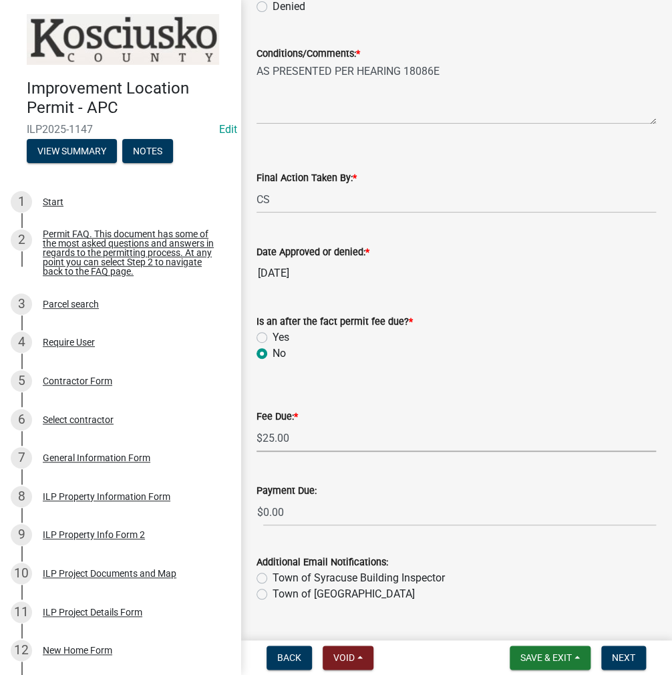
select select "71256567-8c52-414d-b434-ae6b266e1a0e"
click at [623, 655] on span "Next" at bounding box center [623, 657] width 23 height 11
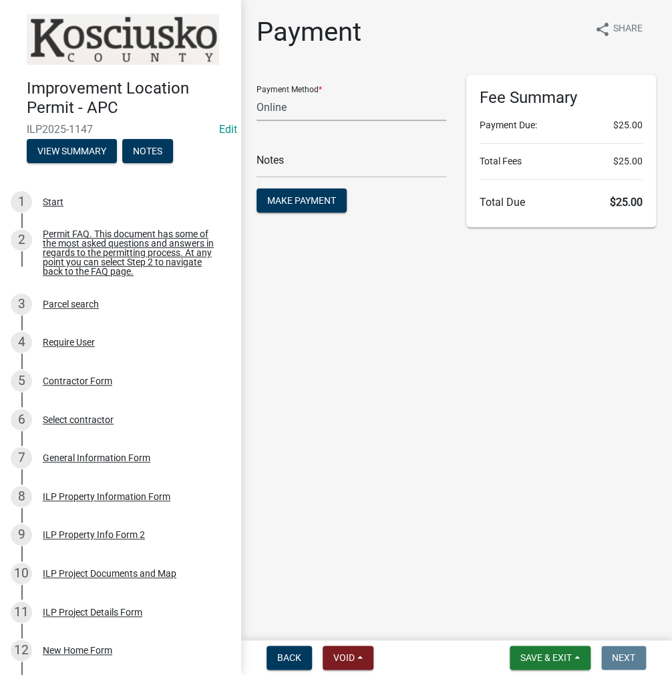
click at [287, 114] on select "Credit Card POS Check Cash Online" at bounding box center [352, 107] width 190 height 27
select select "2: 1"
click at [257, 94] on select "Credit Card POS Check Cash Online" at bounding box center [352, 107] width 190 height 27
click at [293, 151] on input "text" at bounding box center [352, 163] width 190 height 27
type input "ILP 2025-1147"
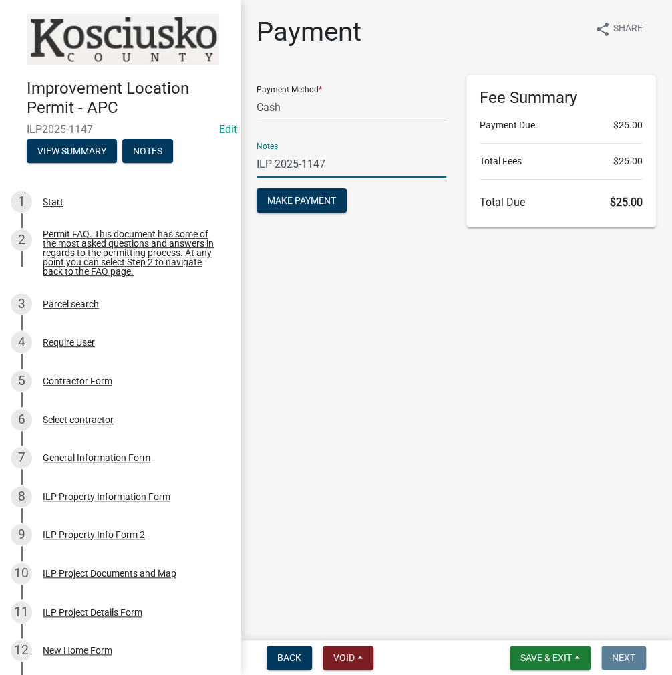
click at [257, 188] on button "Make Payment" at bounding box center [302, 200] width 90 height 24
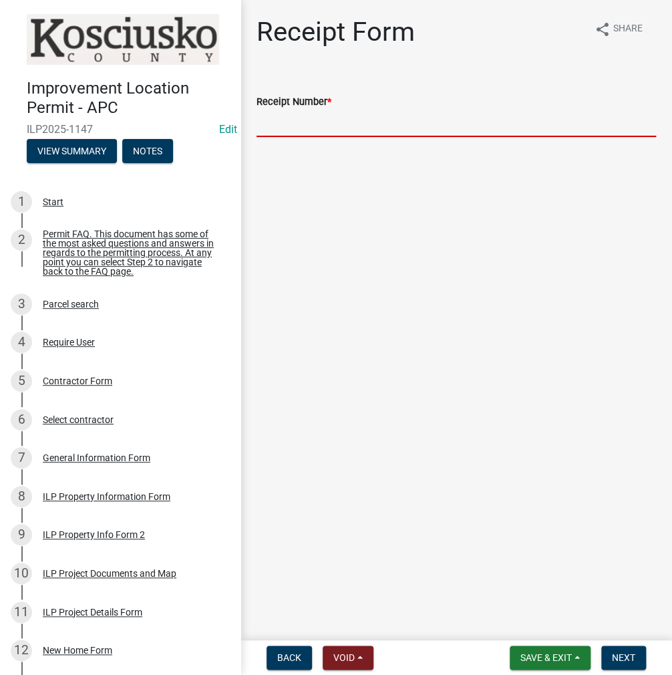
click at [325, 129] on input "Receipt Number *" at bounding box center [456, 123] width 399 height 27
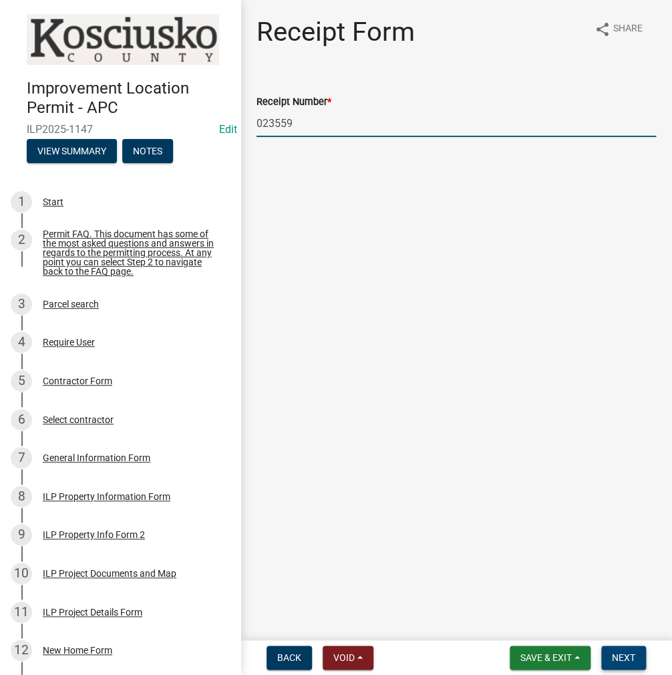
type input "023559"
click at [625, 661] on span "Next" at bounding box center [623, 657] width 23 height 11
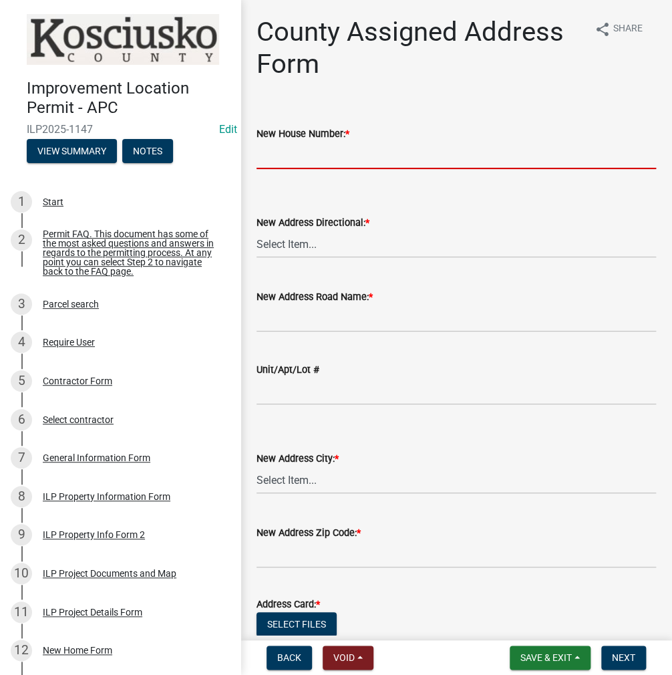
click at [334, 158] on input "New House Number: *" at bounding box center [456, 155] width 399 height 27
type input "6402"
click at [306, 243] on select "Select Item... N E S W" at bounding box center [456, 243] width 399 height 27
click at [257, 230] on select "Select Item... N E S W" at bounding box center [456, 243] width 399 height 27
select select "148f84ff-3e58-44c7-a4f6-3eb3f135cbab"
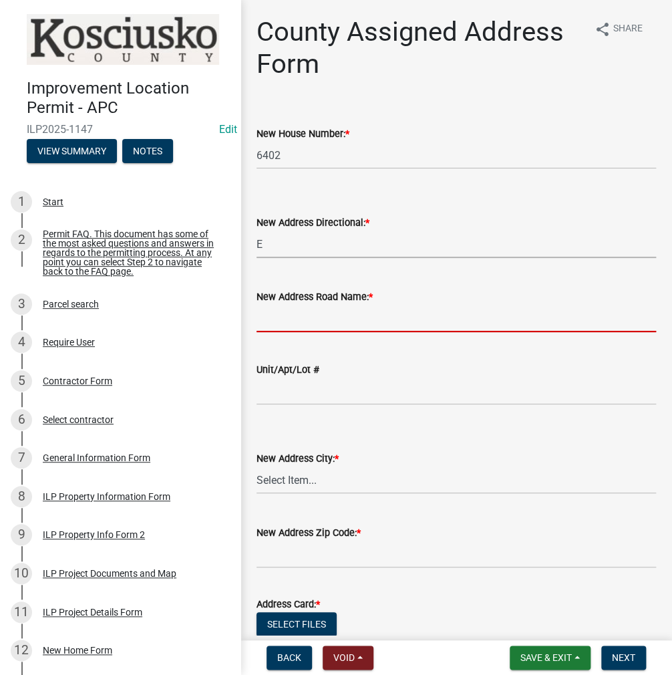
click at [289, 319] on input "New Address Road Name: *" at bounding box center [456, 318] width 399 height 27
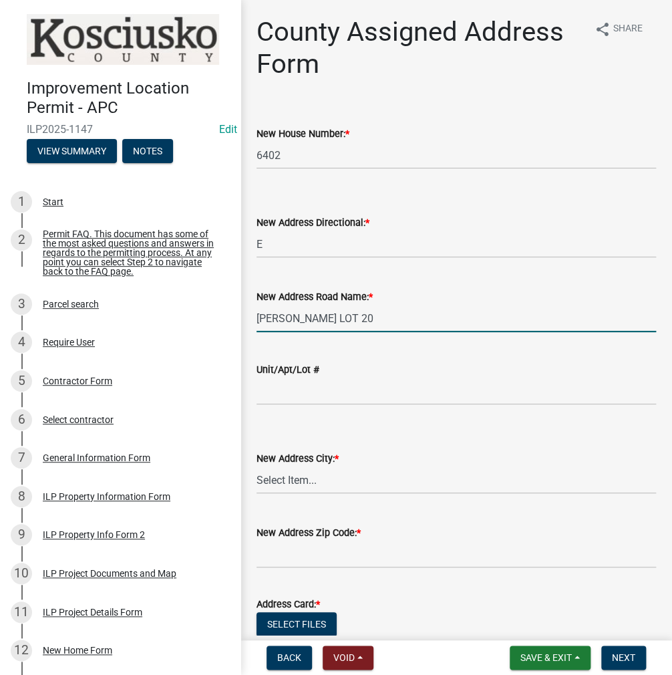
type input "[PERSON_NAME] LOT 20"
click at [301, 481] on select "Select Item... Akron Breman Bourbon [PERSON_NAME][GEOGRAPHIC_DATA] [GEOGRAPHIC_…" at bounding box center [456, 479] width 399 height 27
click at [257, 466] on select "Select Item... Akron Breman Bourbon [PERSON_NAME][GEOGRAPHIC_DATA] [GEOGRAPHIC_…" at bounding box center [456, 479] width 399 height 27
select select "b9c97ed9-41f4-4f2e-80f7-d2436b6d337b"
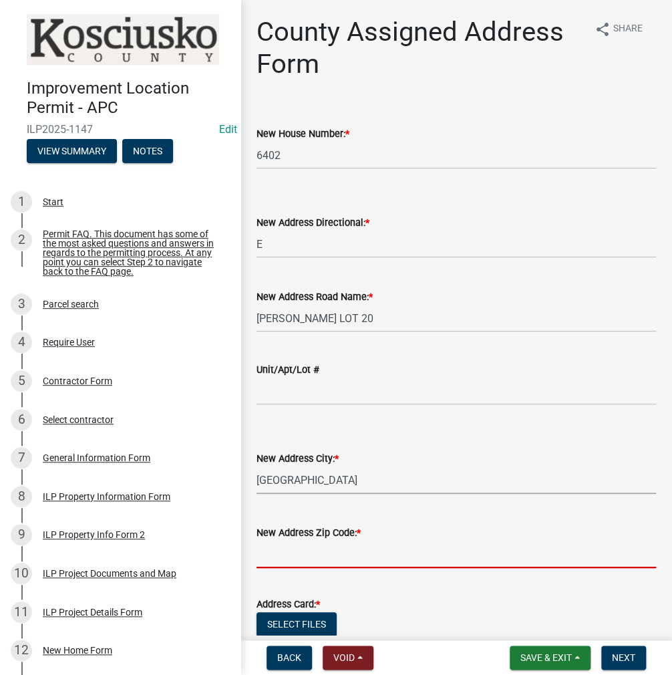
click at [314, 556] on input "text" at bounding box center [456, 553] width 399 height 27
type input "46582"
click at [319, 619] on button "Select files" at bounding box center [297, 624] width 80 height 24
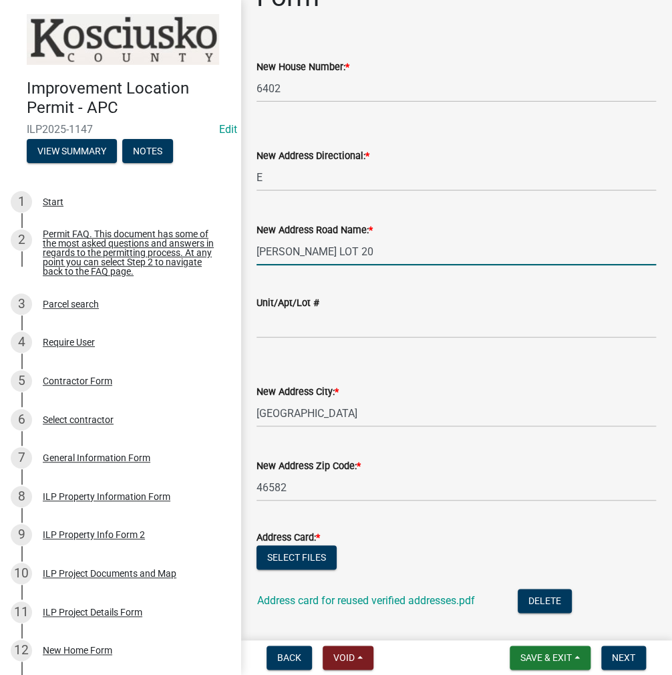
click at [369, 255] on input "[PERSON_NAME] LOT 20" at bounding box center [456, 251] width 399 height 27
type input "[PERSON_NAME]"
click at [273, 327] on input "Unit/Apt/Lot #" at bounding box center [456, 324] width 399 height 27
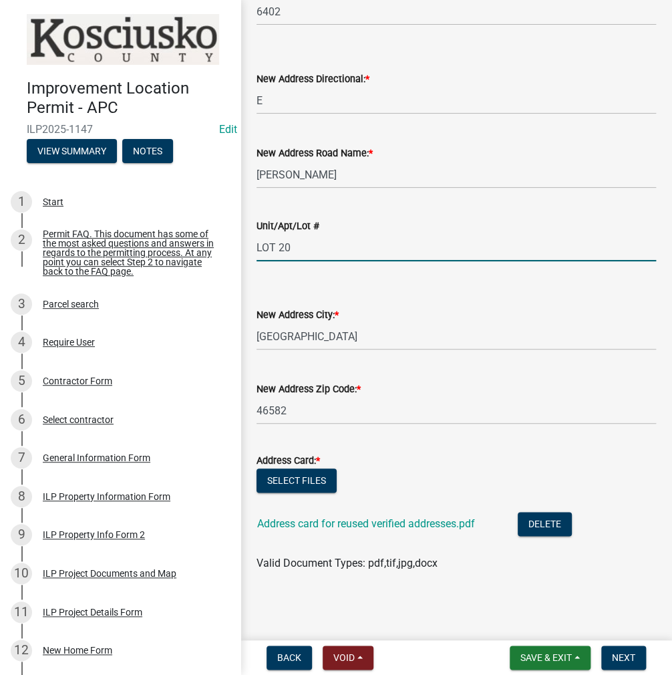
scroll to position [144, 0]
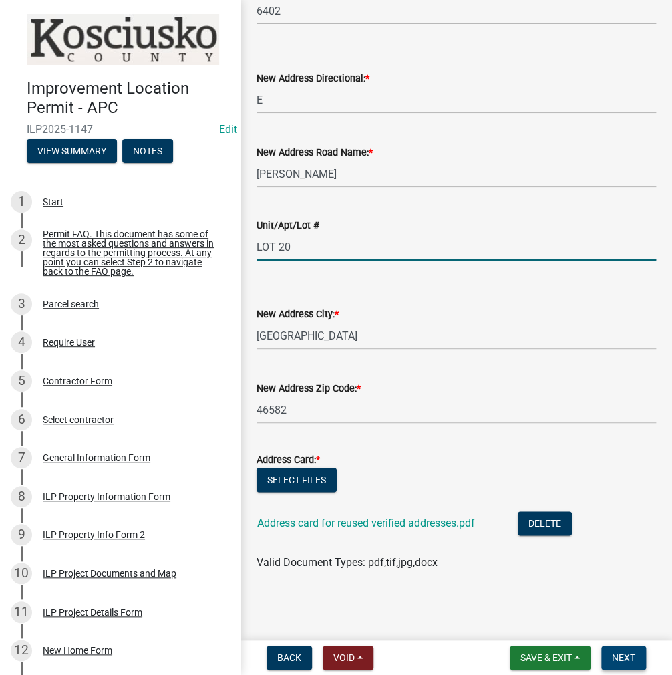
type input "LOT 20"
click at [625, 658] on span "Next" at bounding box center [623, 657] width 23 height 11
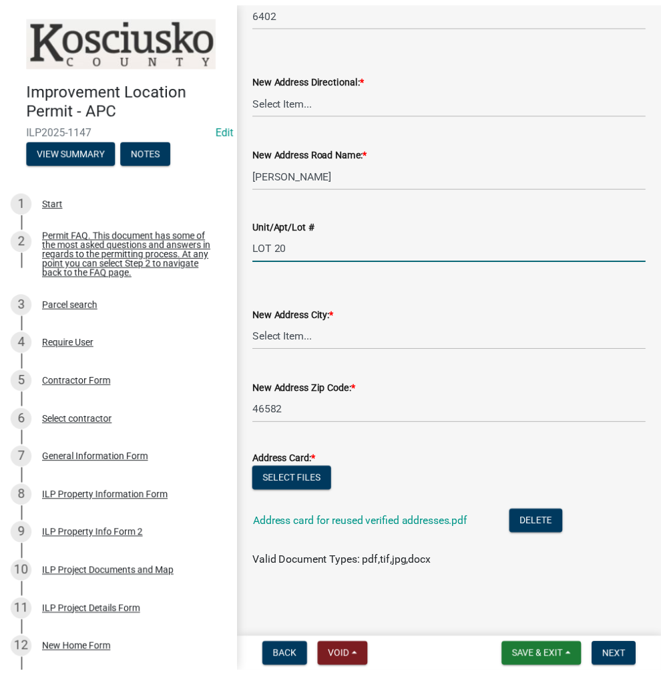
scroll to position [0, 0]
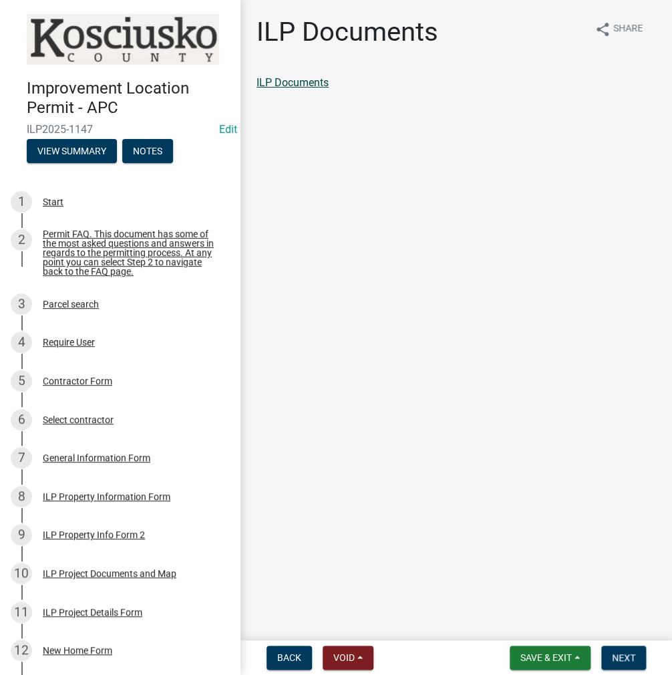
click at [313, 81] on link "ILP Documents" at bounding box center [293, 82] width 72 height 13
click at [628, 668] on button "Next" at bounding box center [623, 657] width 45 height 24
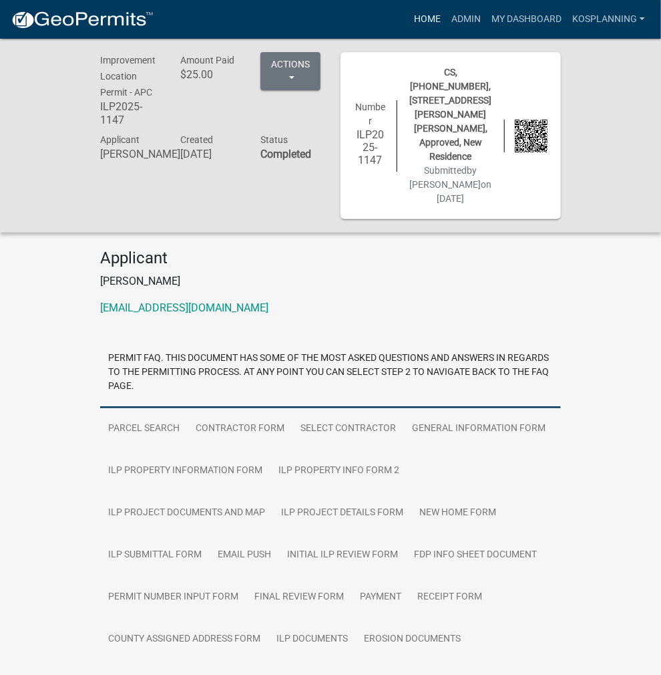
click at [434, 11] on link "Home" at bounding box center [427, 19] width 37 height 25
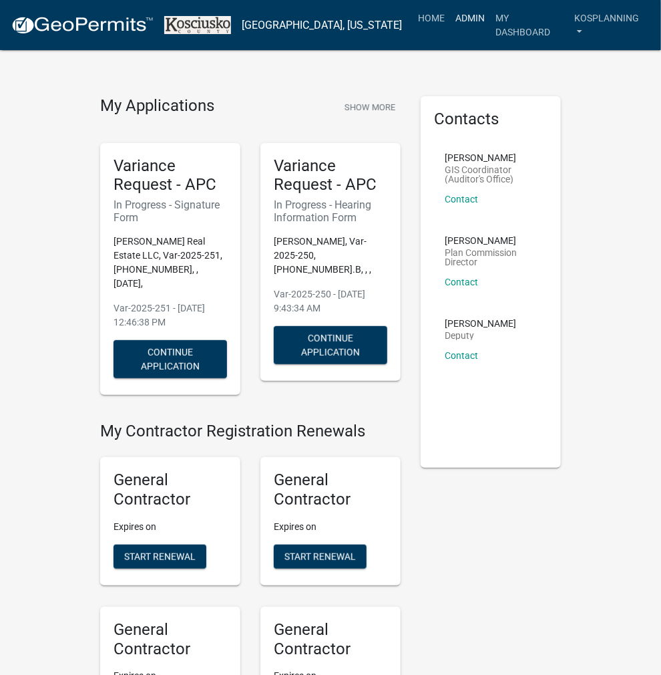
click at [462, 11] on link "Admin" at bounding box center [470, 17] width 40 height 25
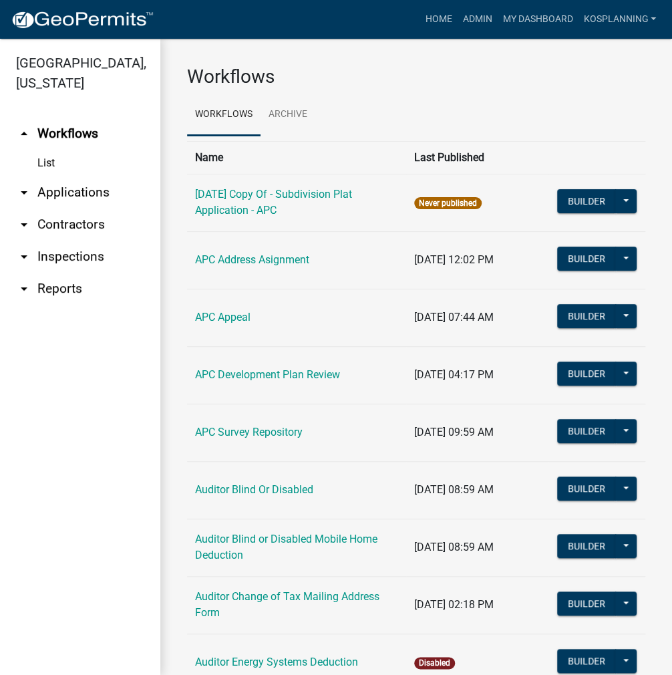
click at [88, 195] on link "arrow_drop_down Applications" at bounding box center [80, 192] width 160 height 32
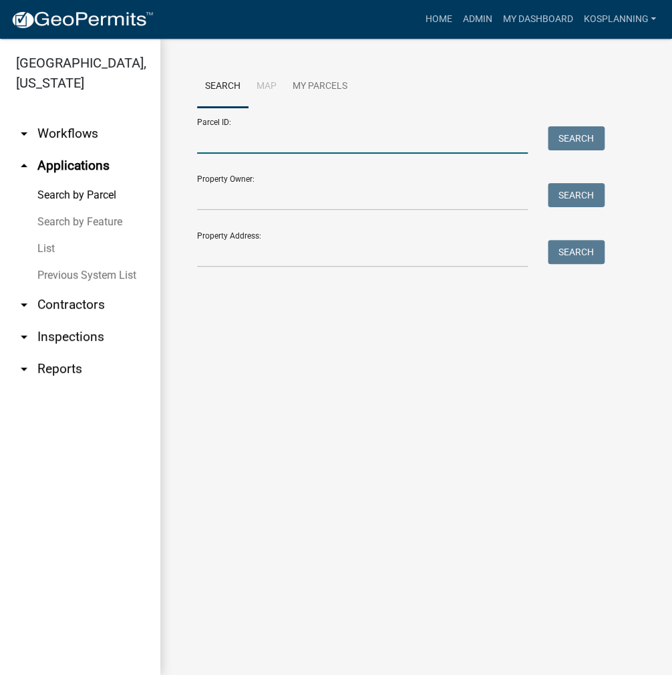
click at [227, 148] on input "Parcel ID:" at bounding box center [362, 139] width 331 height 27
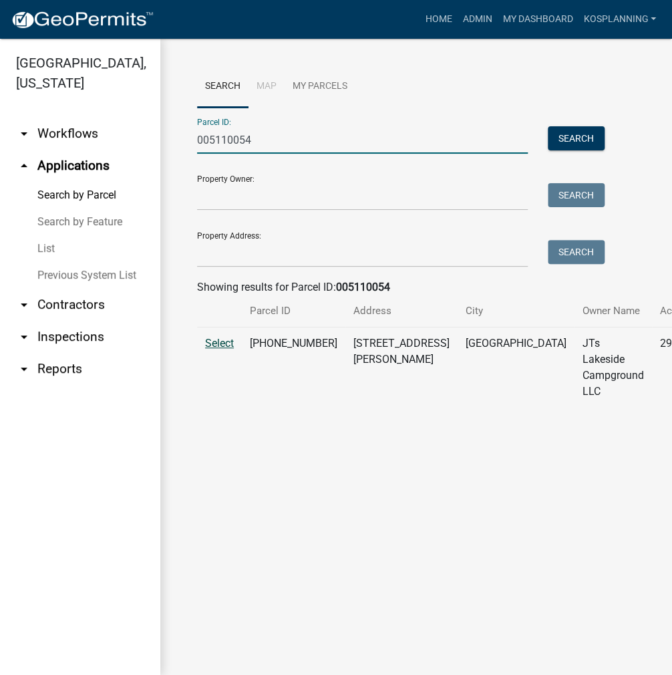
type input "005110054"
click at [216, 349] on span "Select" at bounding box center [219, 343] width 29 height 13
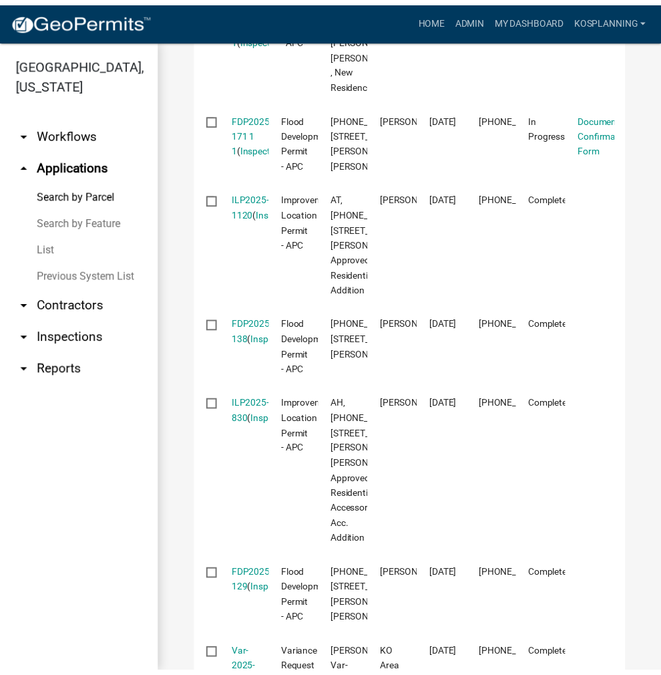
scroll to position [802, 0]
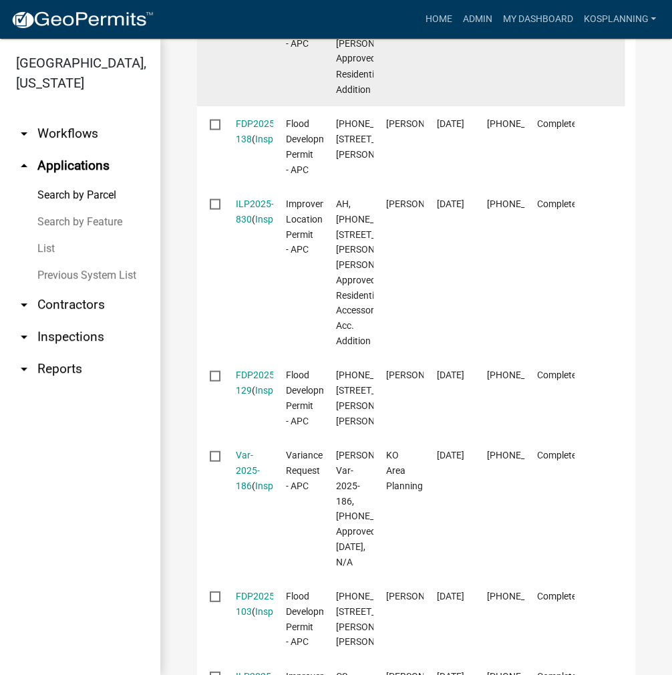
click at [259, 18] on link "ILP2025-1120" at bounding box center [255, 5] width 38 height 26
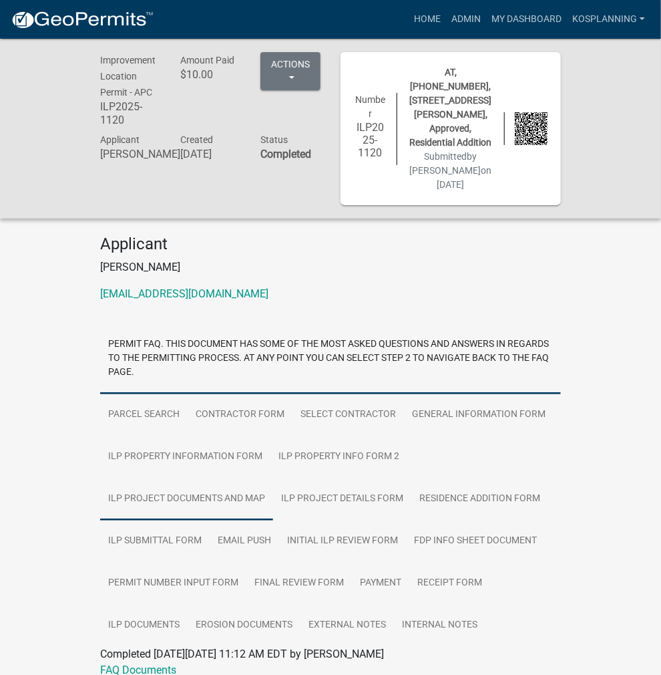
click at [232, 478] on link "ILP Project Documents and Map" at bounding box center [186, 499] width 173 height 43
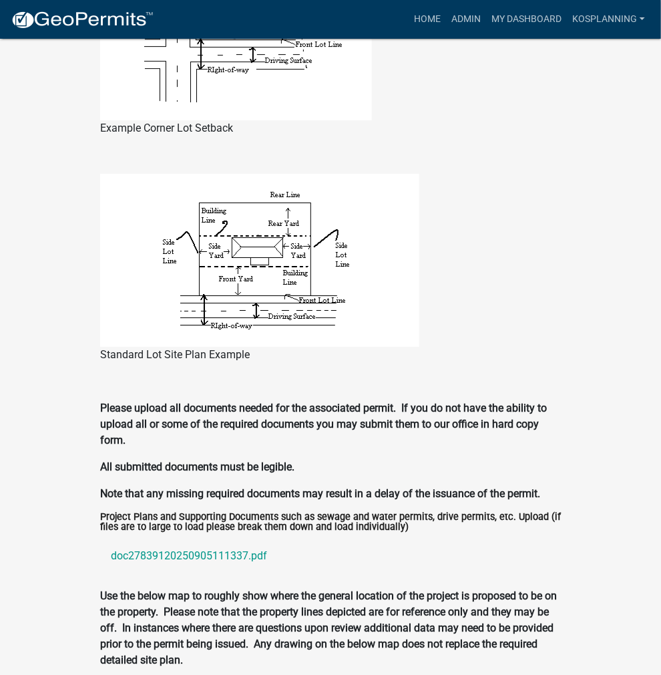
scroll to position [1470, 0]
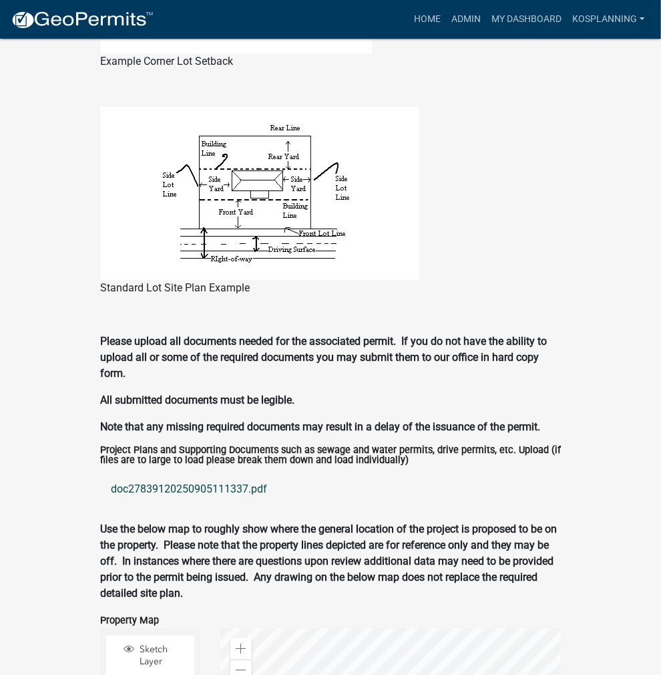
click at [127, 473] on link "doc27839120250905111337.pdf" at bounding box center [330, 489] width 461 height 32
